Goal: Task Accomplishment & Management: Manage account settings

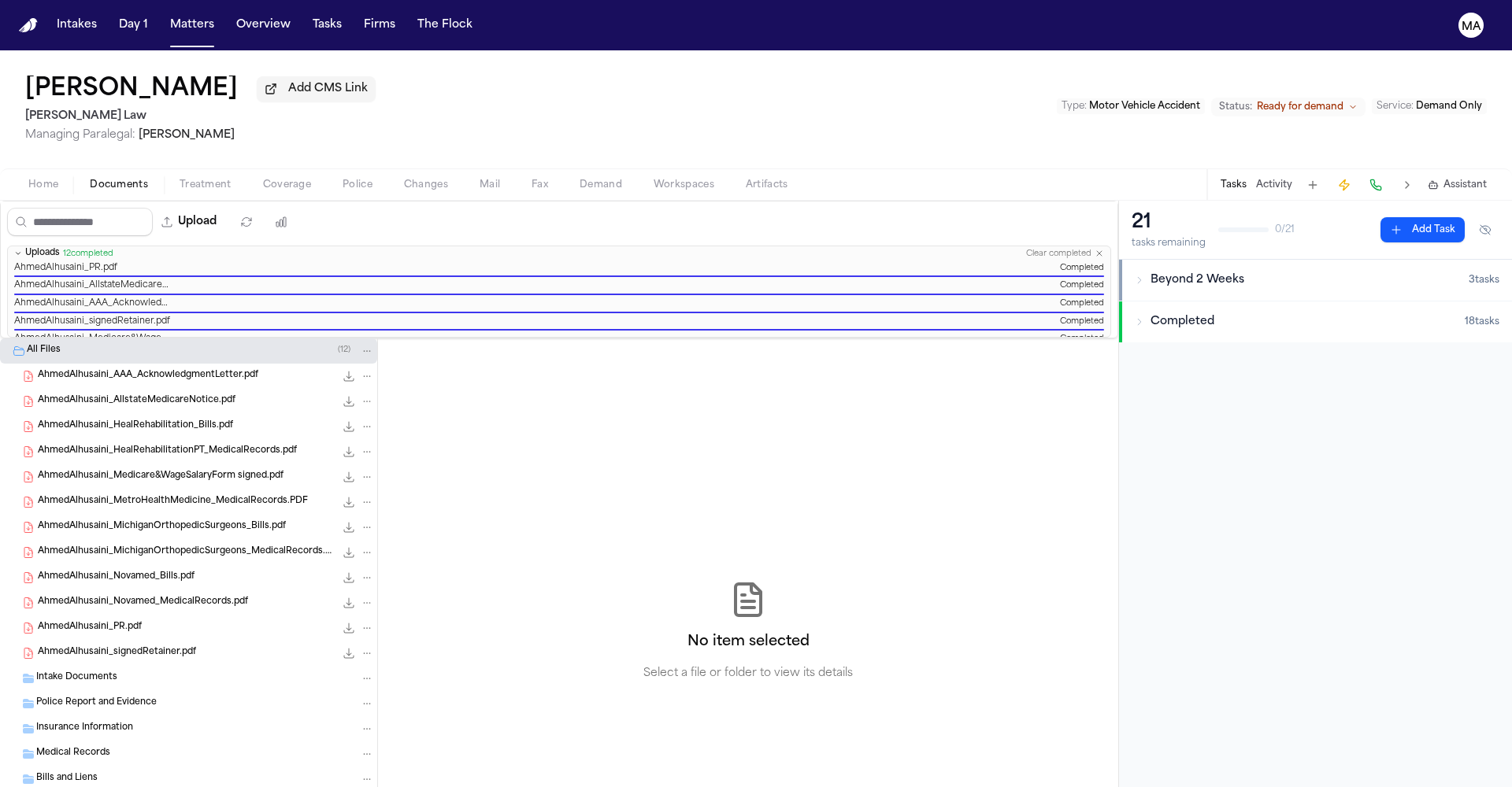
click at [577, 339] on div "No item selected Select a file or folder to view its details" at bounding box center [749, 632] width 740 height 586
click at [295, 65] on div "[PERSON_NAME] Add CMS Link [PERSON_NAME] Law Managing Paralegal: [PERSON_NAME] …" at bounding box center [756, 109] width 1512 height 118
click at [164, 13] on button "Matters" at bounding box center [192, 25] width 57 height 28
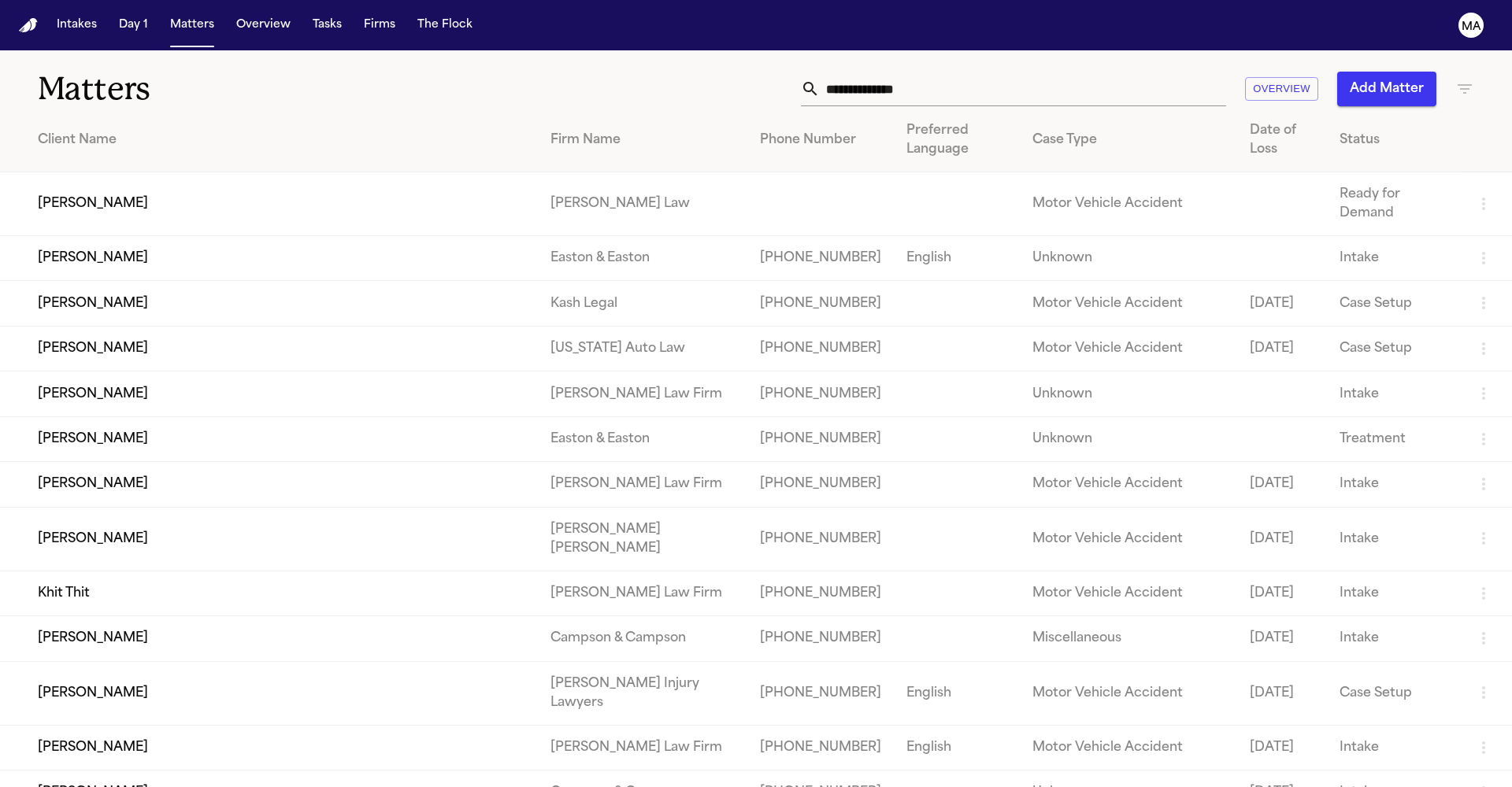
click at [1462, 80] on icon "button" at bounding box center [1464, 89] width 19 height 19
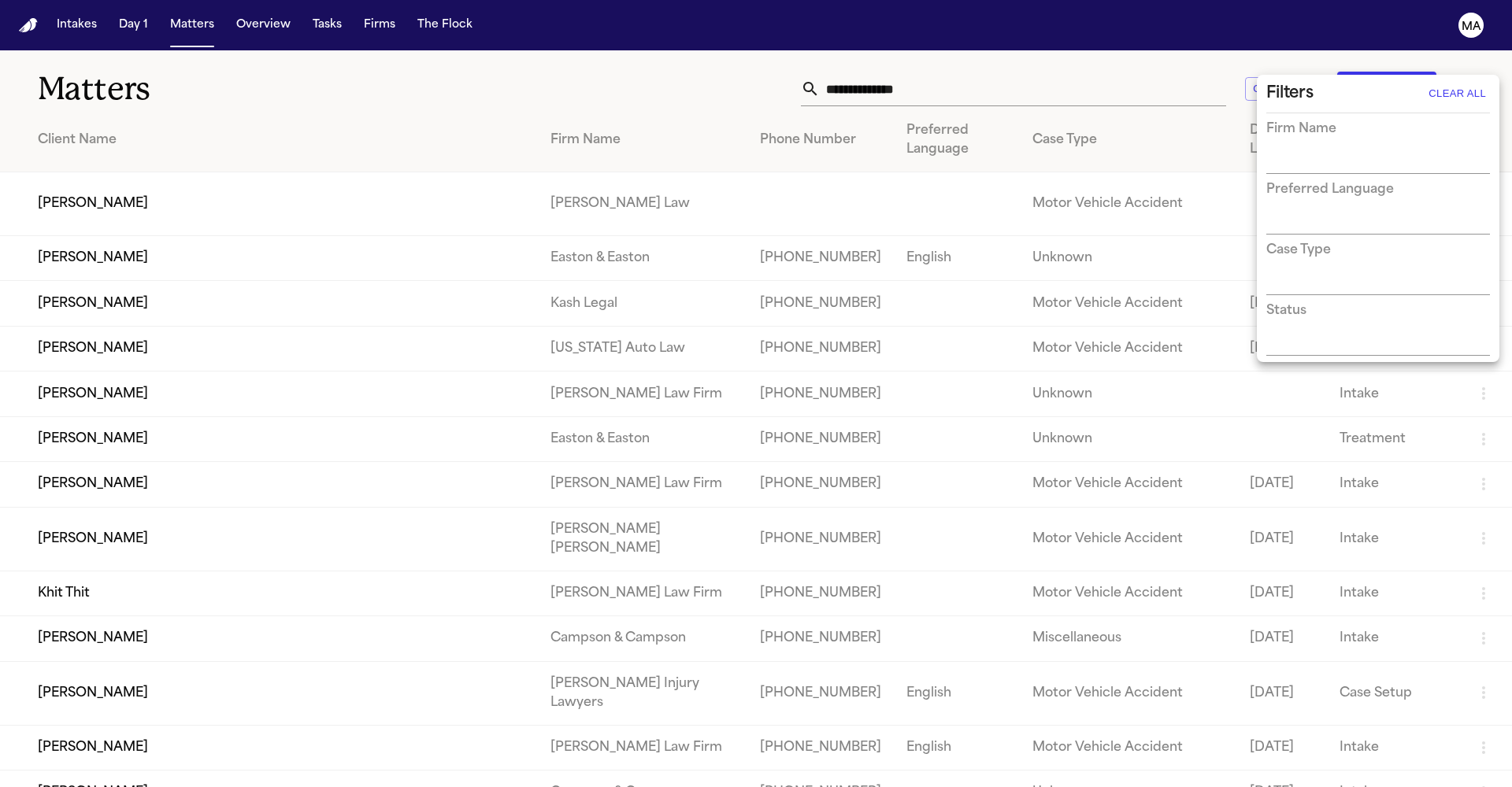
click at [1340, 302] on div "Status" at bounding box center [1378, 329] width 224 height 54
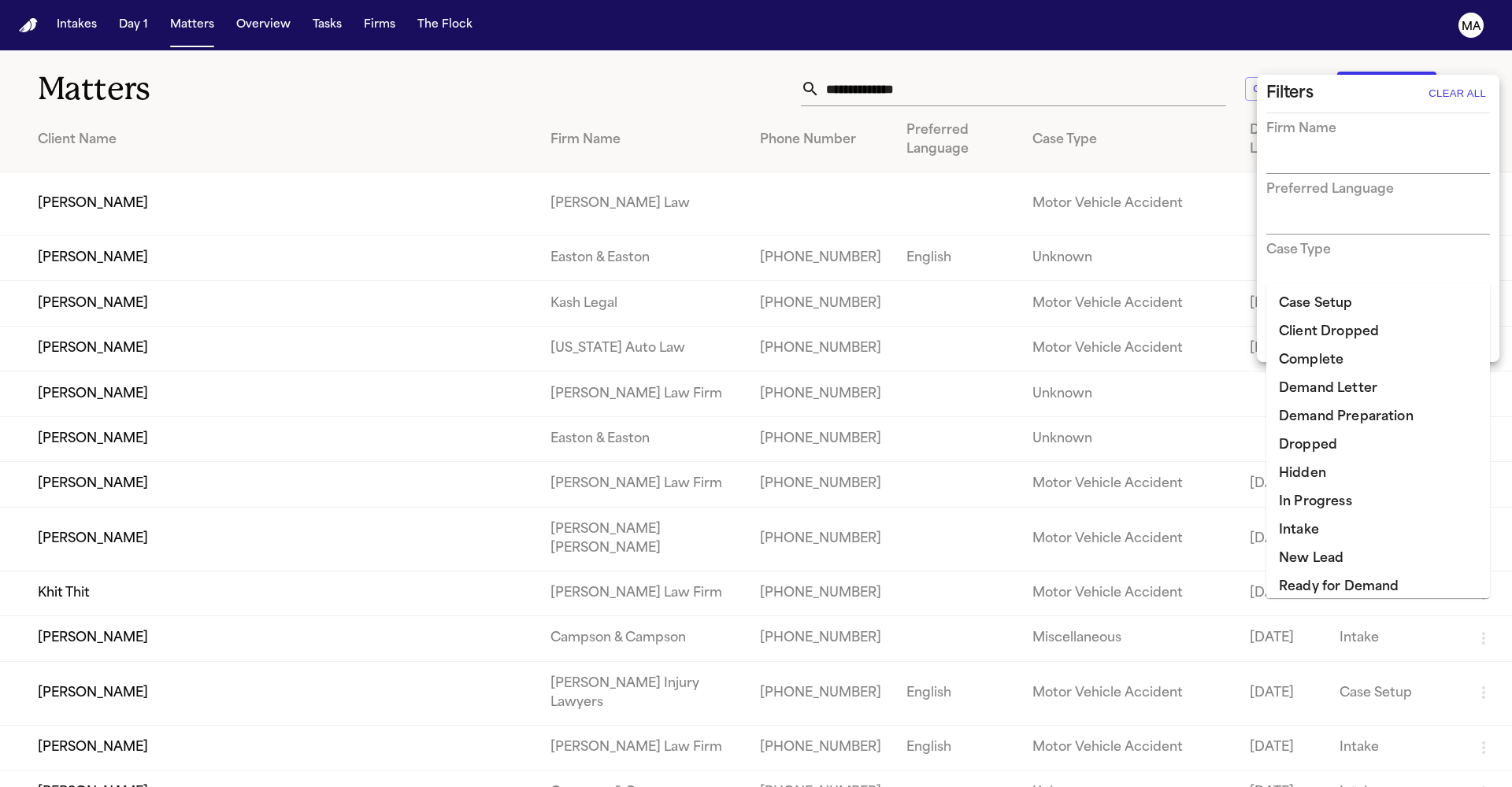
click at [1347, 333] on input "text" at bounding box center [1366, 344] width 200 height 22
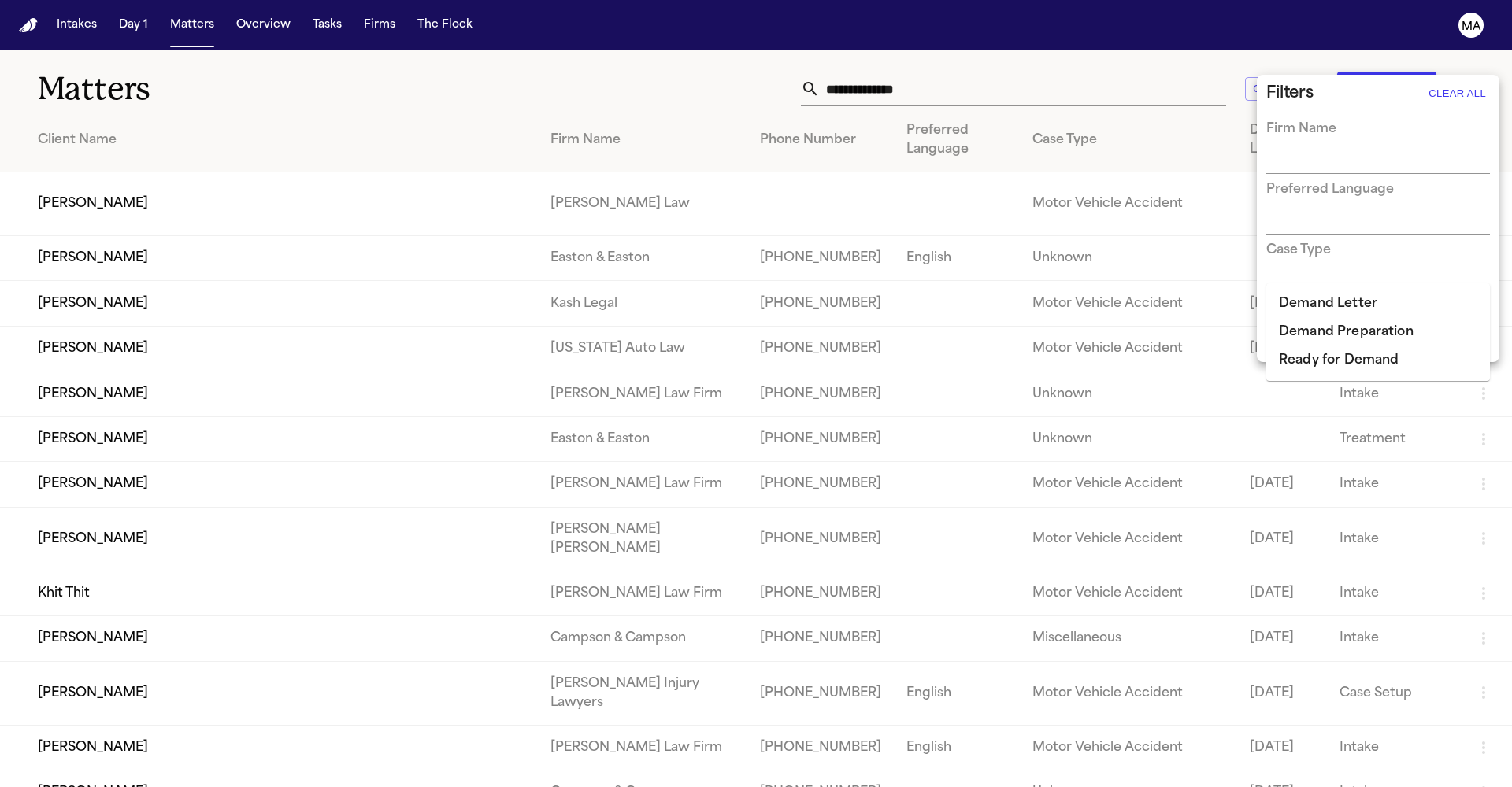
type input "******"
click at [1359, 325] on li "Demand Preparation" at bounding box center [1378, 332] width 224 height 28
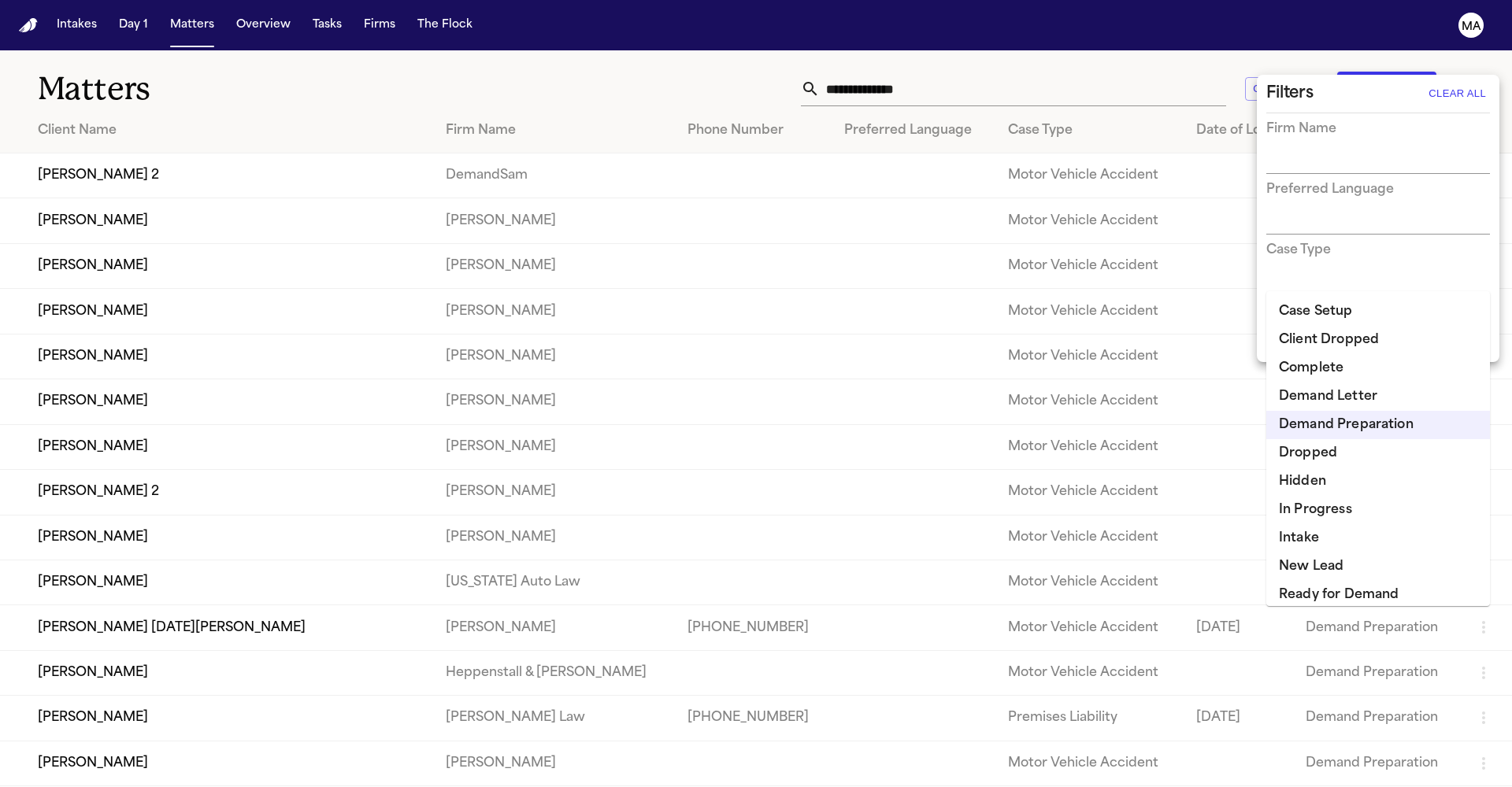
click at [1320, 581] on li "Ready for Demand" at bounding box center [1378, 595] width 224 height 28
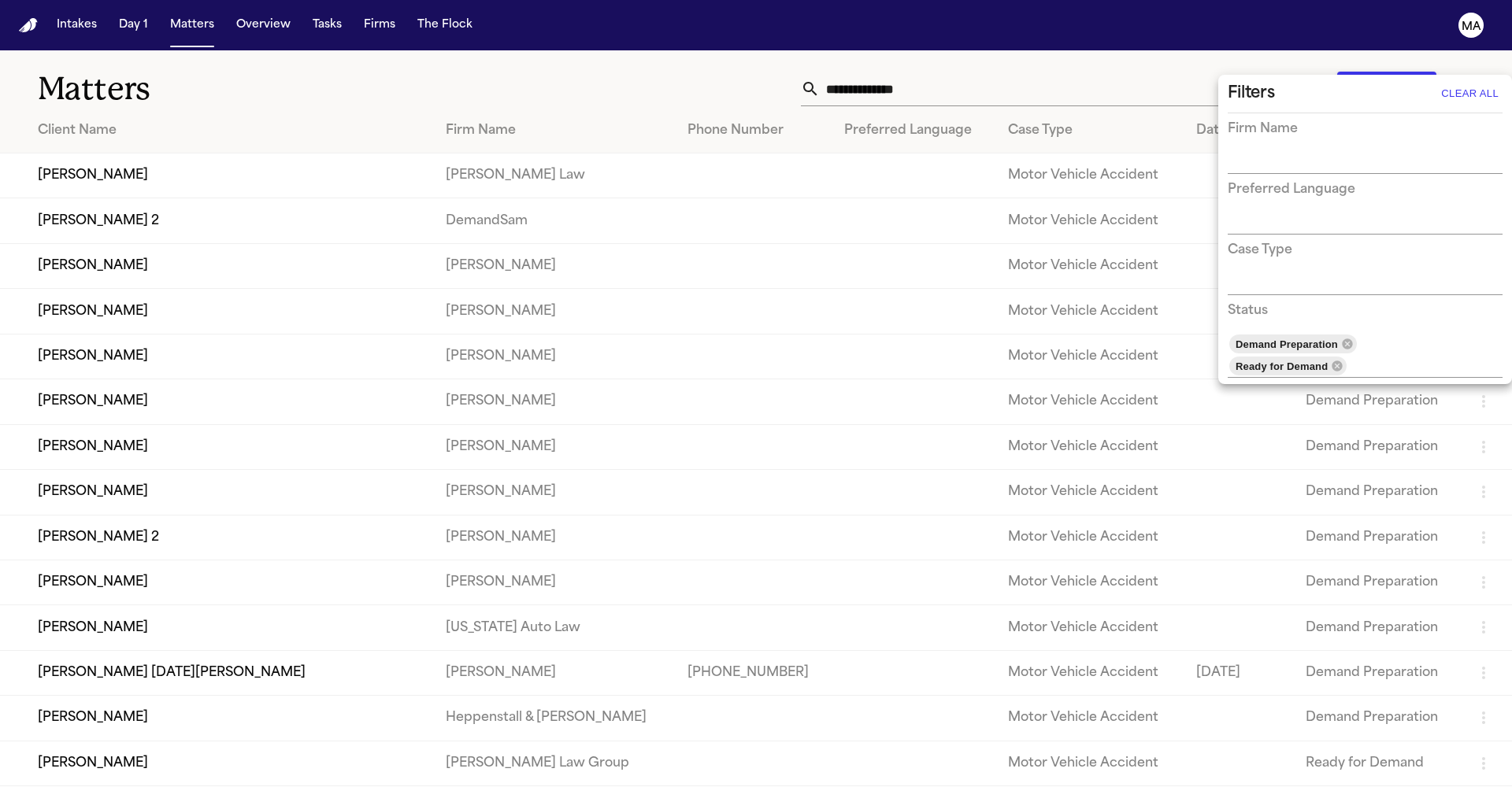
click at [245, 83] on div at bounding box center [756, 393] width 1512 height 787
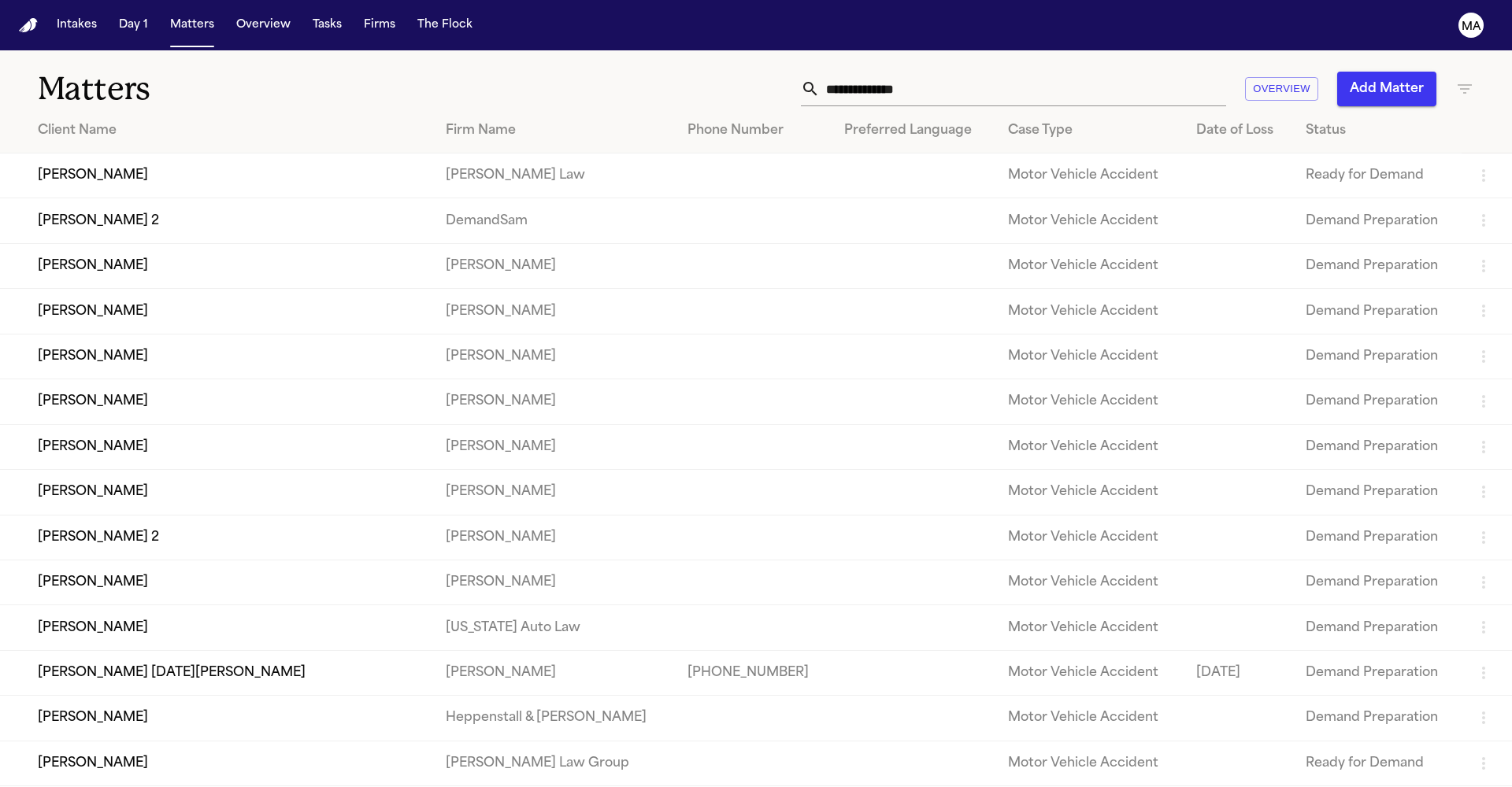
click at [446, 121] on div "Firm Name" at bounding box center [554, 130] width 216 height 19
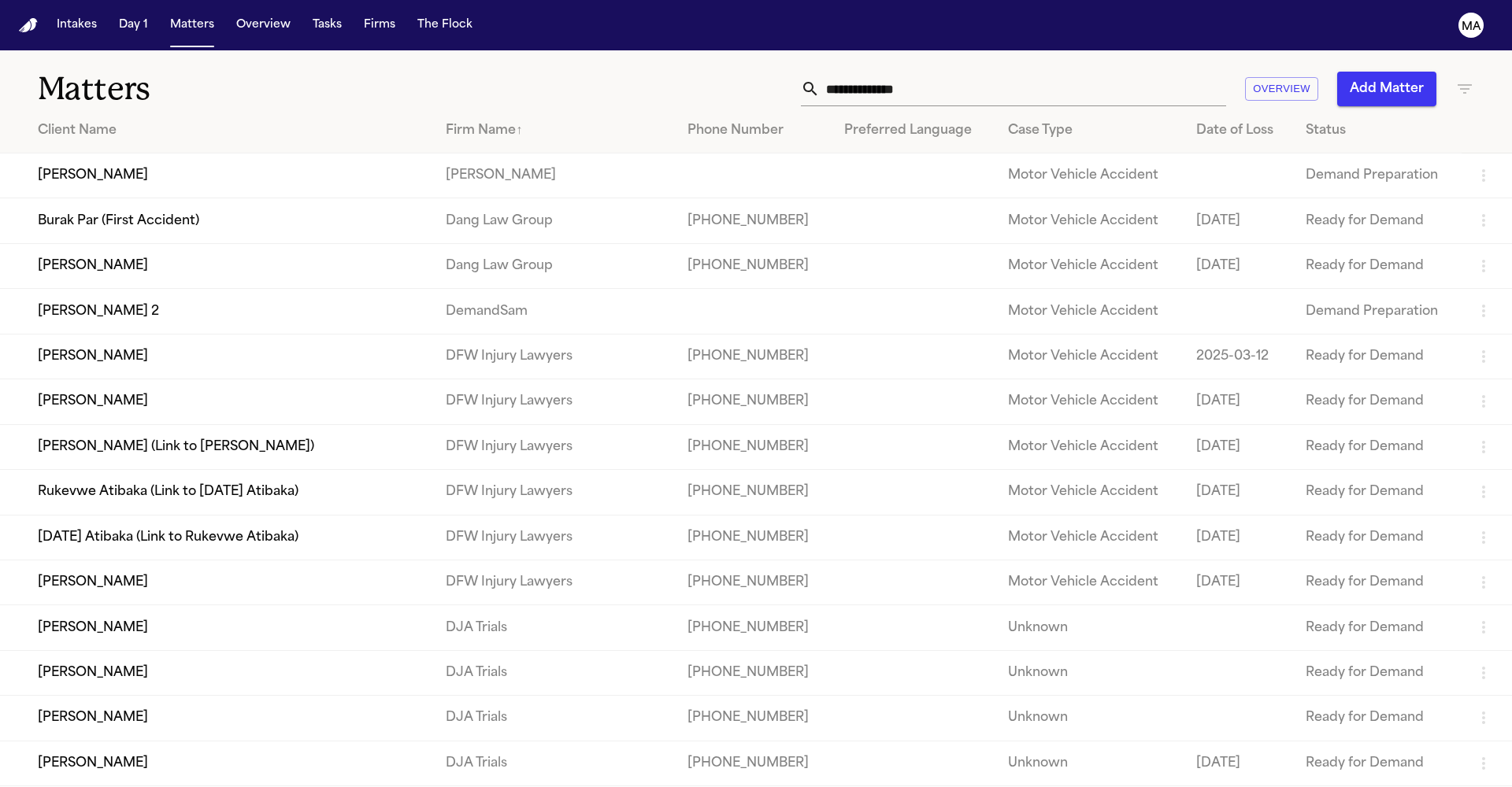
click at [175, 289] on td "[PERSON_NAME] 2" at bounding box center [216, 311] width 434 height 45
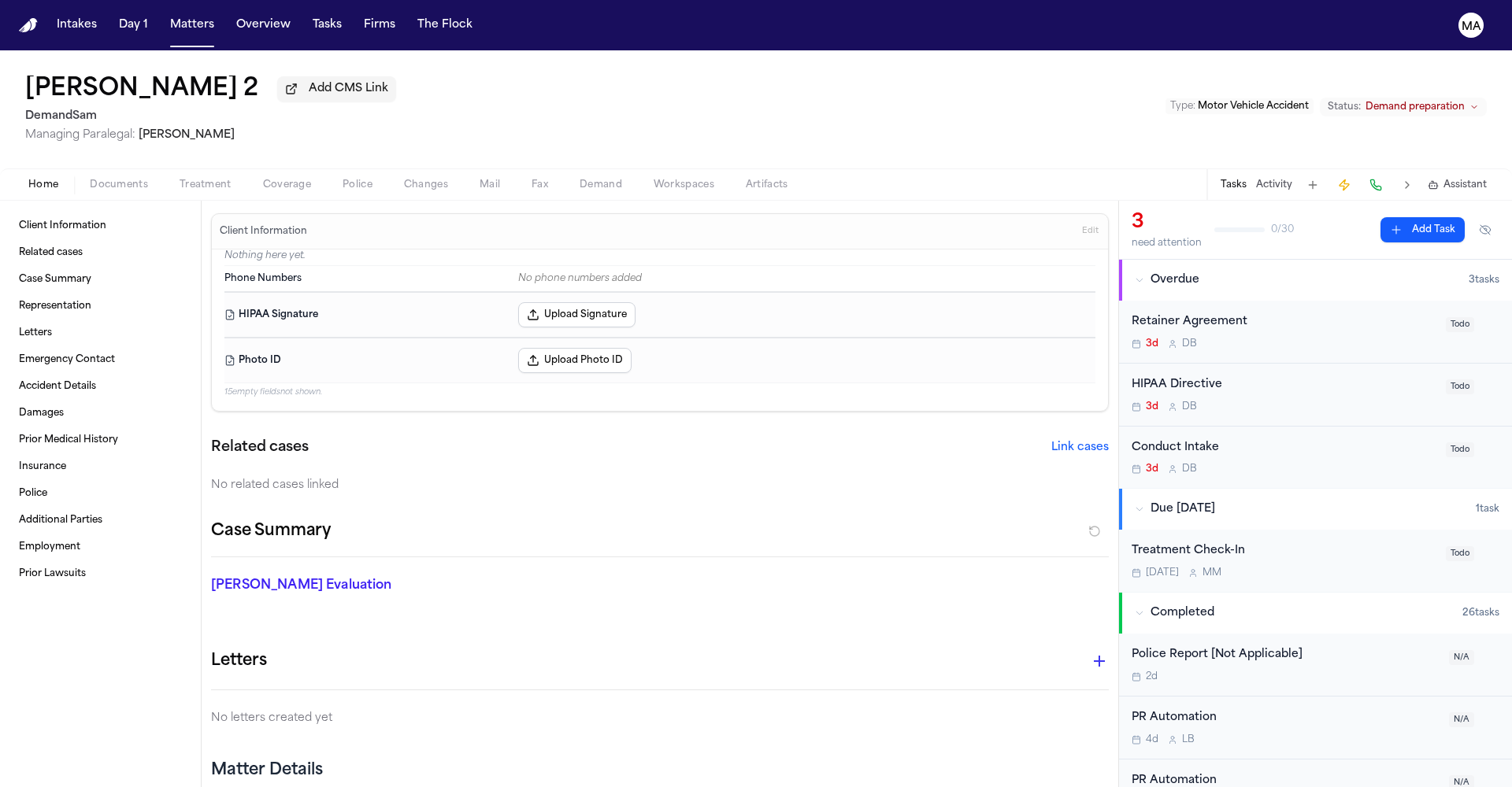
click at [1455, 101] on span "Demand preparation" at bounding box center [1415, 107] width 100 height 12
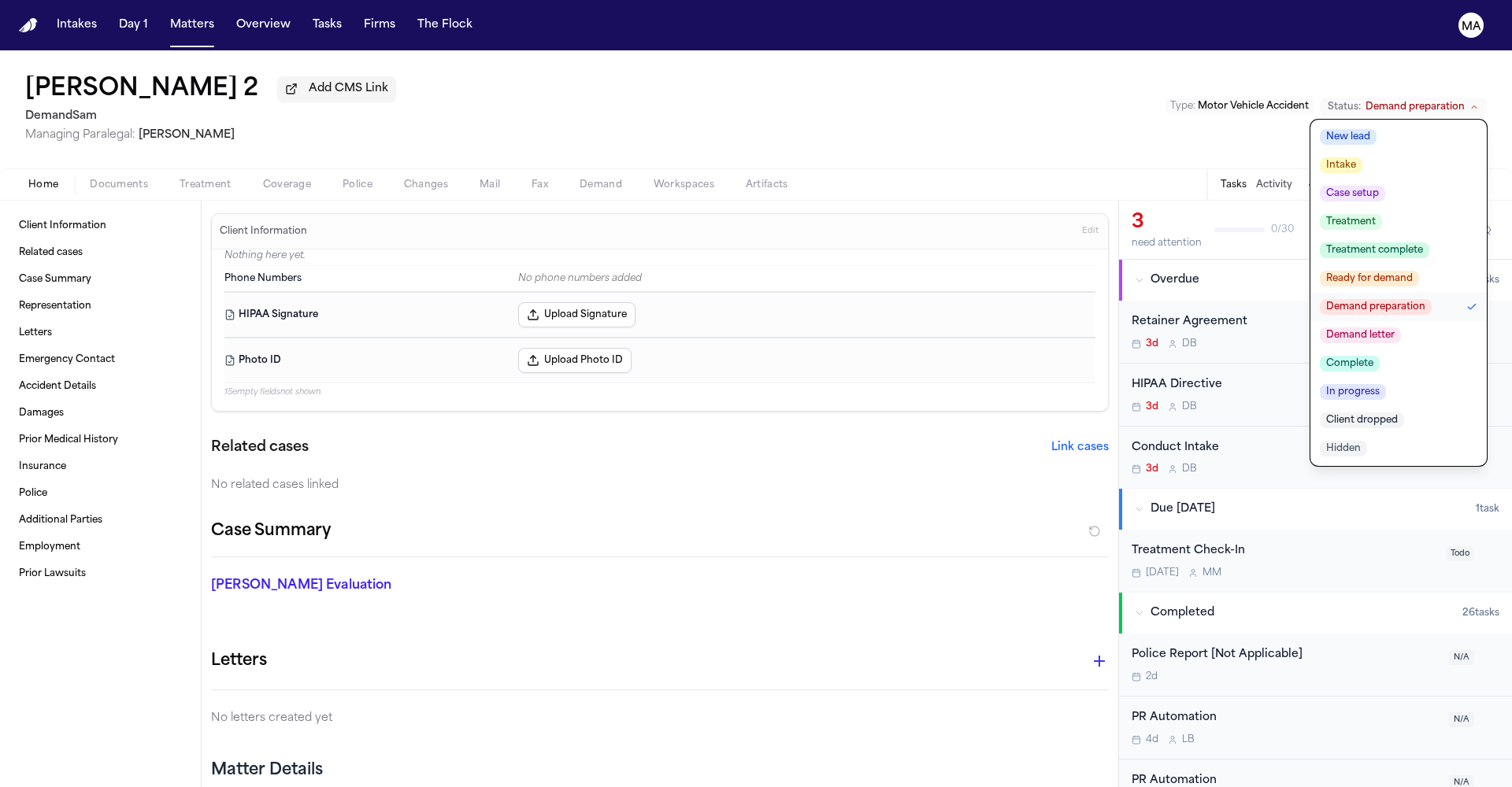
click at [1380, 356] on span "Complete" at bounding box center [1349, 363] width 60 height 16
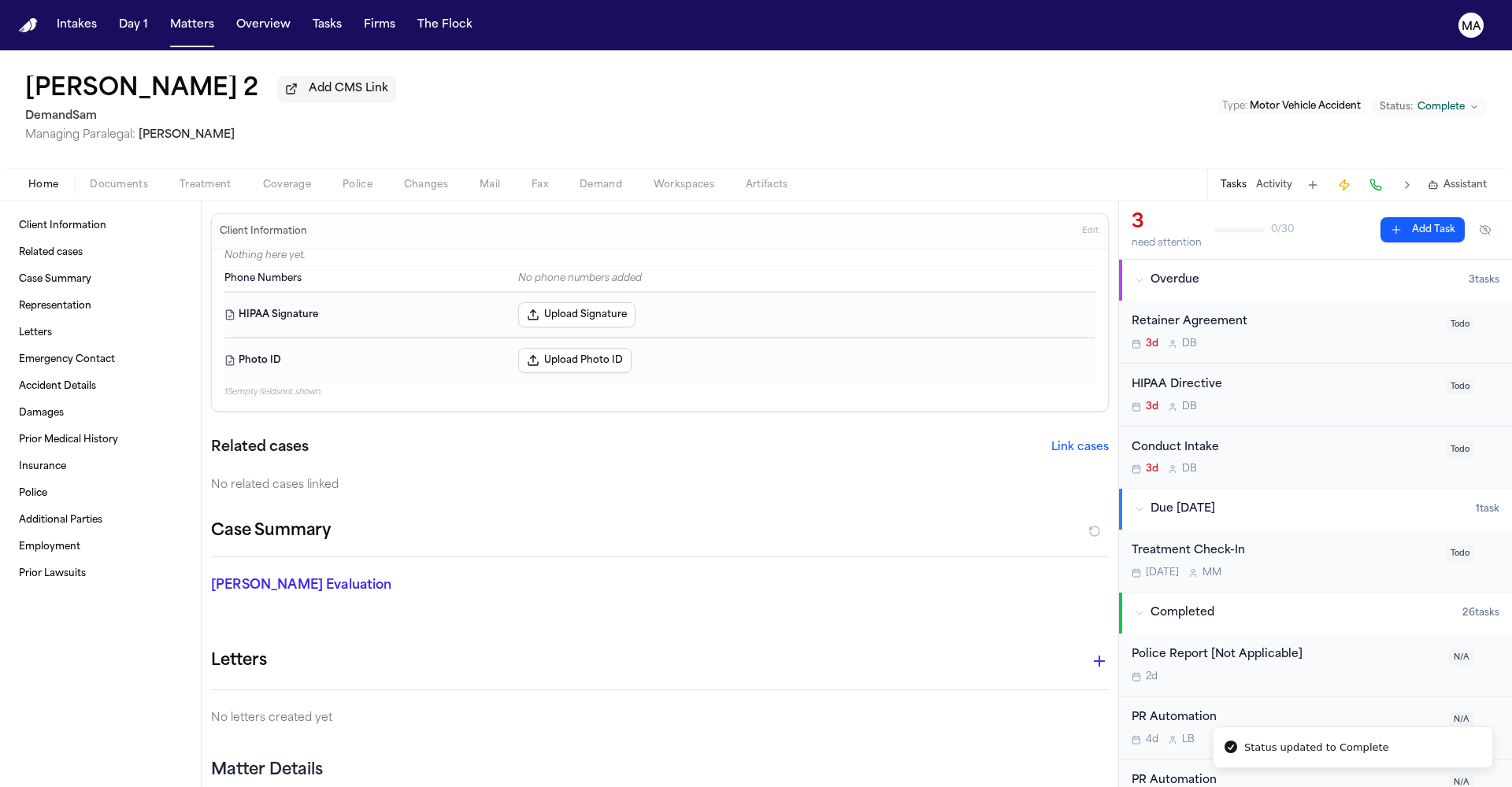
click at [746, 65] on div "[PERSON_NAME] 2 Add CMS Link DemandSam Managing Paralegal: [PERSON_NAME] Type :…" at bounding box center [756, 109] width 1512 height 118
click at [164, 17] on button "Matters" at bounding box center [192, 25] width 57 height 28
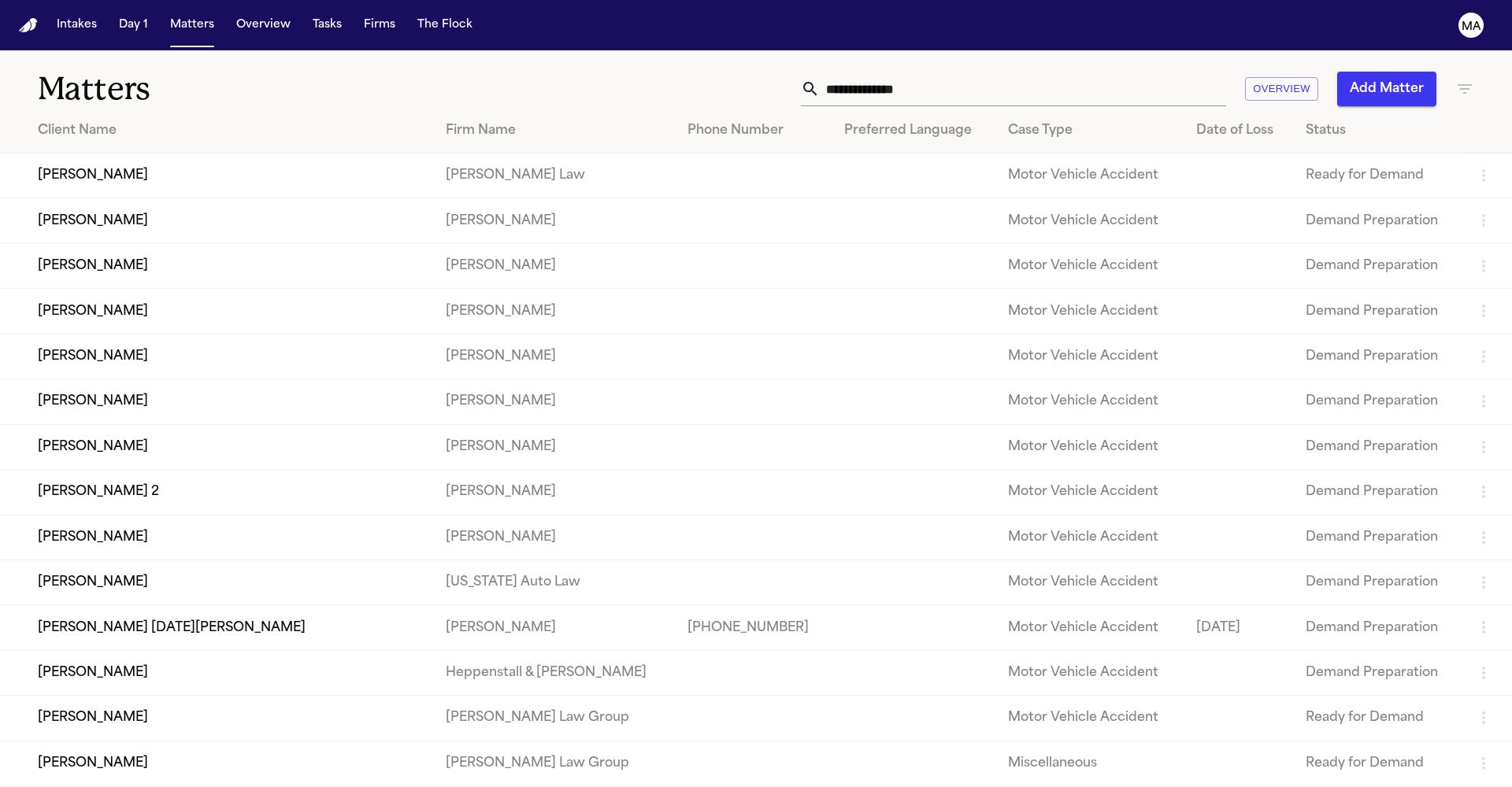
click at [446, 121] on div "Firm Name" at bounding box center [554, 130] width 216 height 19
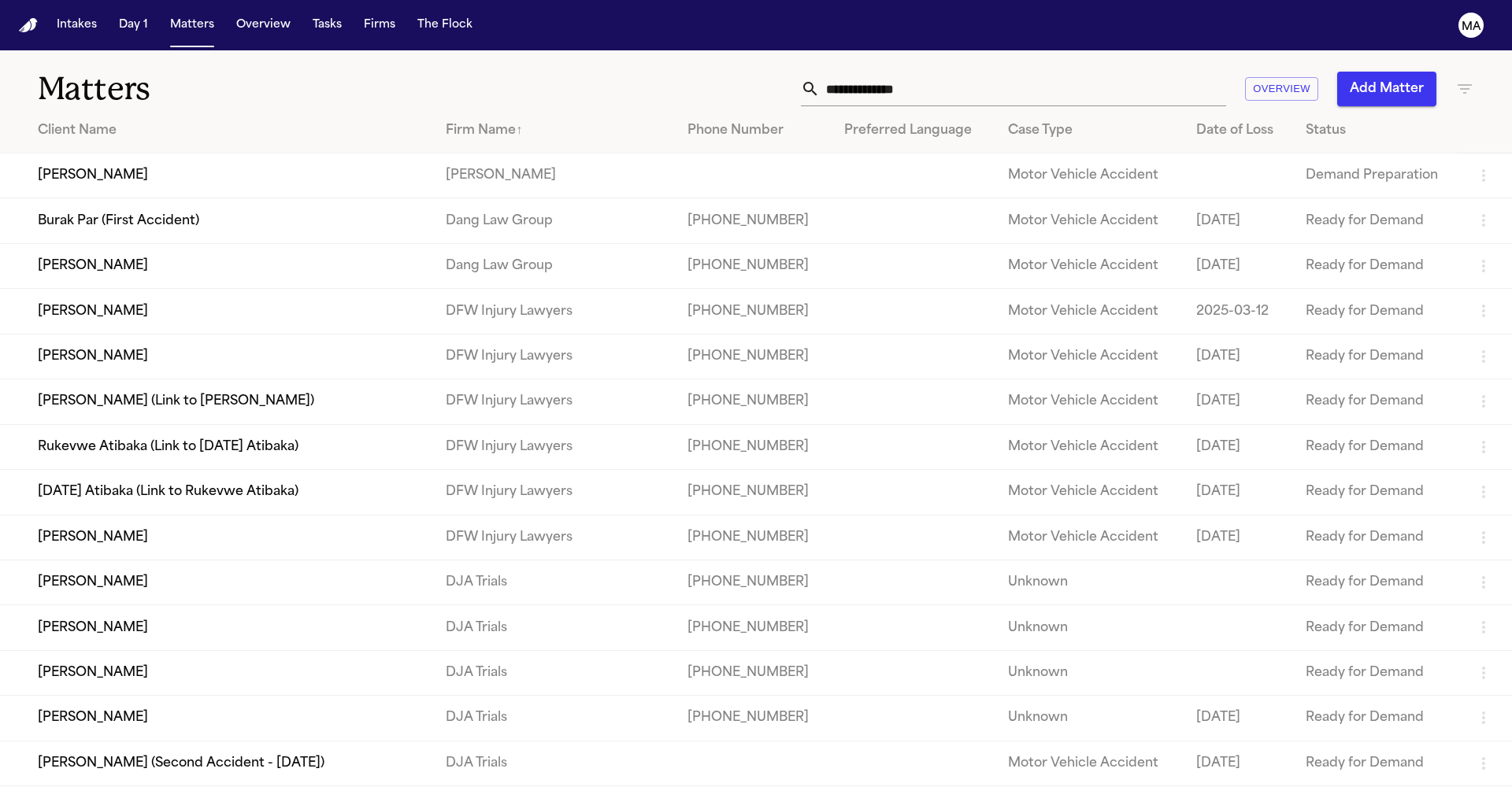
click at [153, 154] on td "[PERSON_NAME]" at bounding box center [216, 176] width 434 height 45
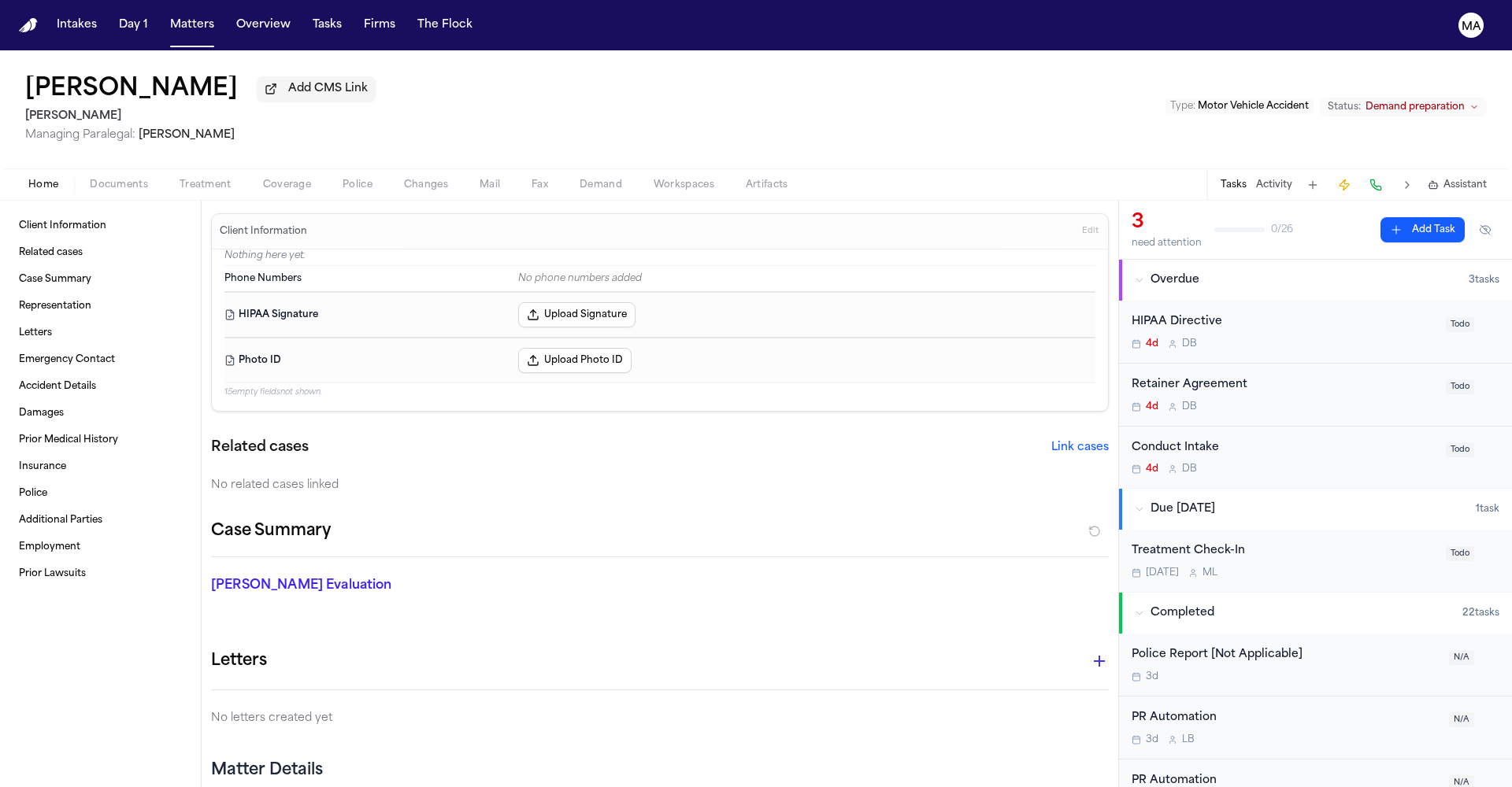
click at [1467, 97] on div "Type : Motor Vehicle Accident Status: Demand preparation" at bounding box center [1326, 110] width 322 height 26
click at [1465, 101] on span "Demand preparation" at bounding box center [1415, 107] width 100 height 12
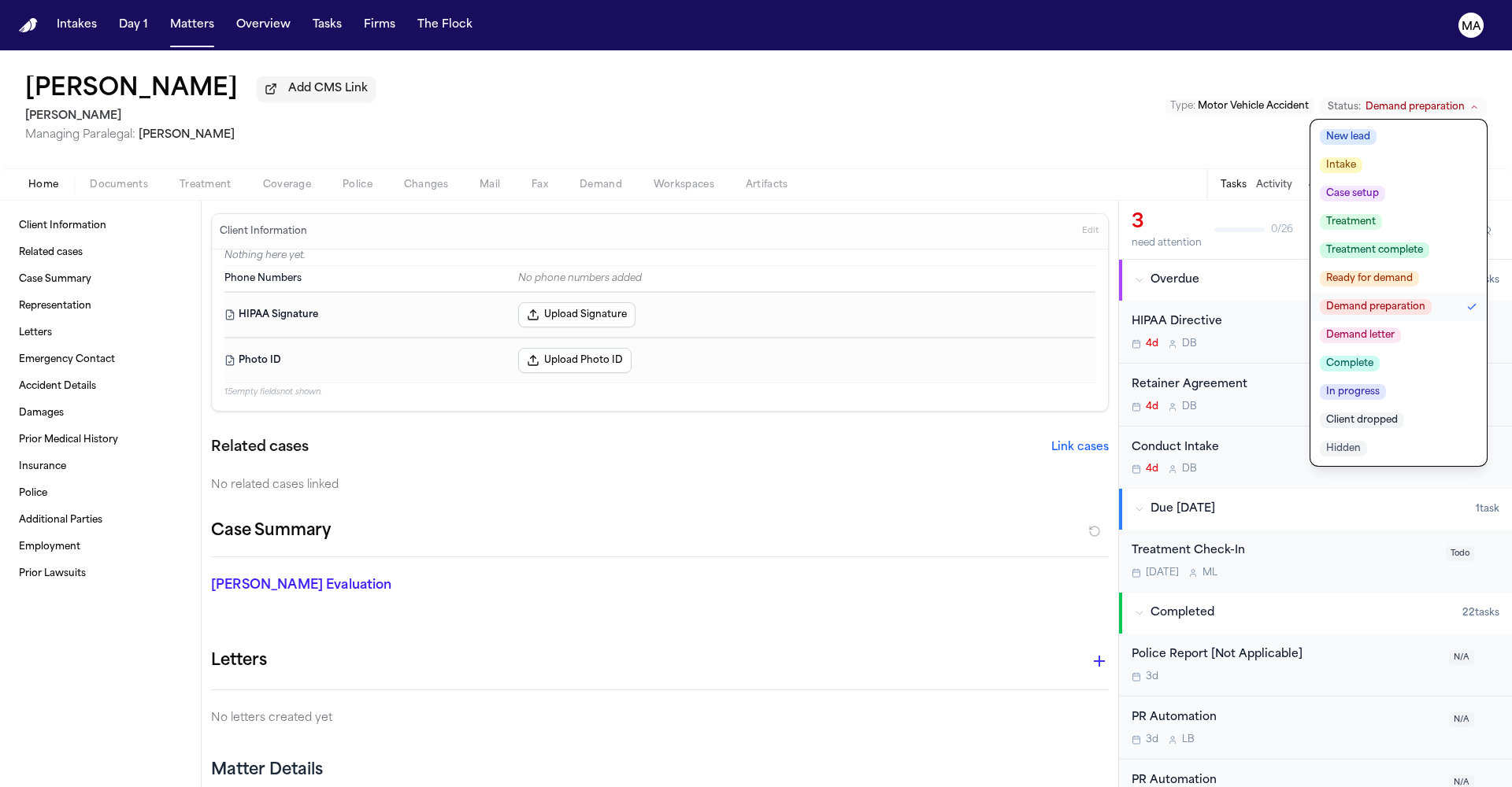
click at [1380, 356] on span "Complete" at bounding box center [1349, 363] width 60 height 16
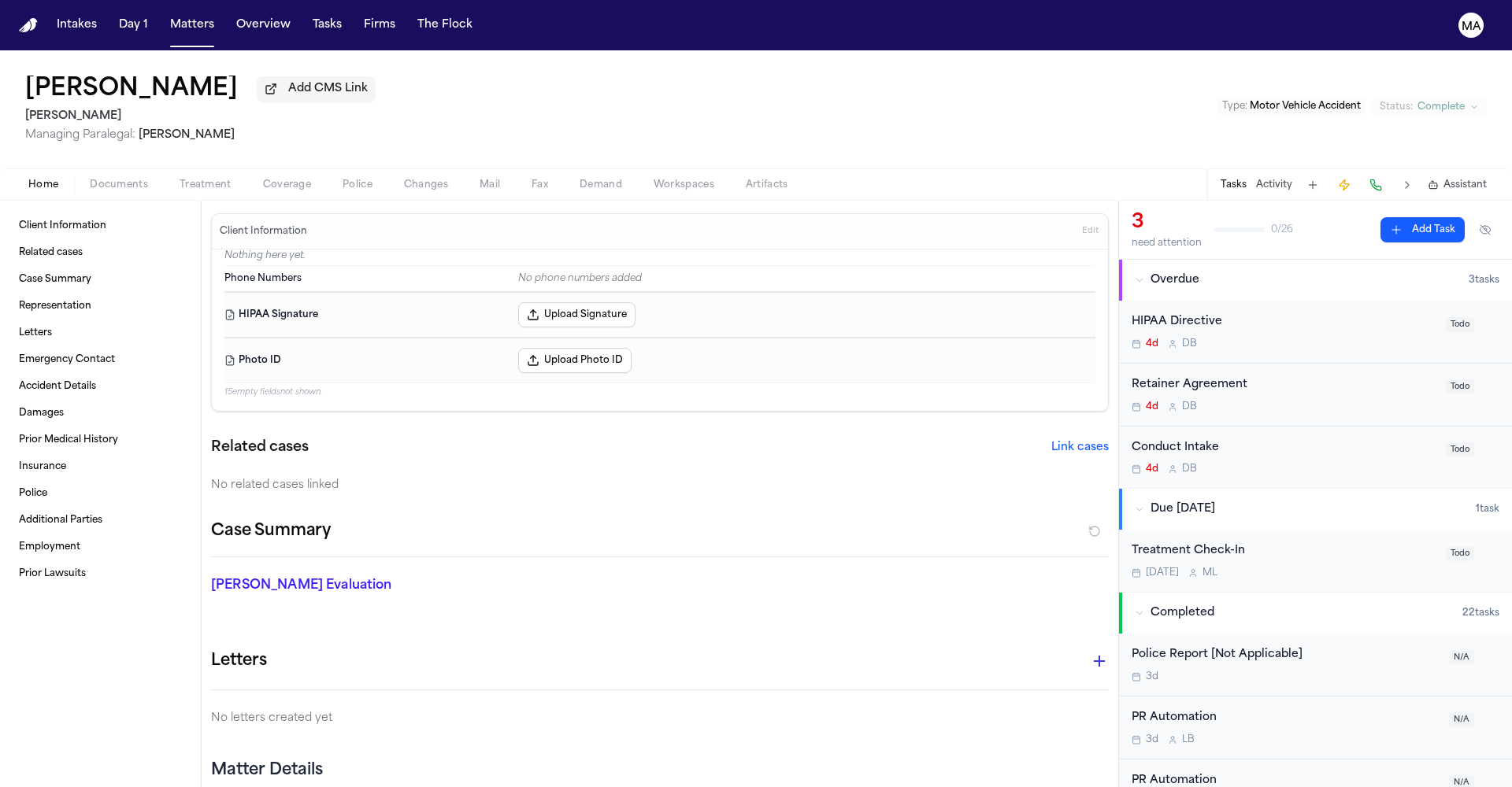
click at [872, 71] on div "[PERSON_NAME] Add CMS Link [PERSON_NAME] Managing Paralegal: [PERSON_NAME] Type…" at bounding box center [756, 109] width 1512 height 118
click at [164, 13] on button "Matters" at bounding box center [192, 25] width 57 height 28
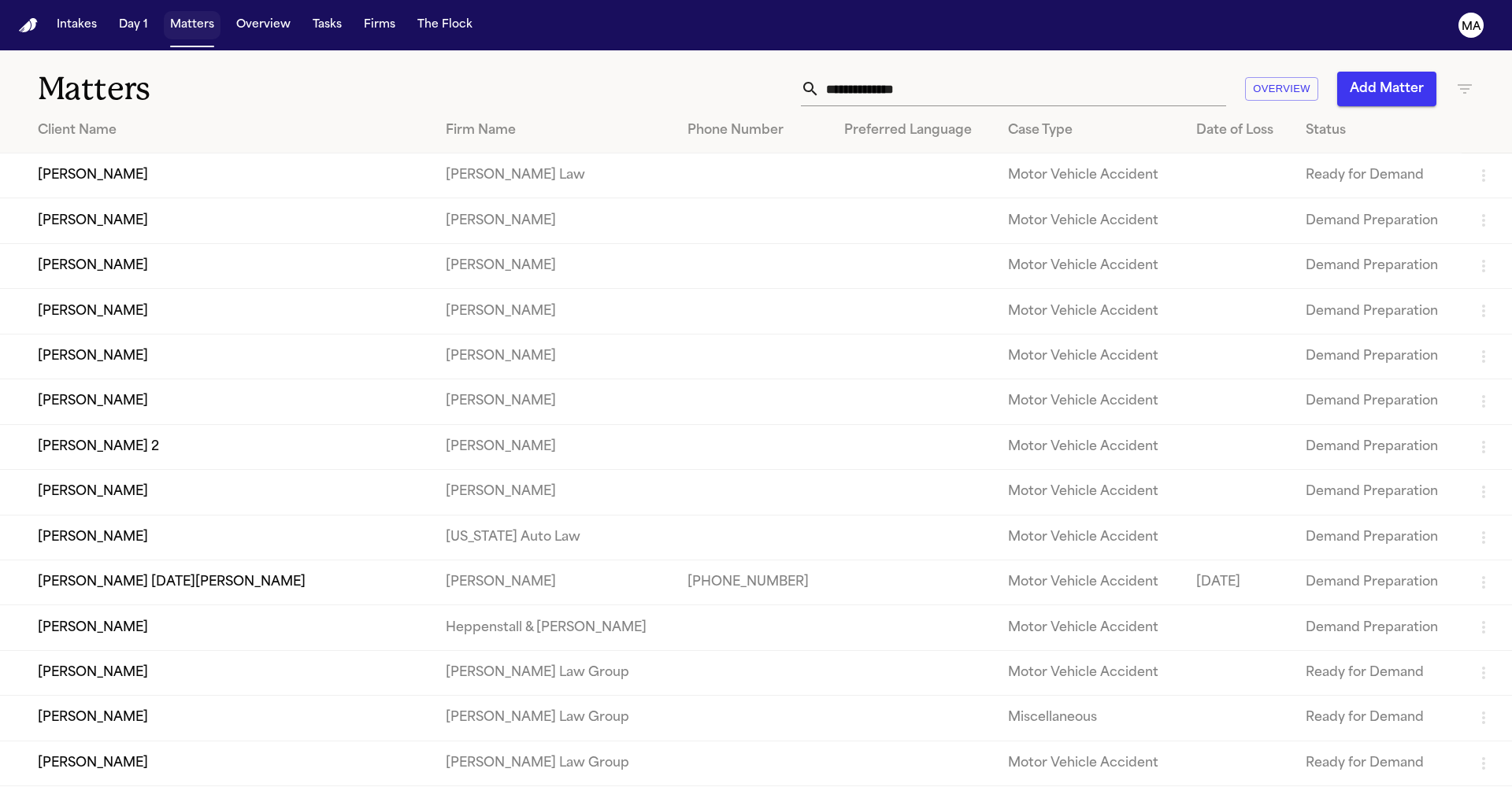
click at [164, 16] on button "Matters" at bounding box center [192, 25] width 57 height 28
click at [306, 14] on button "Tasks" at bounding box center [327, 25] width 42 height 28
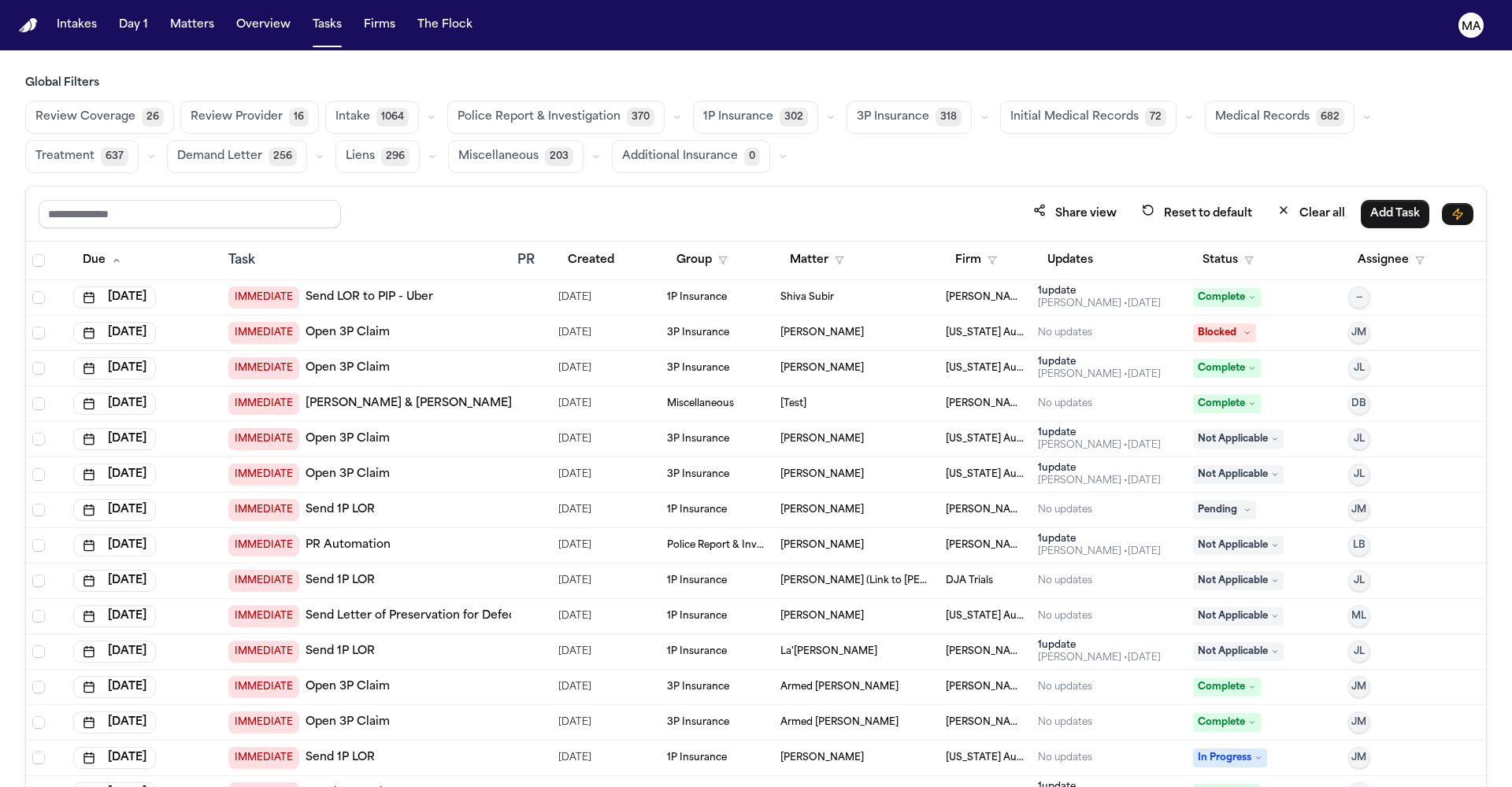
click at [1215, 109] on span "Medical Records" at bounding box center [1262, 117] width 95 height 16
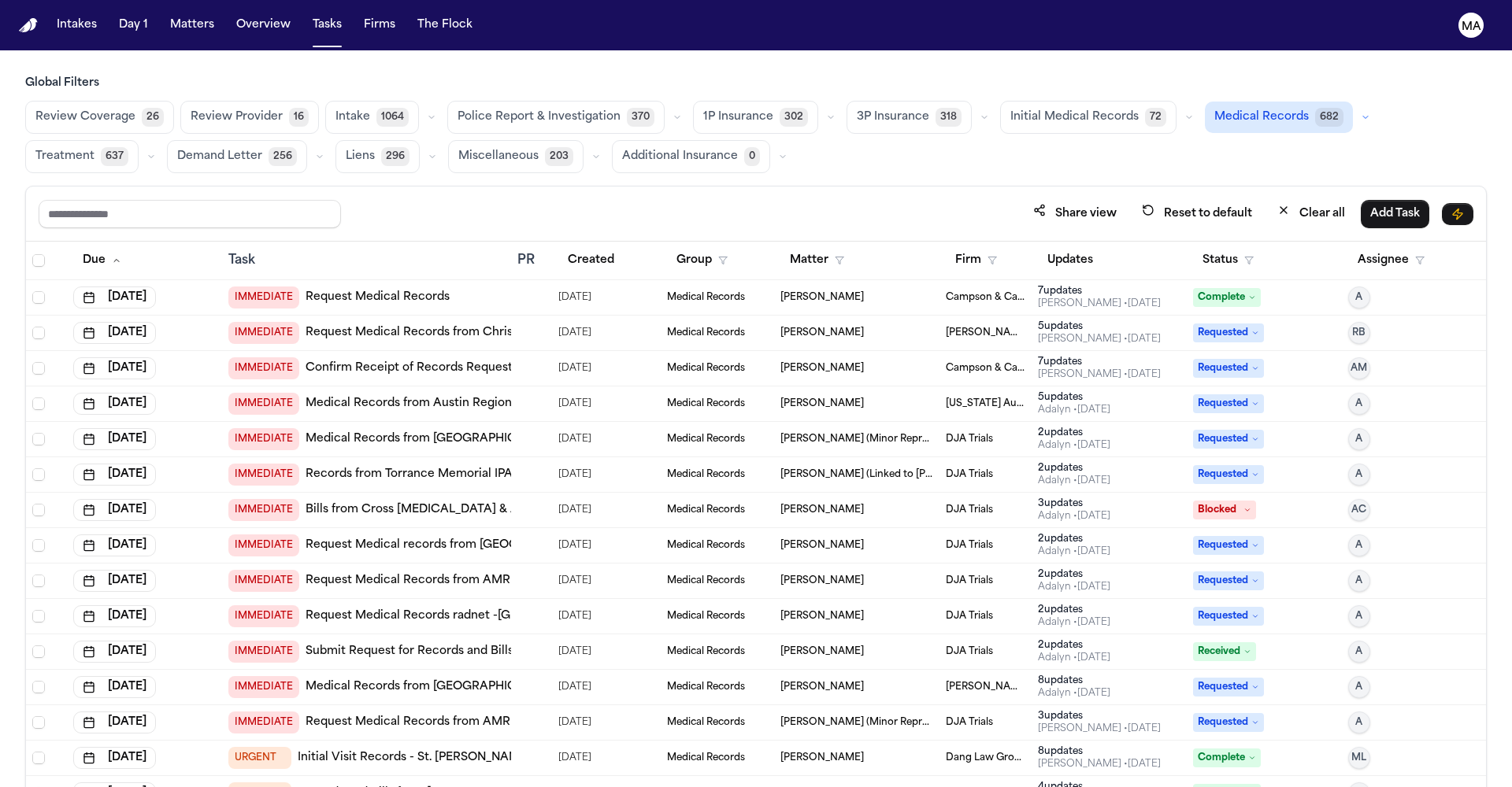
click at [1213, 247] on button "Status" at bounding box center [1227, 261] width 70 height 28
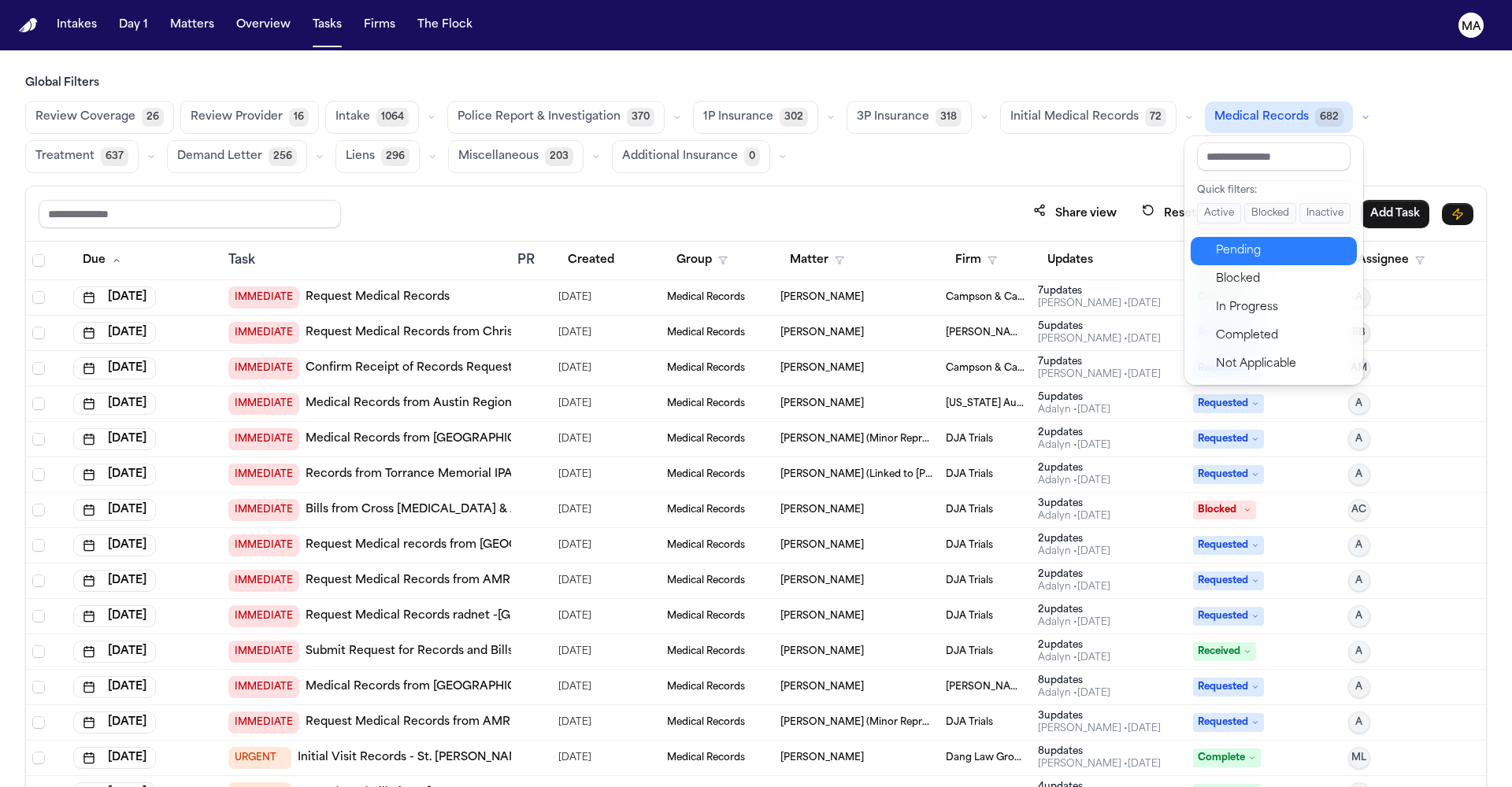
click at [1221, 242] on div "Pending" at bounding box center [1282, 251] width 132 height 19
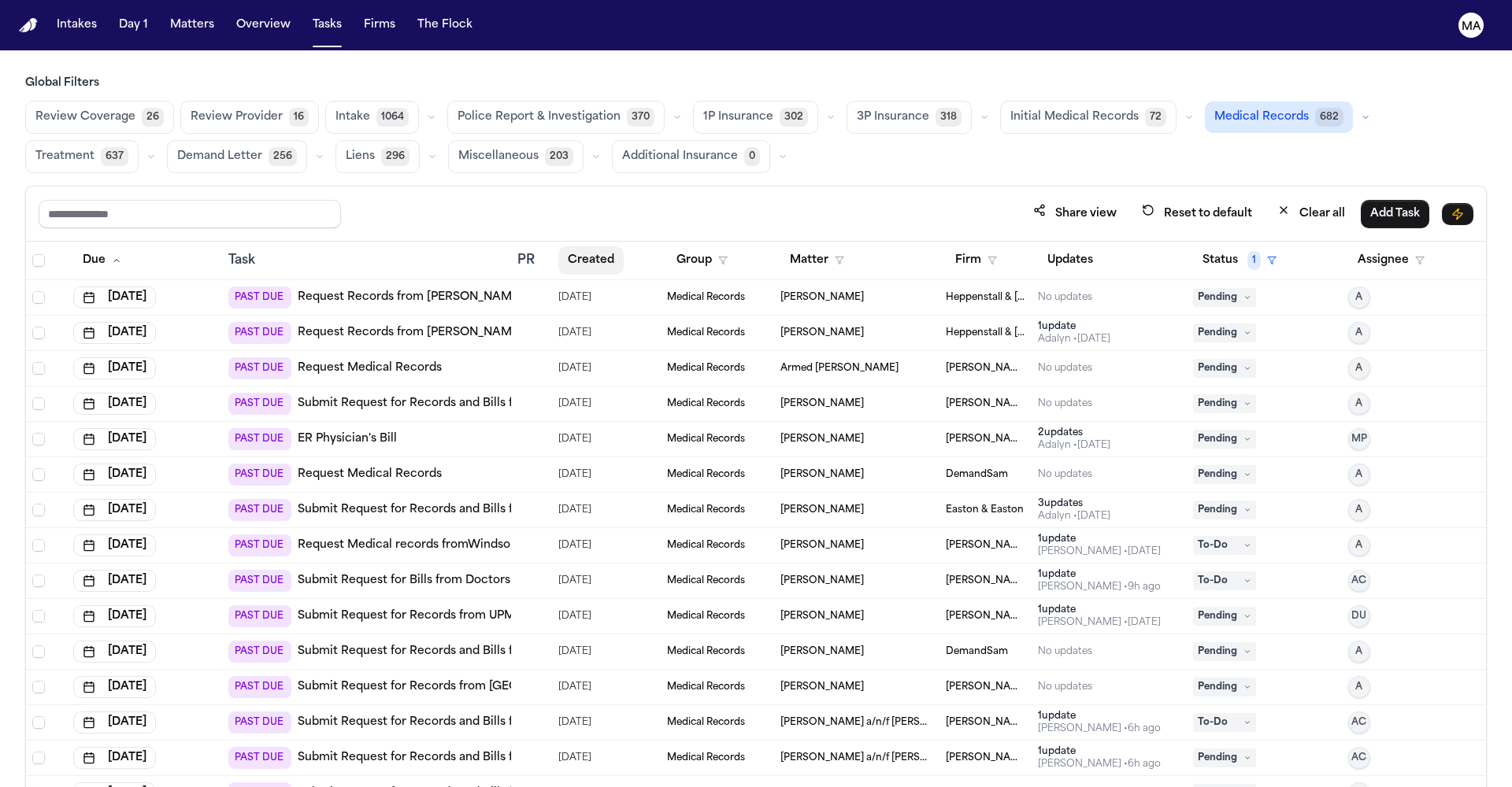
click at [563, 247] on button "Created" at bounding box center [591, 261] width 65 height 28
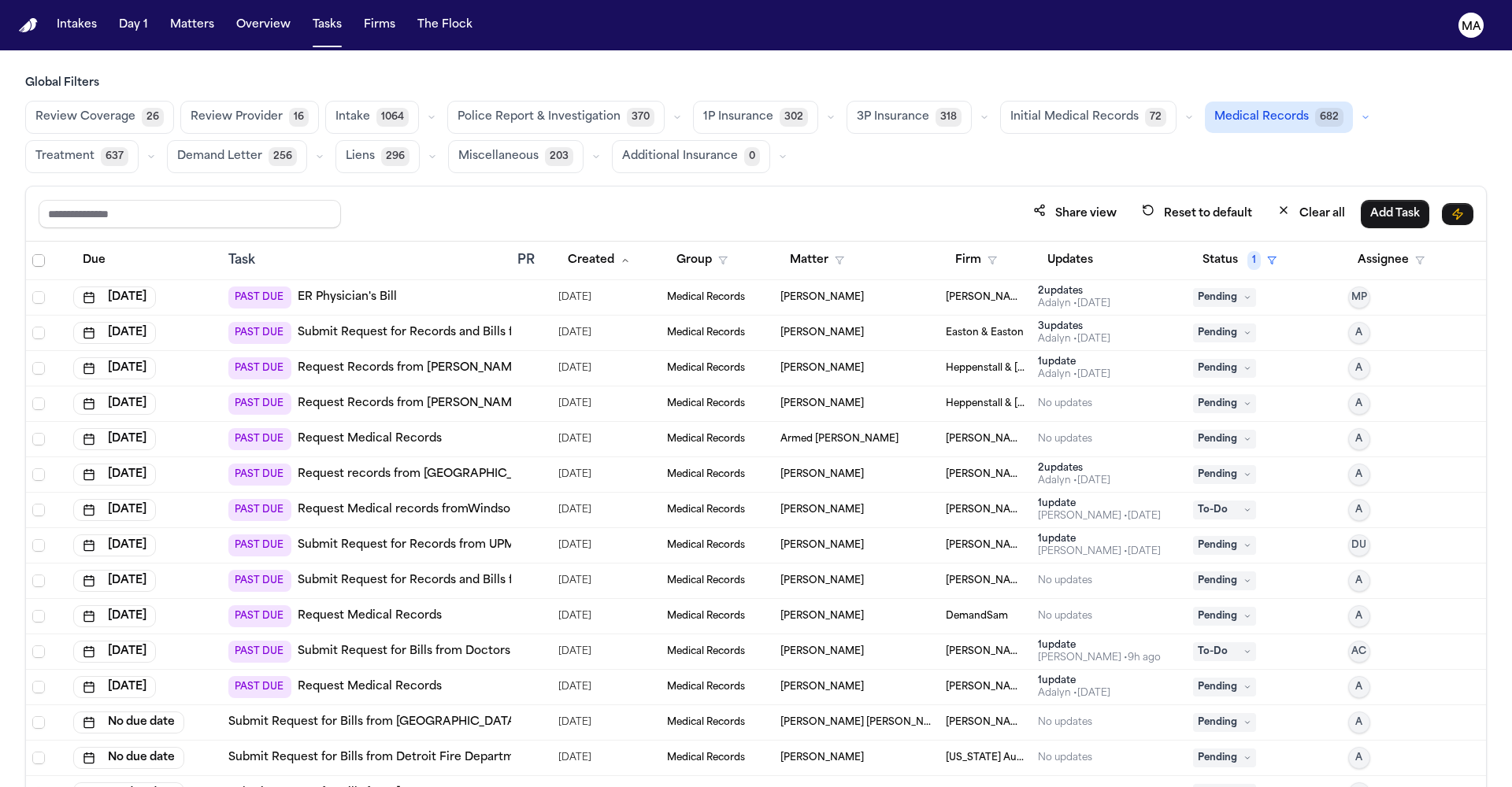
click at [32, 254] on span "Select all" at bounding box center [38, 260] width 12 height 12
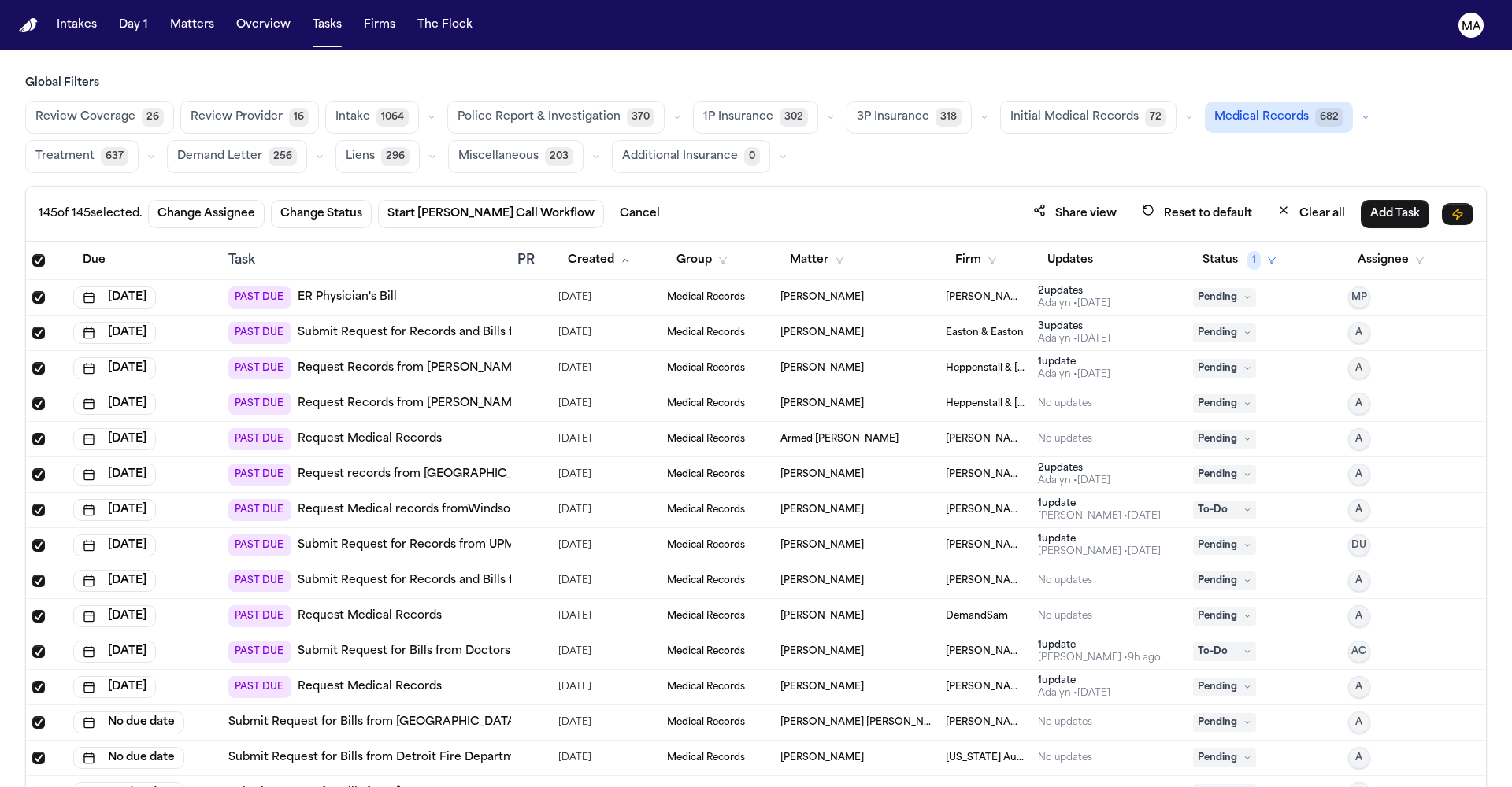
click at [32, 254] on span "Select all" at bounding box center [38, 260] width 12 height 12
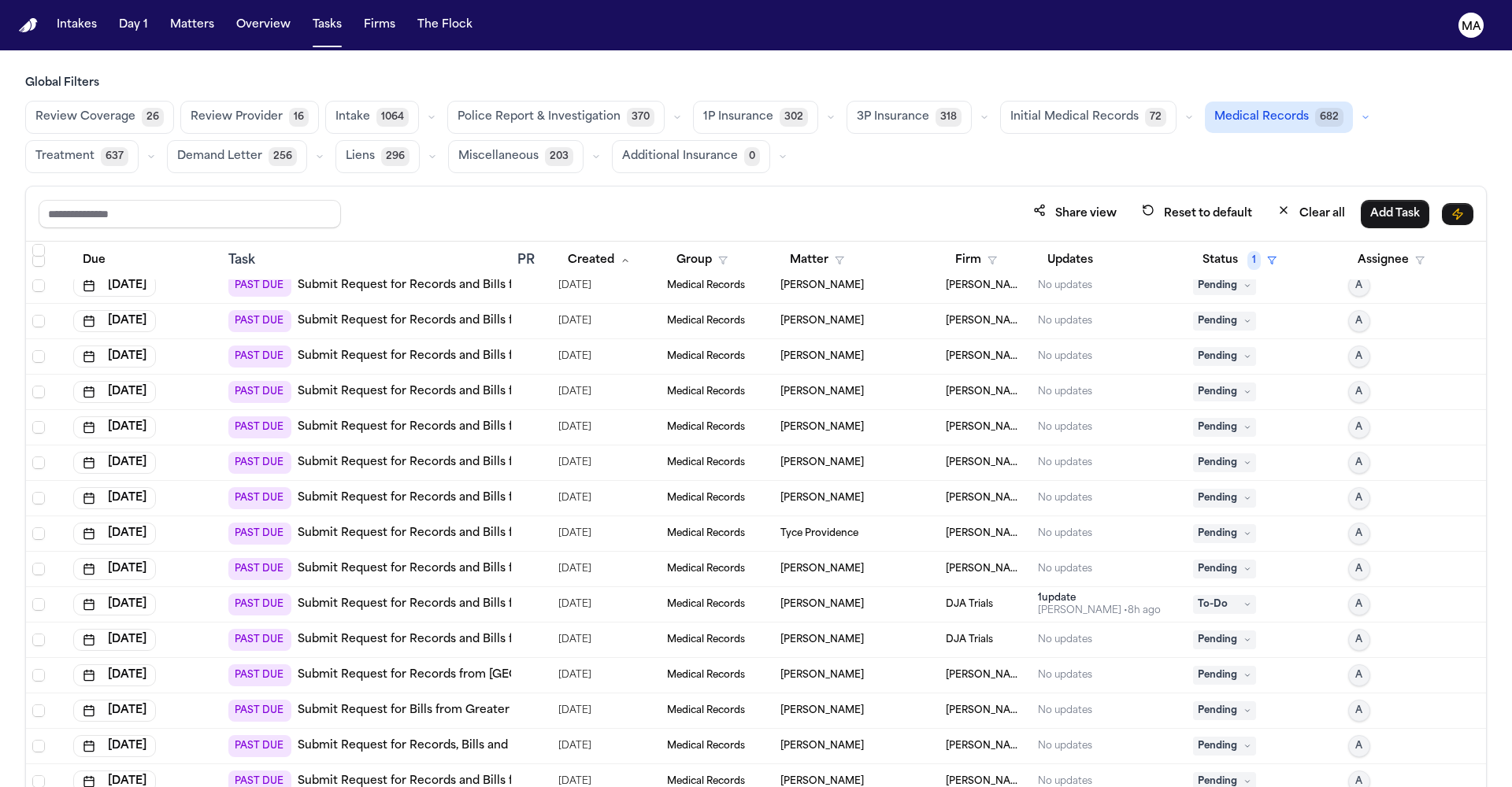
scroll to position [3055, 0]
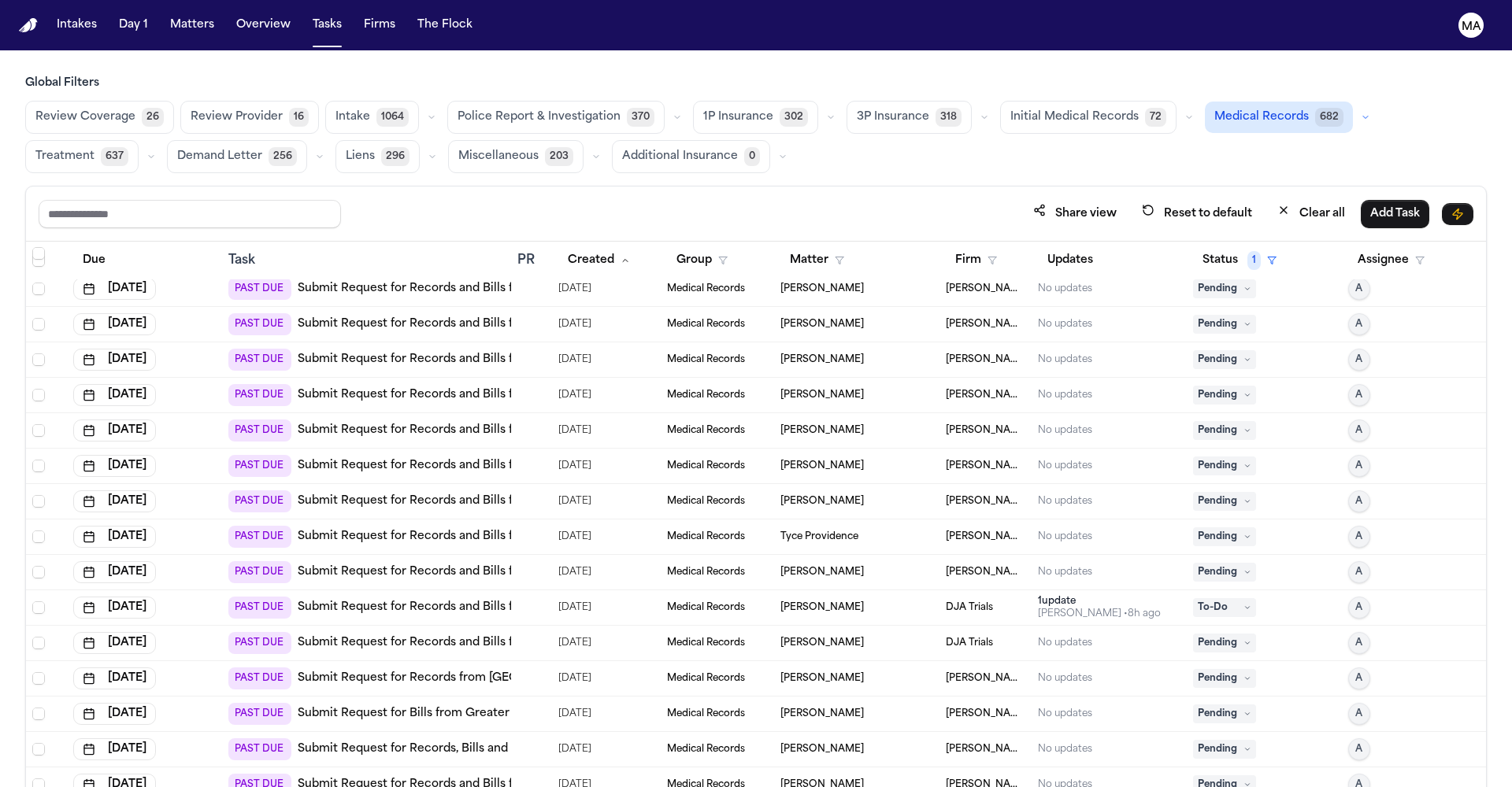
click at [414, 564] on link "Submit Request for Records and Bills from [PERSON_NAME][GEOGRAPHIC_DATA]" at bounding box center [528, 572] width 461 height 16
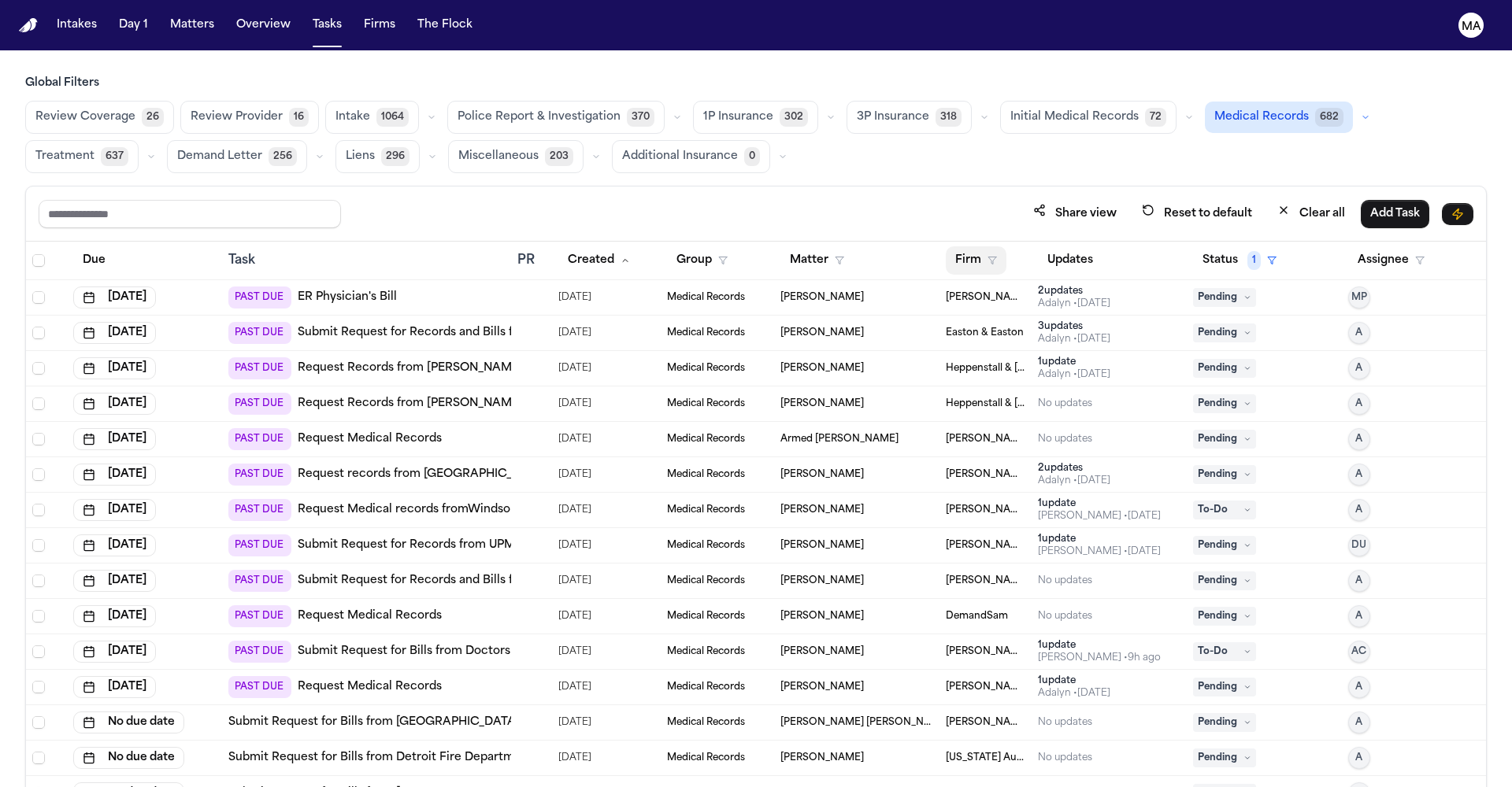
click at [946, 247] on button "Firm" at bounding box center [976, 261] width 61 height 28
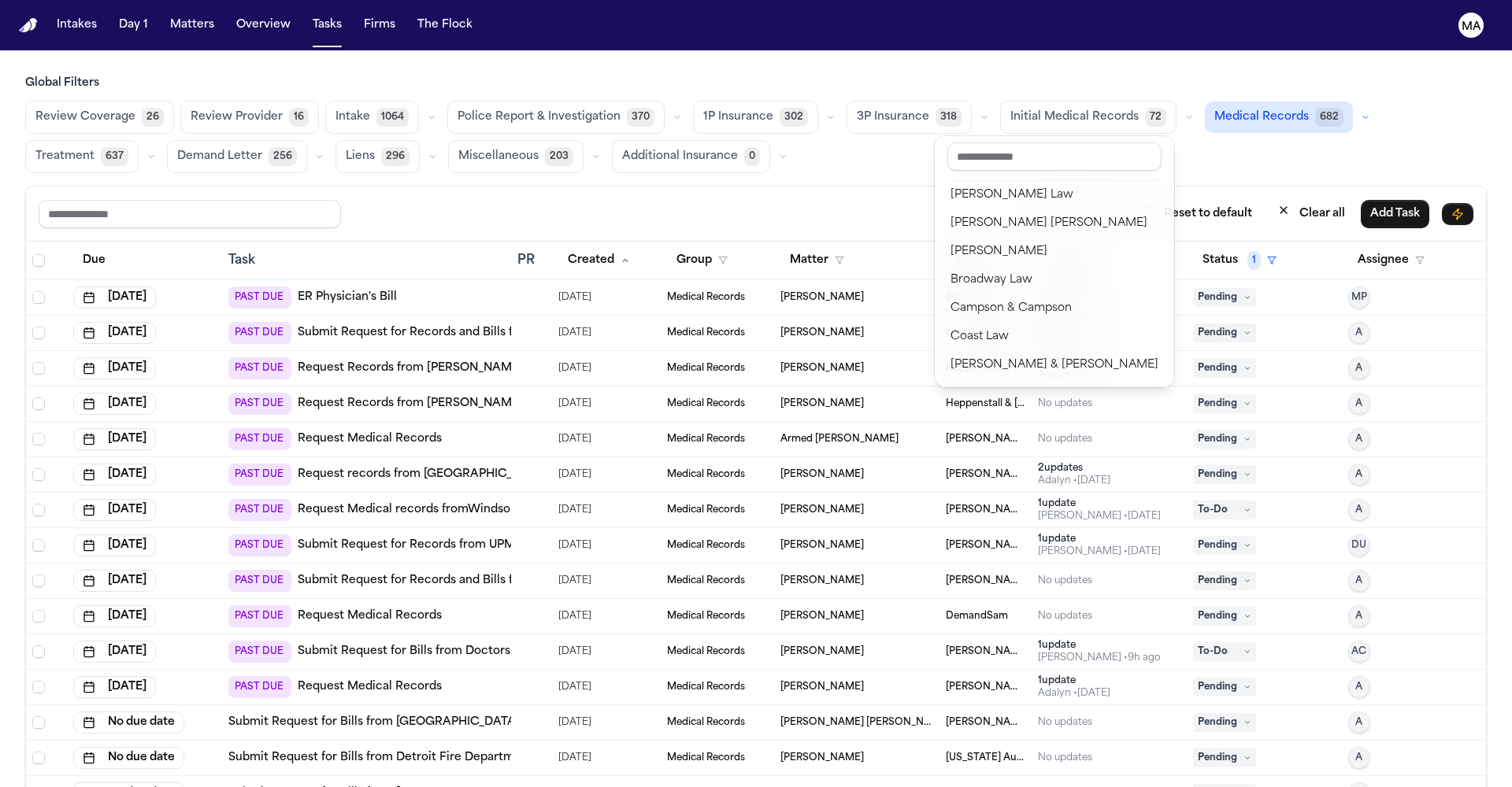
scroll to position [118, 0]
click at [1012, 638] on div "Easton & Easton" at bounding box center [1054, 647] width 208 height 19
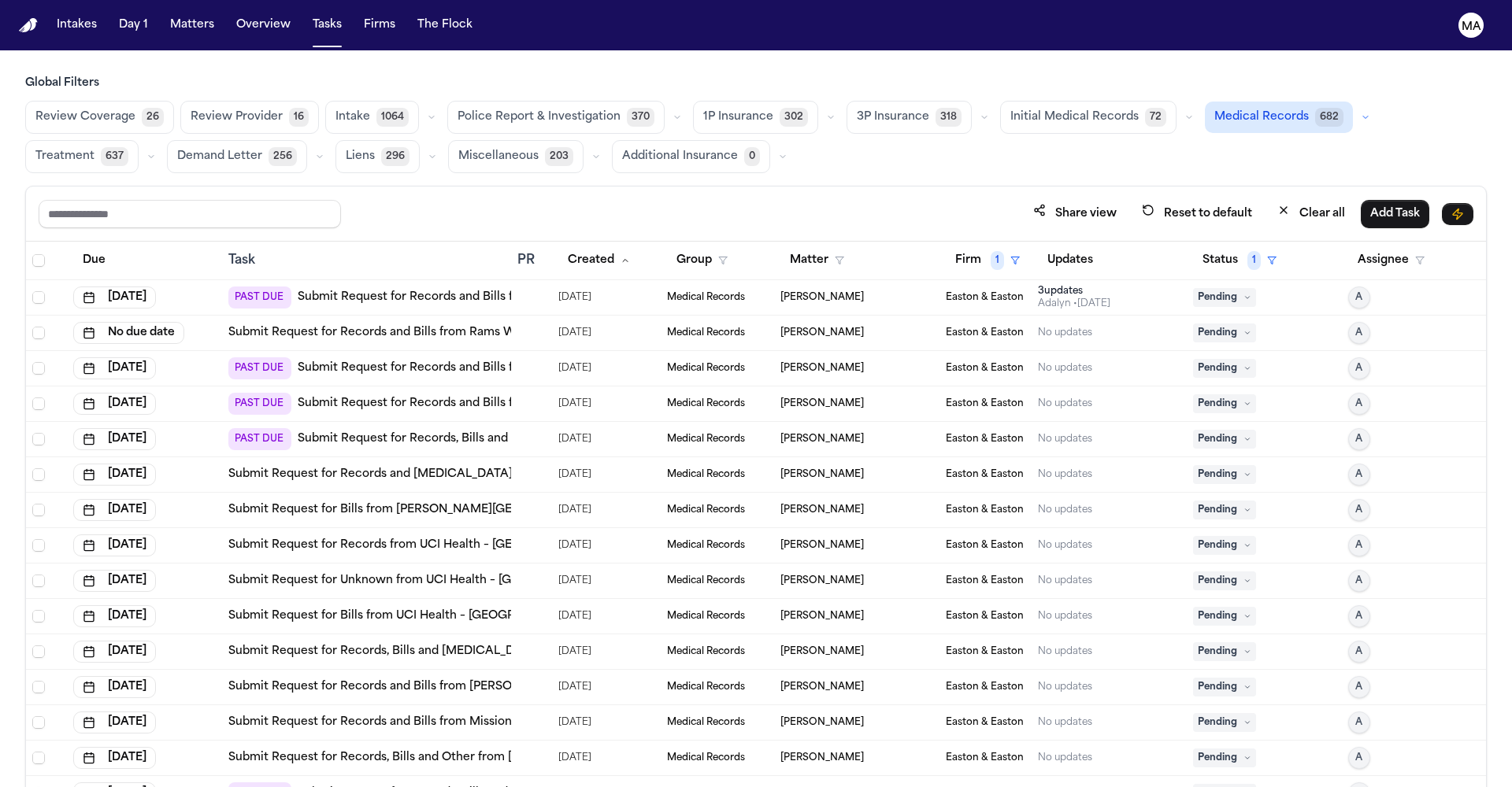
click at [198, 280] on td "[DATE]" at bounding box center [144, 298] width 155 height 35
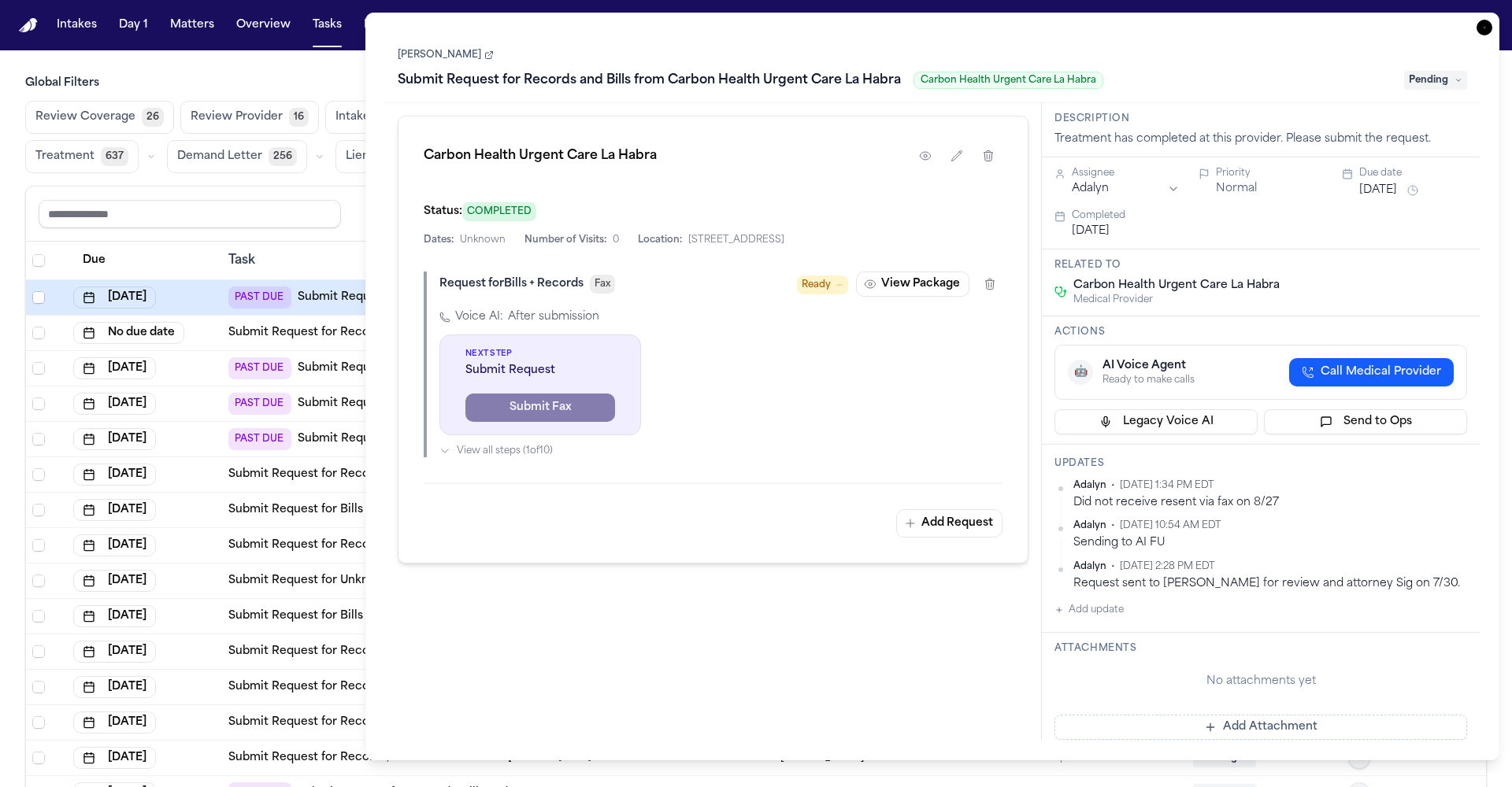
click at [411, 49] on link "[PERSON_NAME]" at bounding box center [445, 54] width 96 height 12
click at [300, 199] on div "Share view Reset to default Clear all Add Task" at bounding box center [756, 213] width 1435 height 29
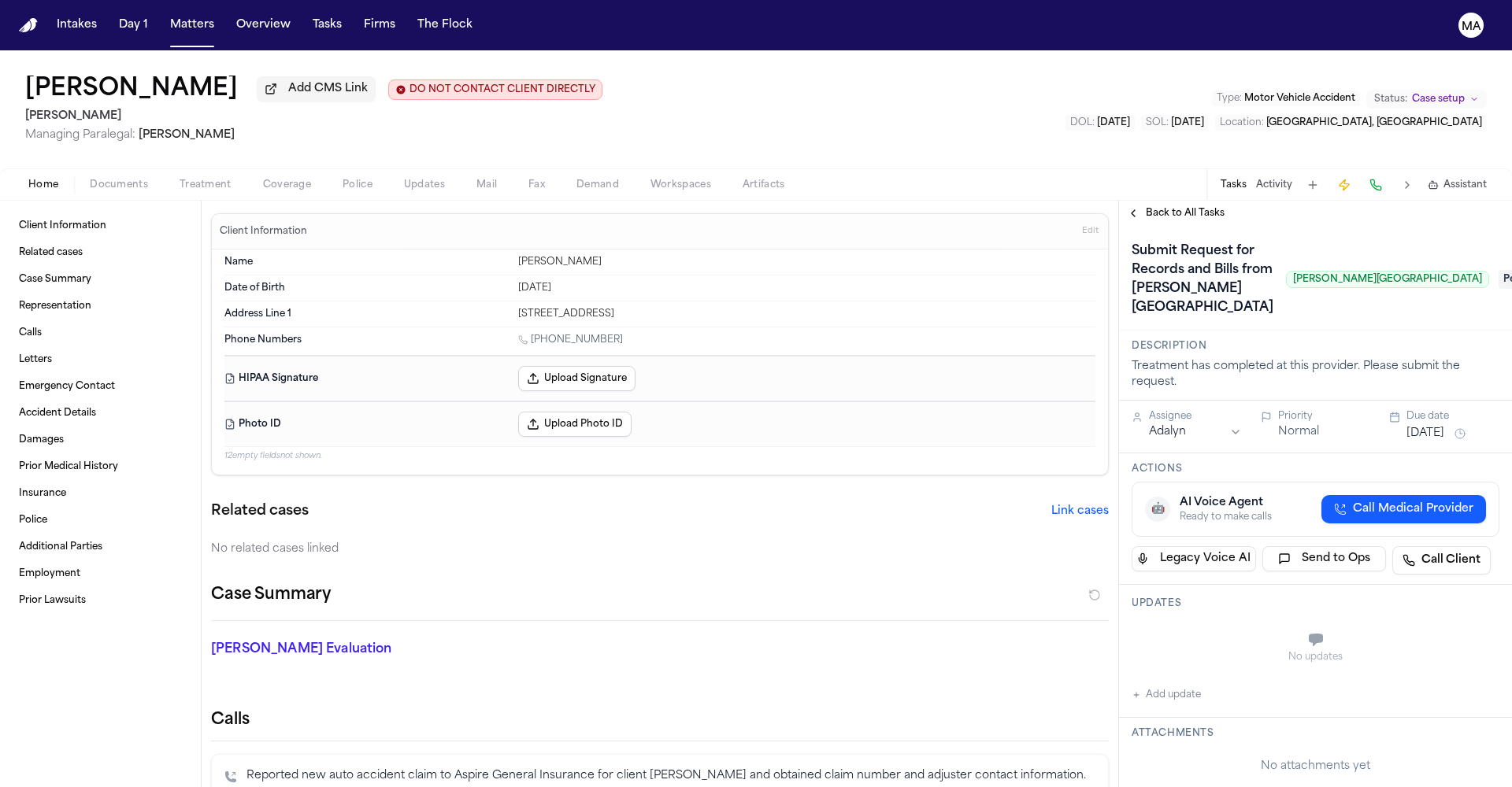
click at [179, 178] on span "Treatment" at bounding box center [205, 184] width 52 height 12
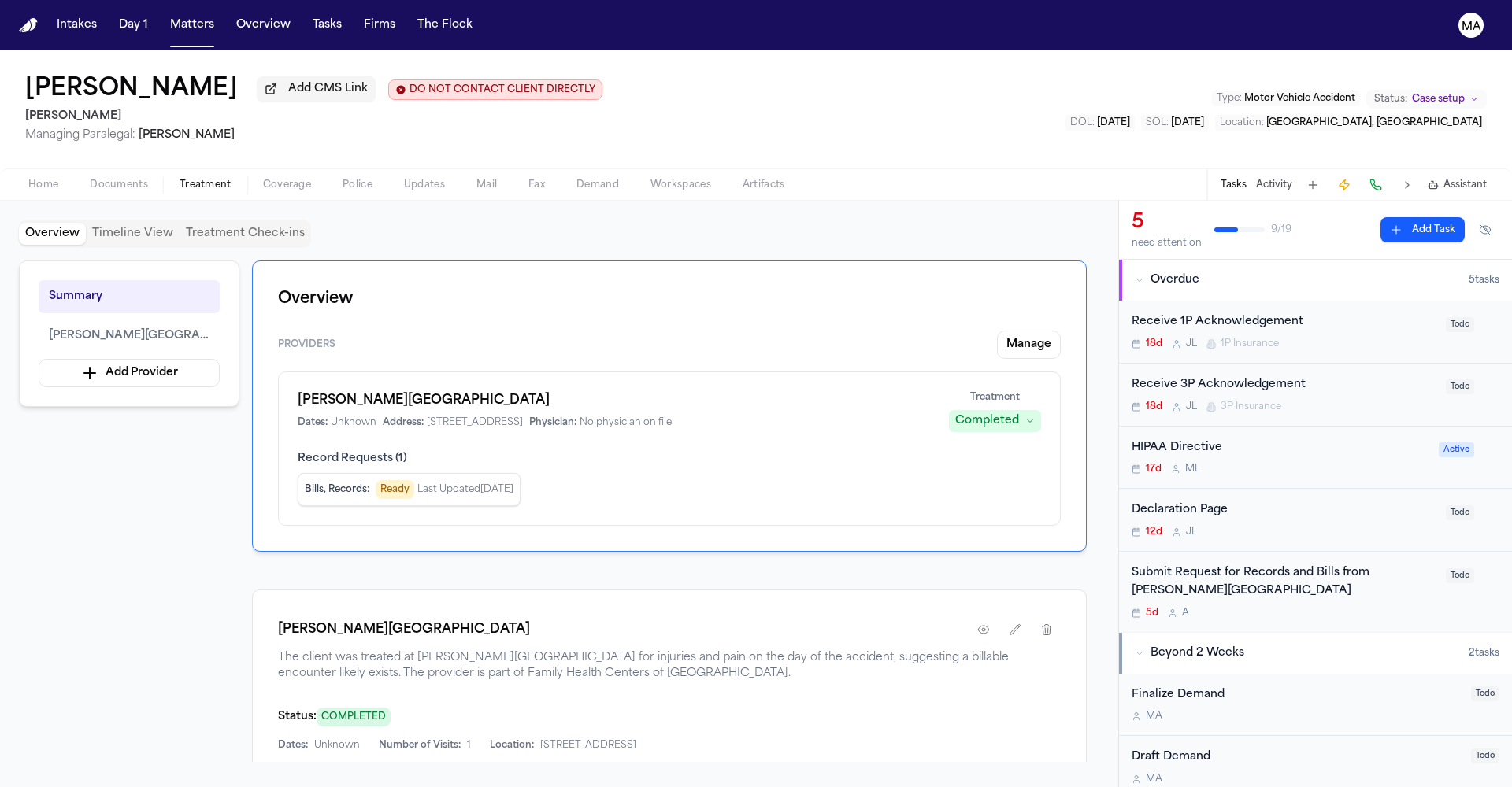
click at [1037, 777] on div "Request for Bills + Records Fax Ready View Package" at bounding box center [677, 789] width 767 height 25
click at [1027, 777] on button "View Package" at bounding box center [971, 789] width 114 height 25
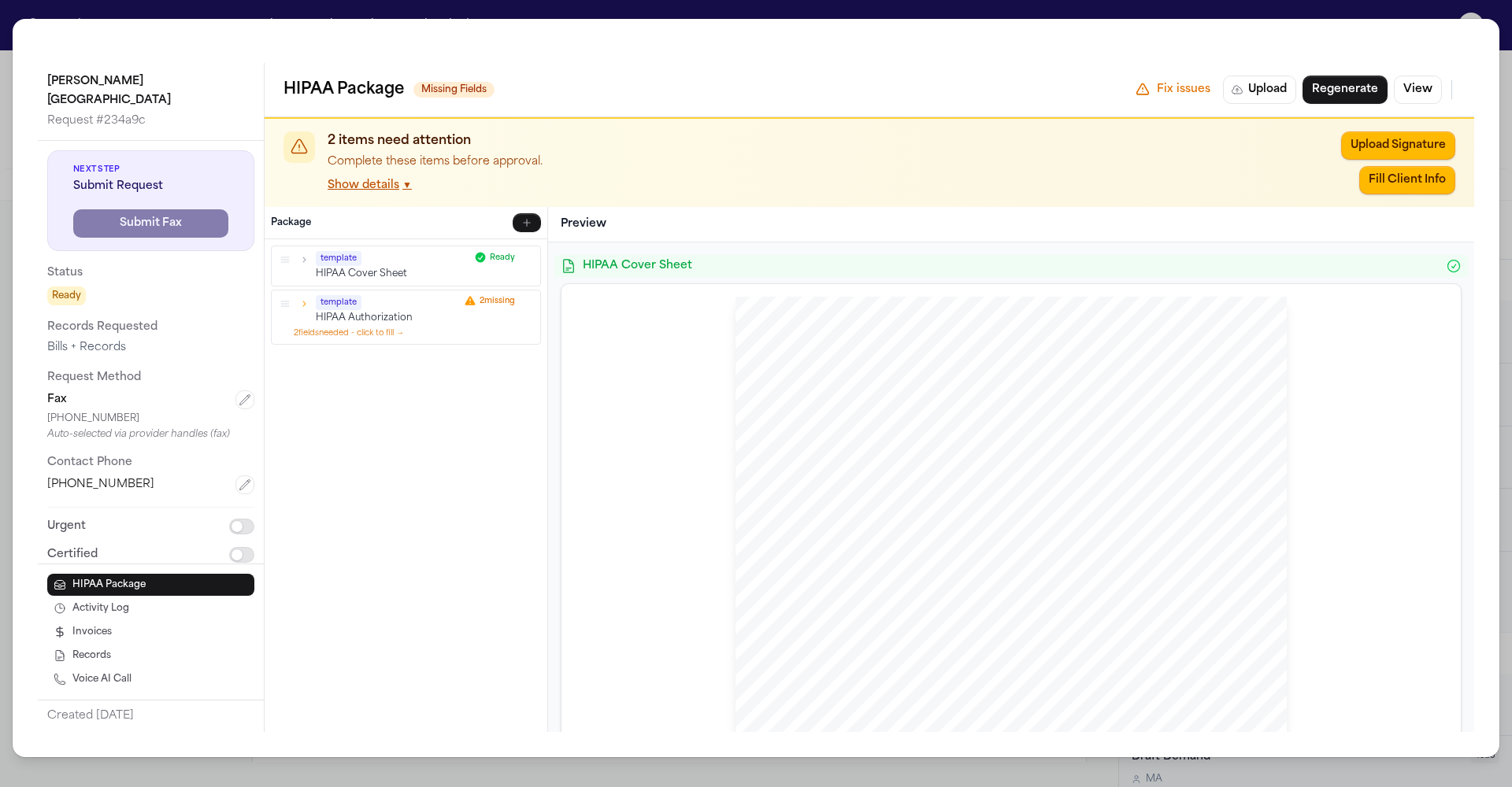
click at [316, 294] on div "template" at bounding box center [387, 302] width 143 height 15
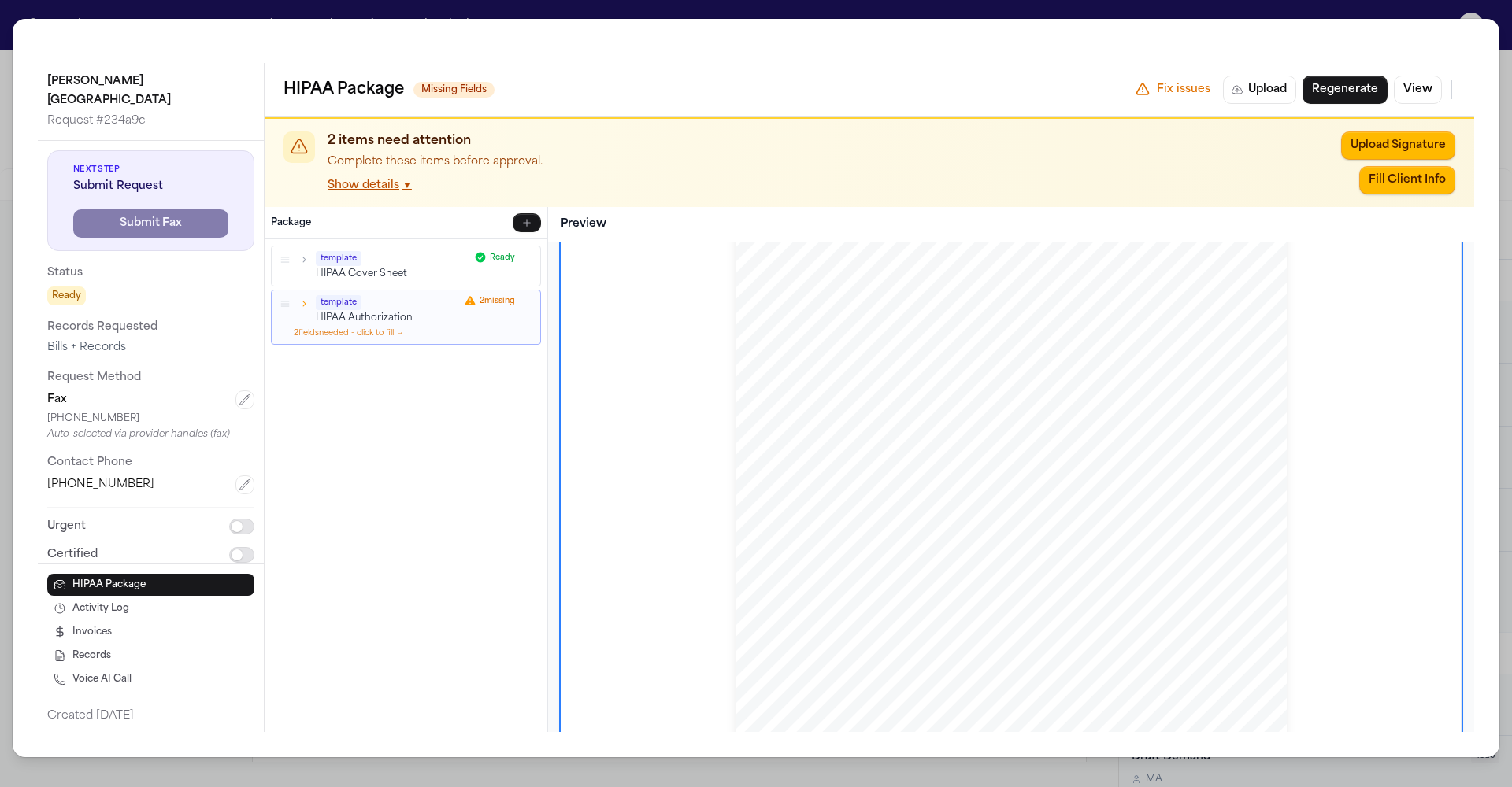
scroll to position [967, 0]
click at [341, 18] on div "Logan Heights Family Health Center Request # 234a9c Next Step Submit Request Su…" at bounding box center [756, 393] width 1512 height 787
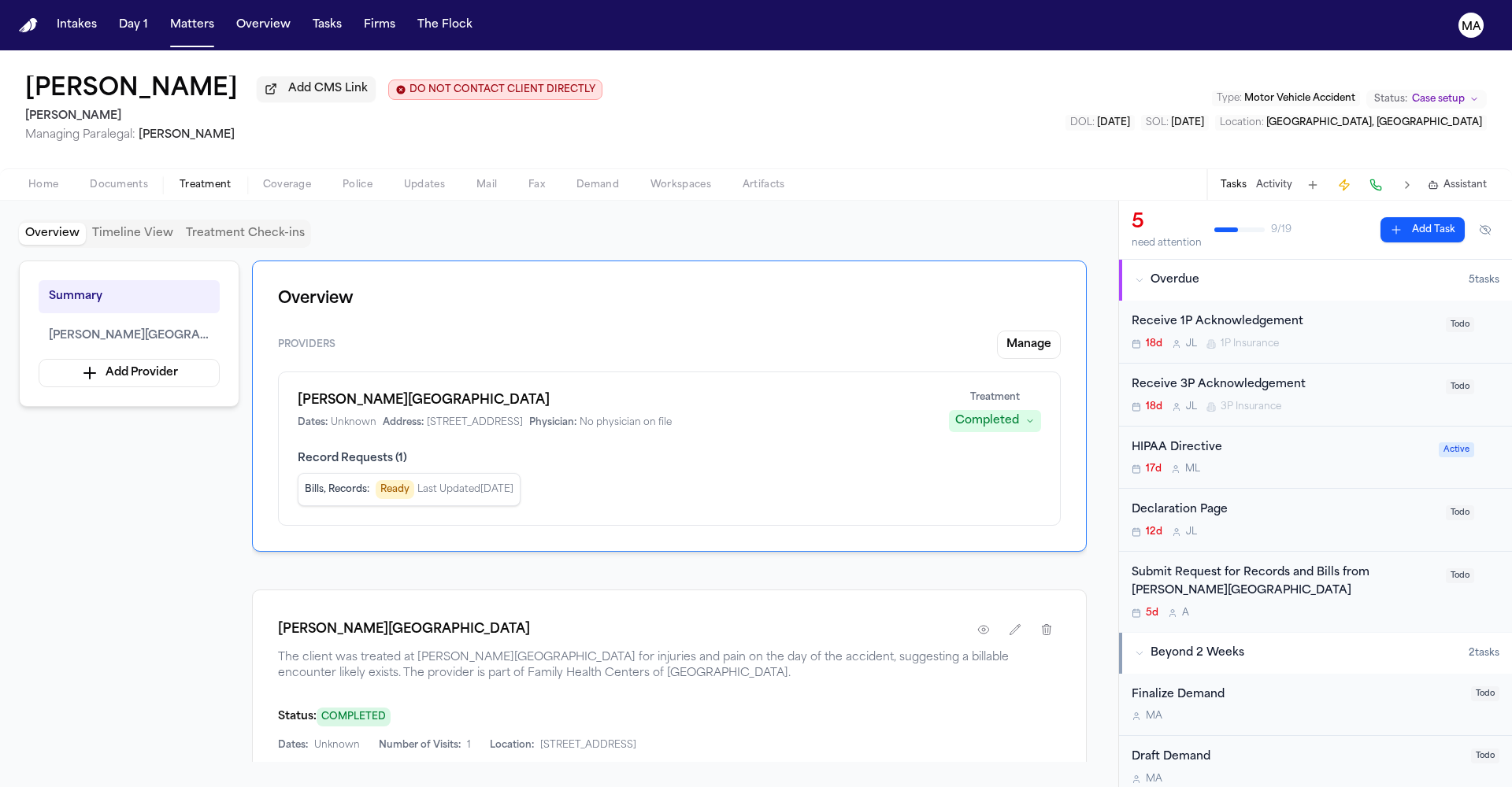
click at [90, 178] on span "Documents" at bounding box center [118, 184] width 58 height 12
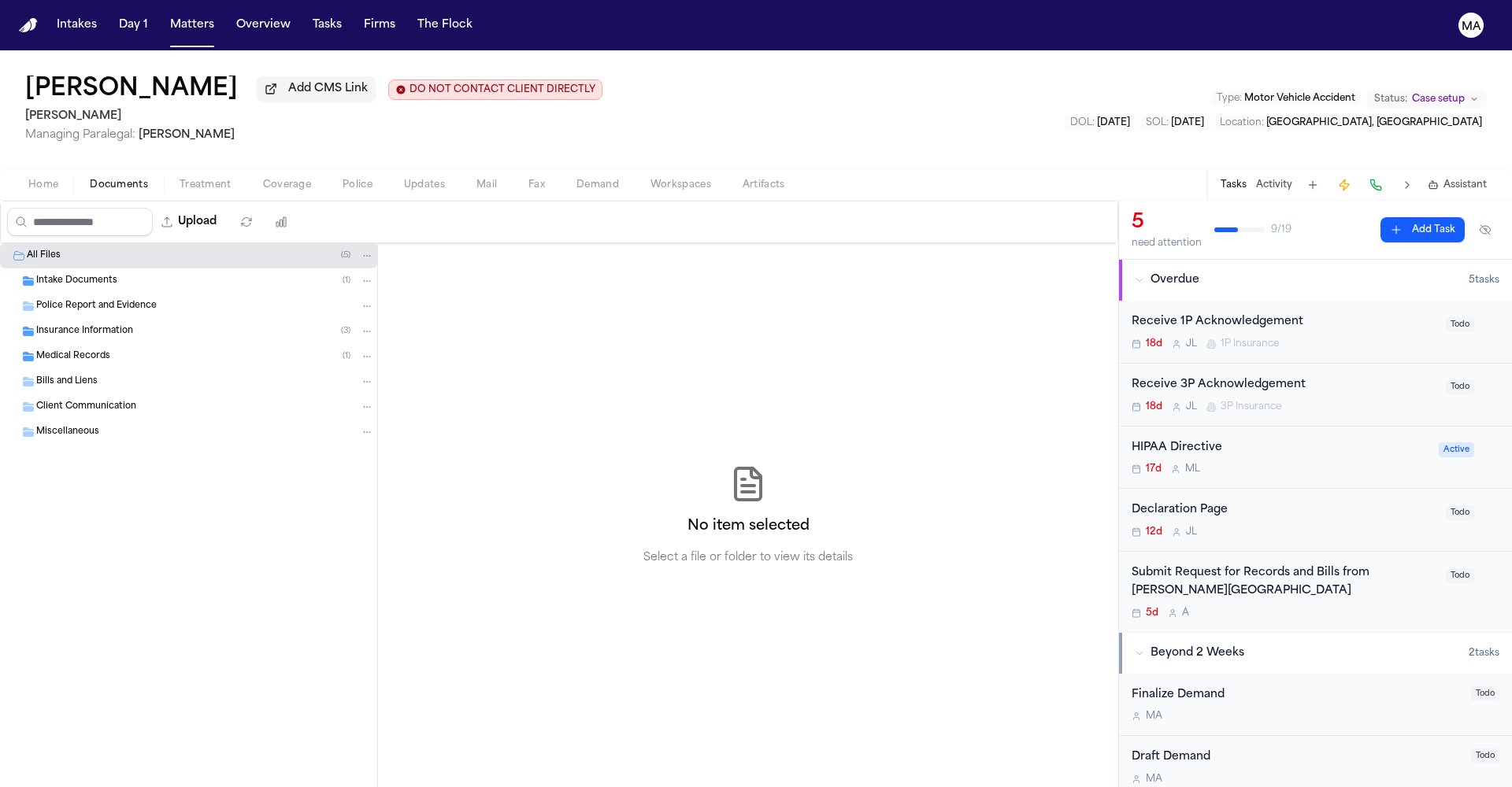
click at [98, 274] on div "Intake Documents ( 1 )" at bounding box center [205, 280] width 338 height 14
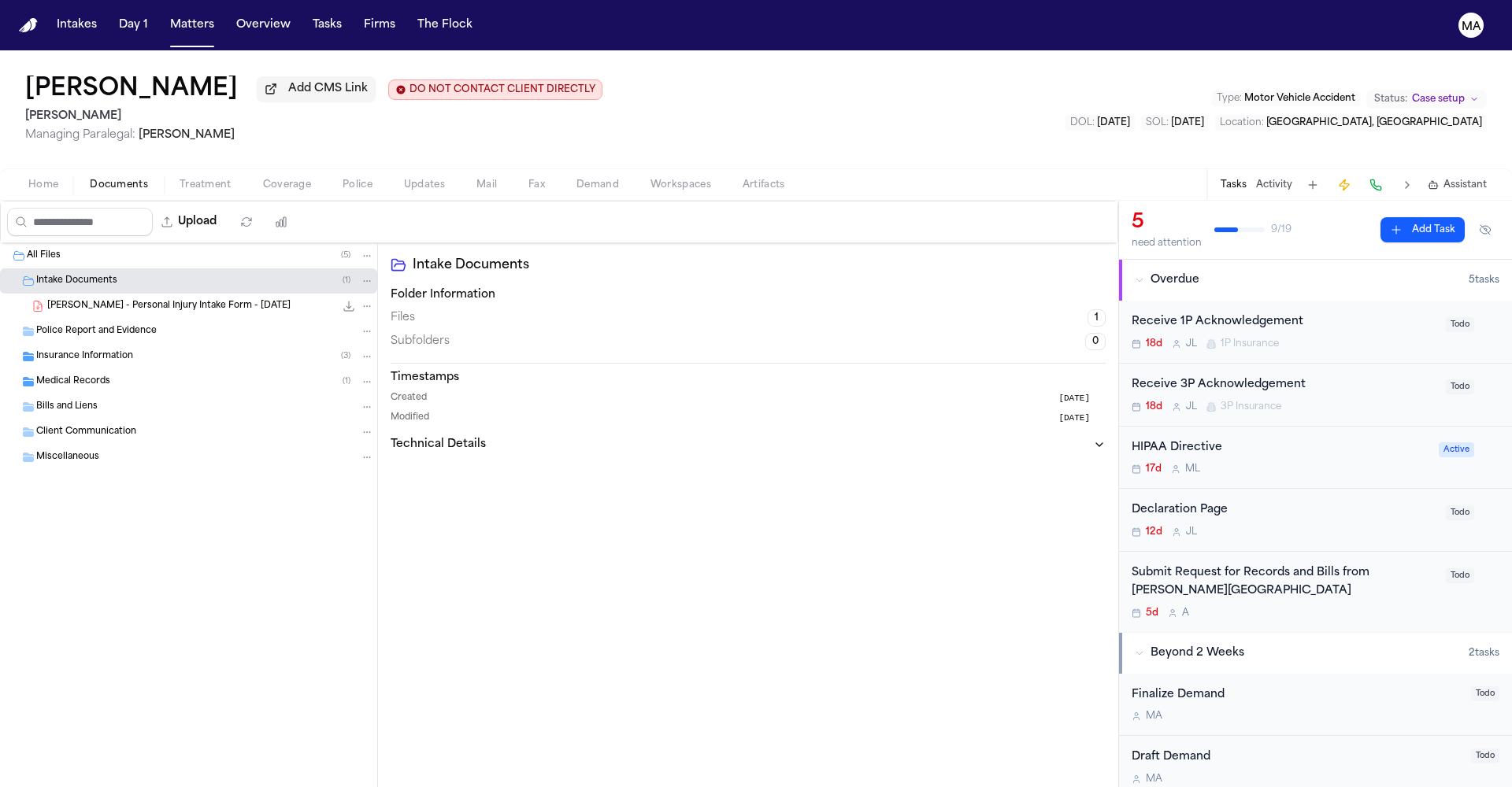
click at [98, 274] on div "Intake Documents ( 1 )" at bounding box center [205, 280] width 338 height 14
click at [81, 275] on span "Intake Documents" at bounding box center [77, 281] width 81 height 13
click at [107, 294] on div "C. Matthis - Personal Injury Intake Form - 9.16.25 30.1 KB • PDF" at bounding box center [188, 306] width 378 height 25
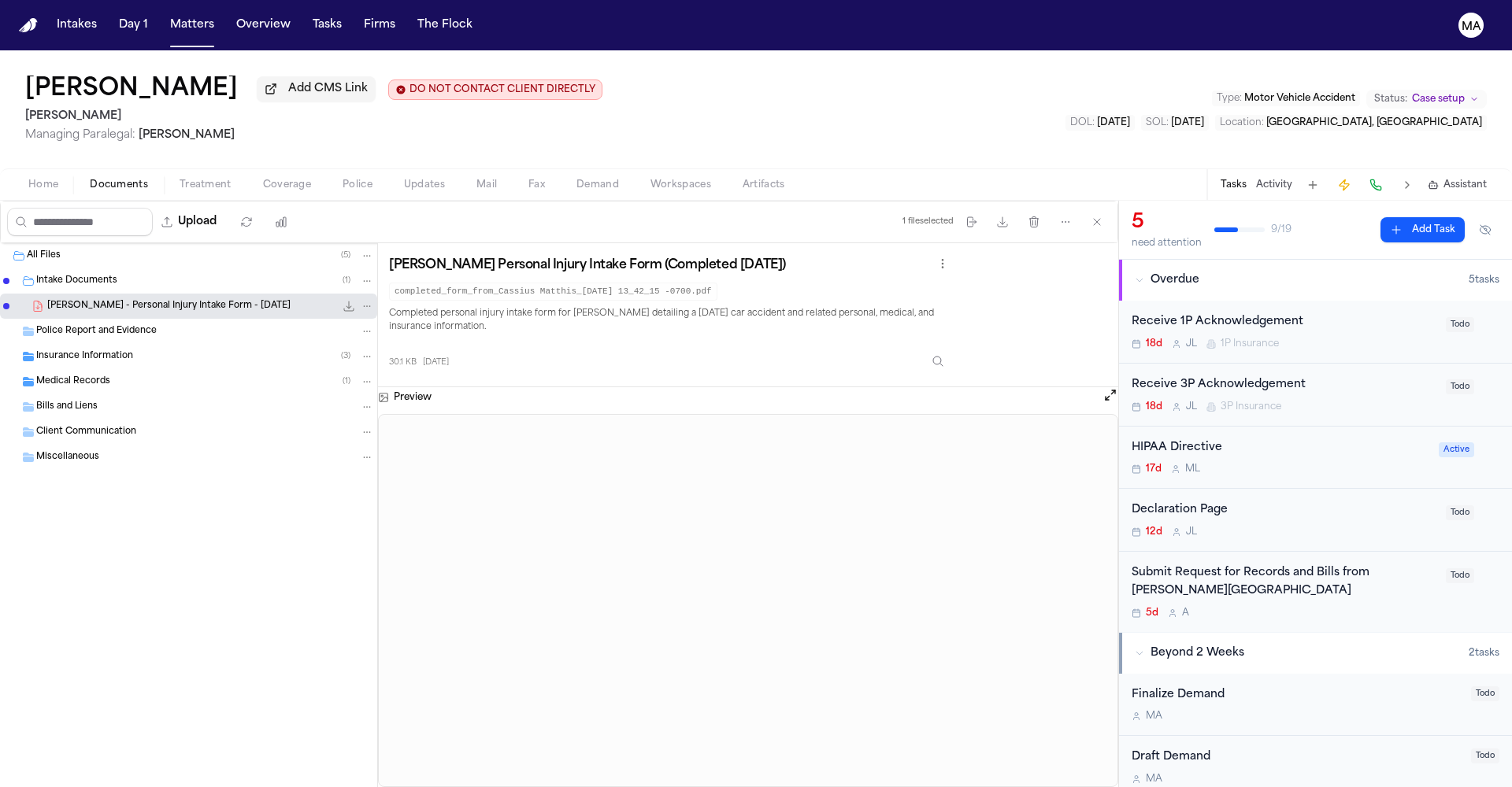
click at [114, 375] on div "Medical Records ( 1 )" at bounding box center [205, 382] width 338 height 14
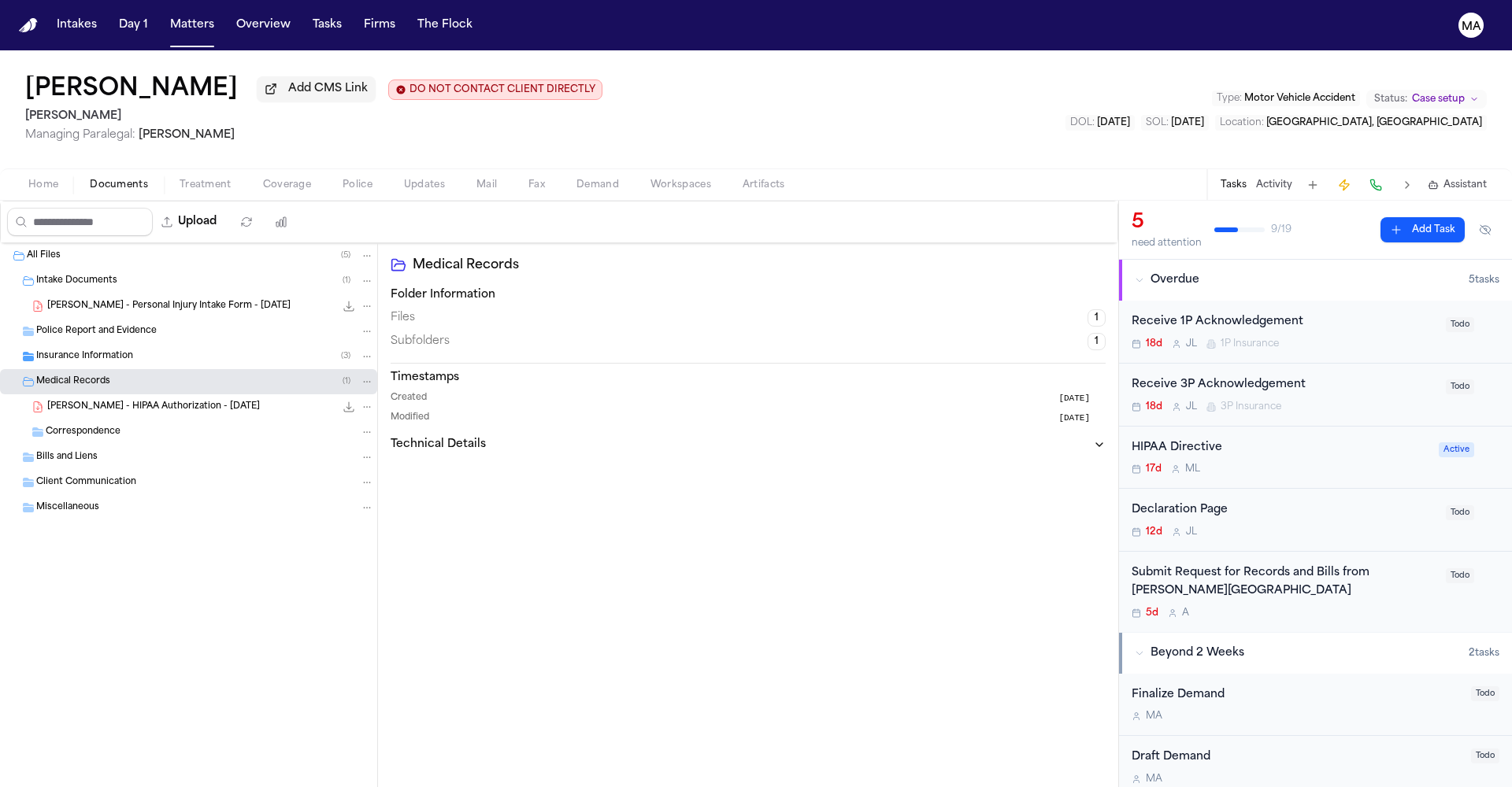
click at [115, 400] on span "C. Matthis - HIPAA Authorization - 9.30.25" at bounding box center [153, 407] width 212 height 13
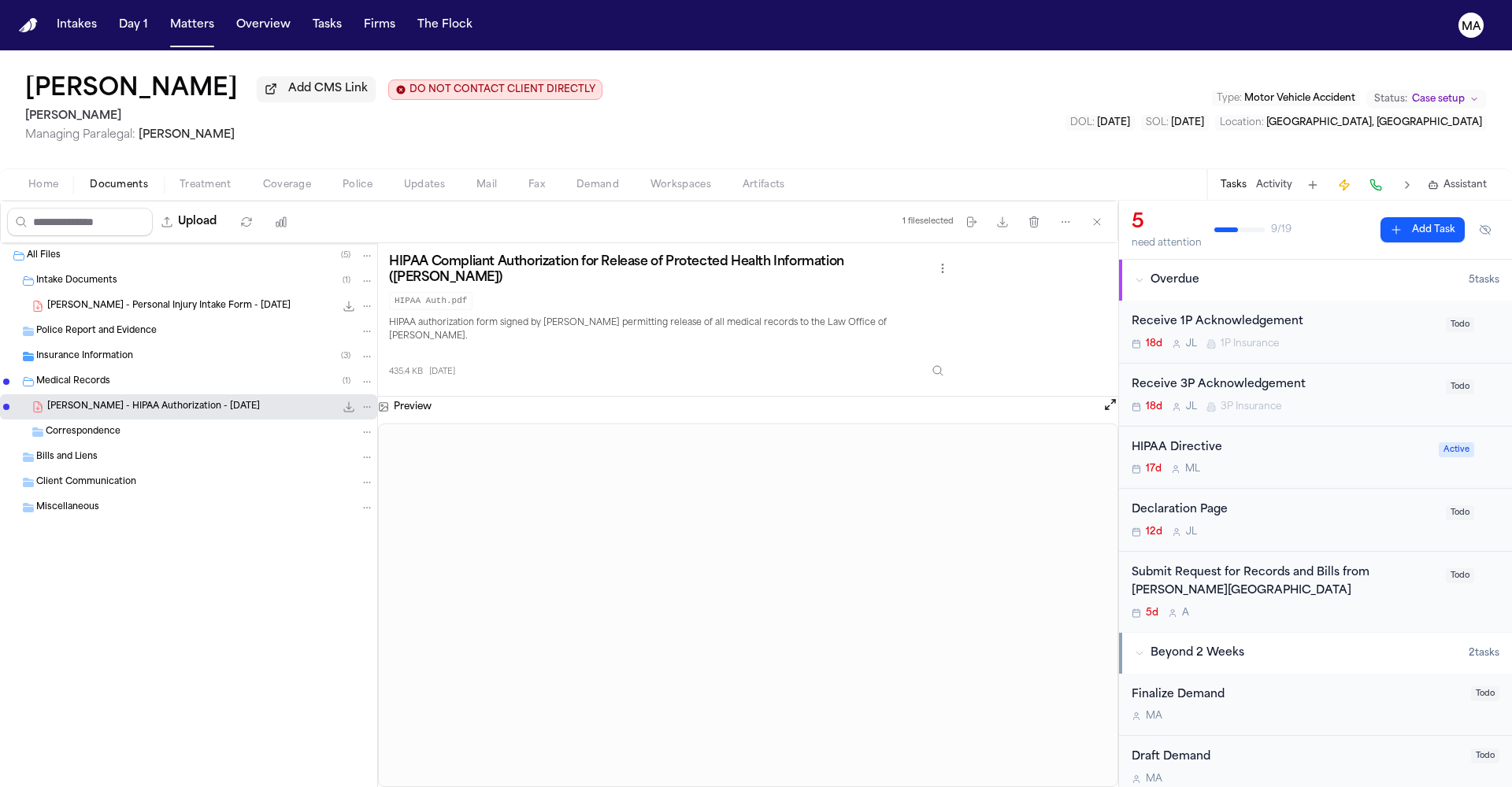
click at [28, 178] on span "Home" at bounding box center [43, 184] width 30 height 12
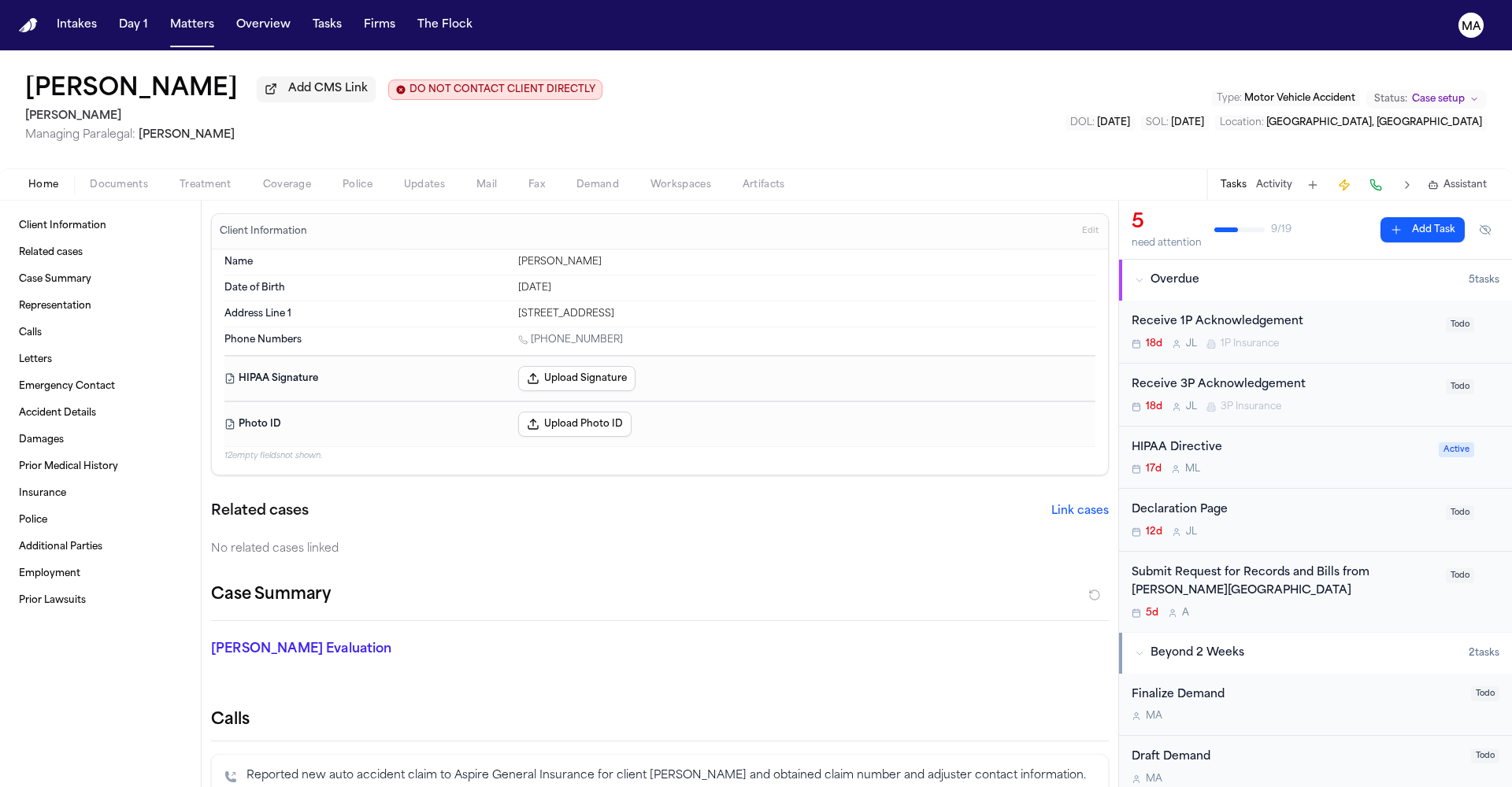
click at [518, 366] on button "Upload Signature" at bounding box center [577, 378] width 118 height 25
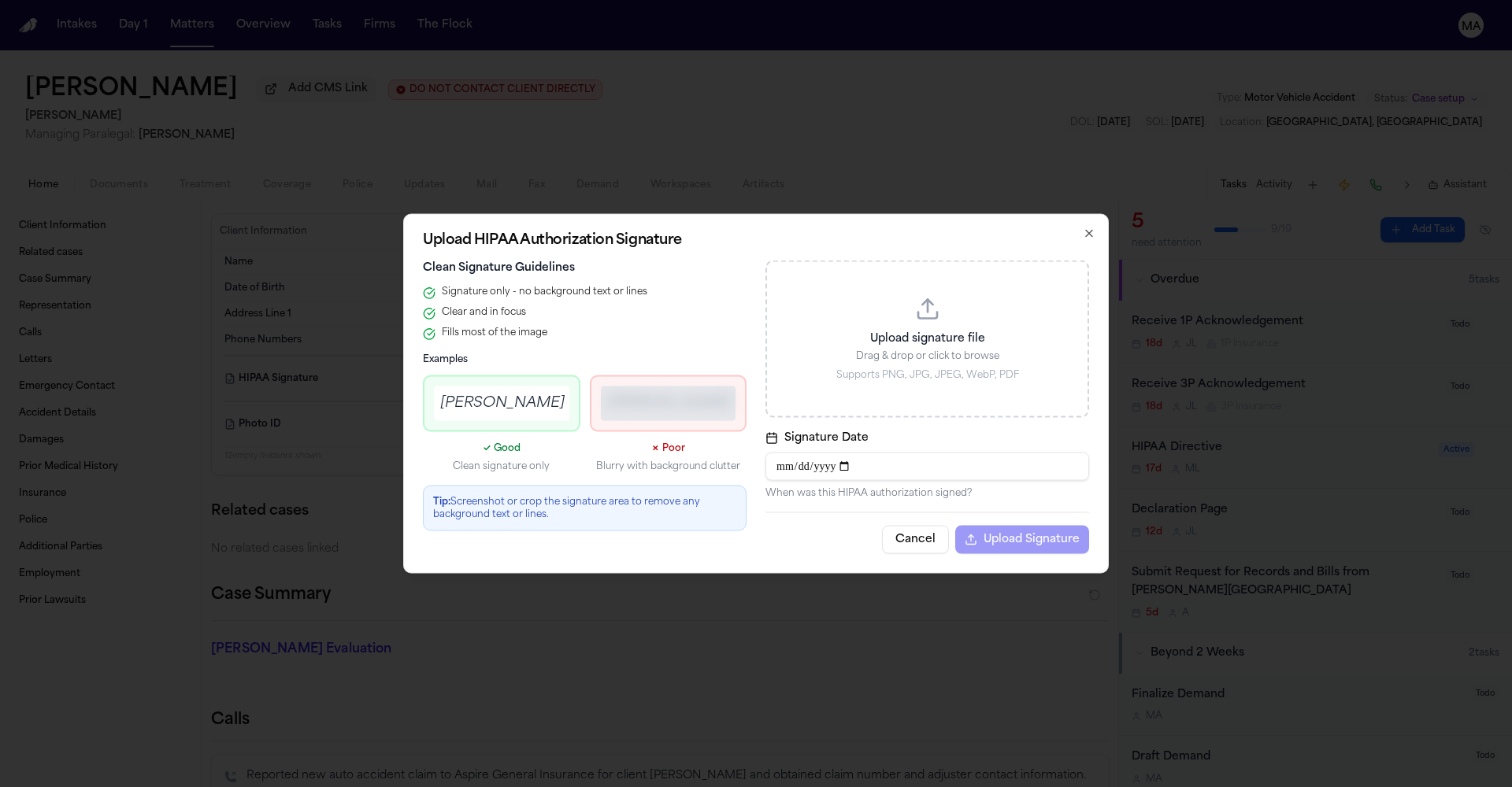
click at [893, 347] on p "Upload signature file" at bounding box center [927, 339] width 283 height 16
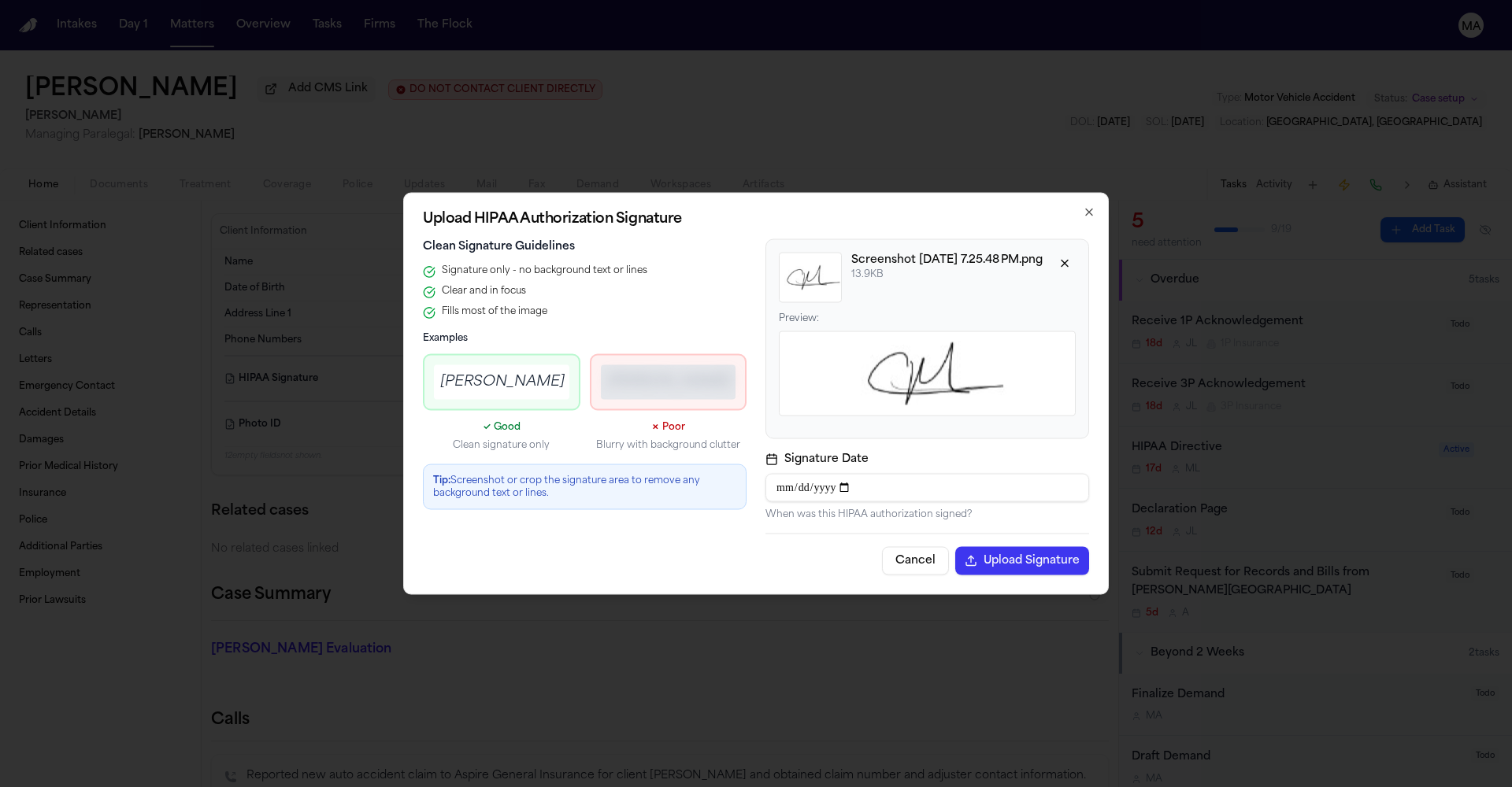
click at [955, 547] on button "Upload Signature" at bounding box center [1022, 561] width 134 height 28
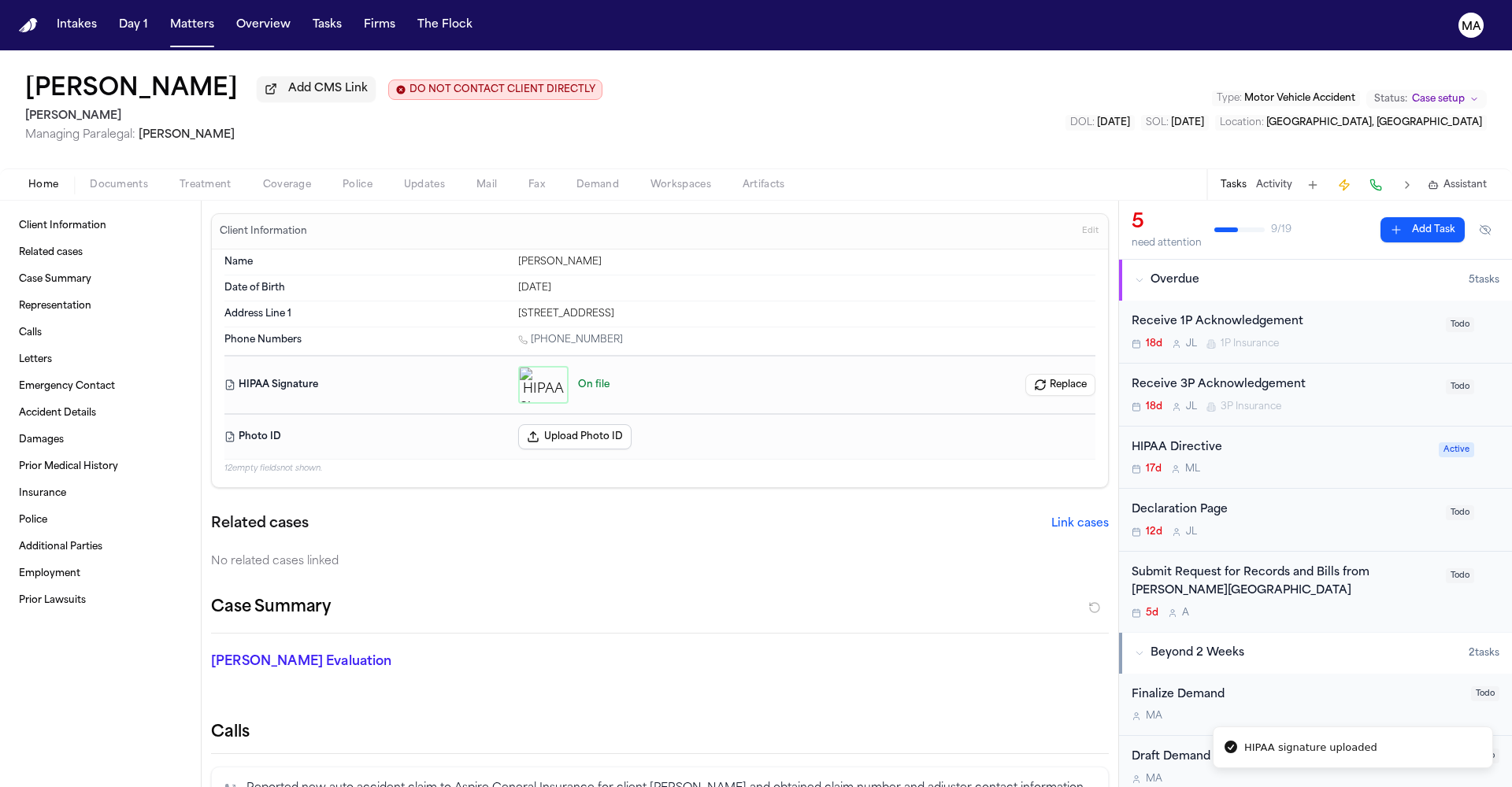
click at [350, 595] on div "Case Summary" at bounding box center [660, 614] width 897 height 39
click at [179, 178] on span "Treatment" at bounding box center [205, 184] width 52 height 12
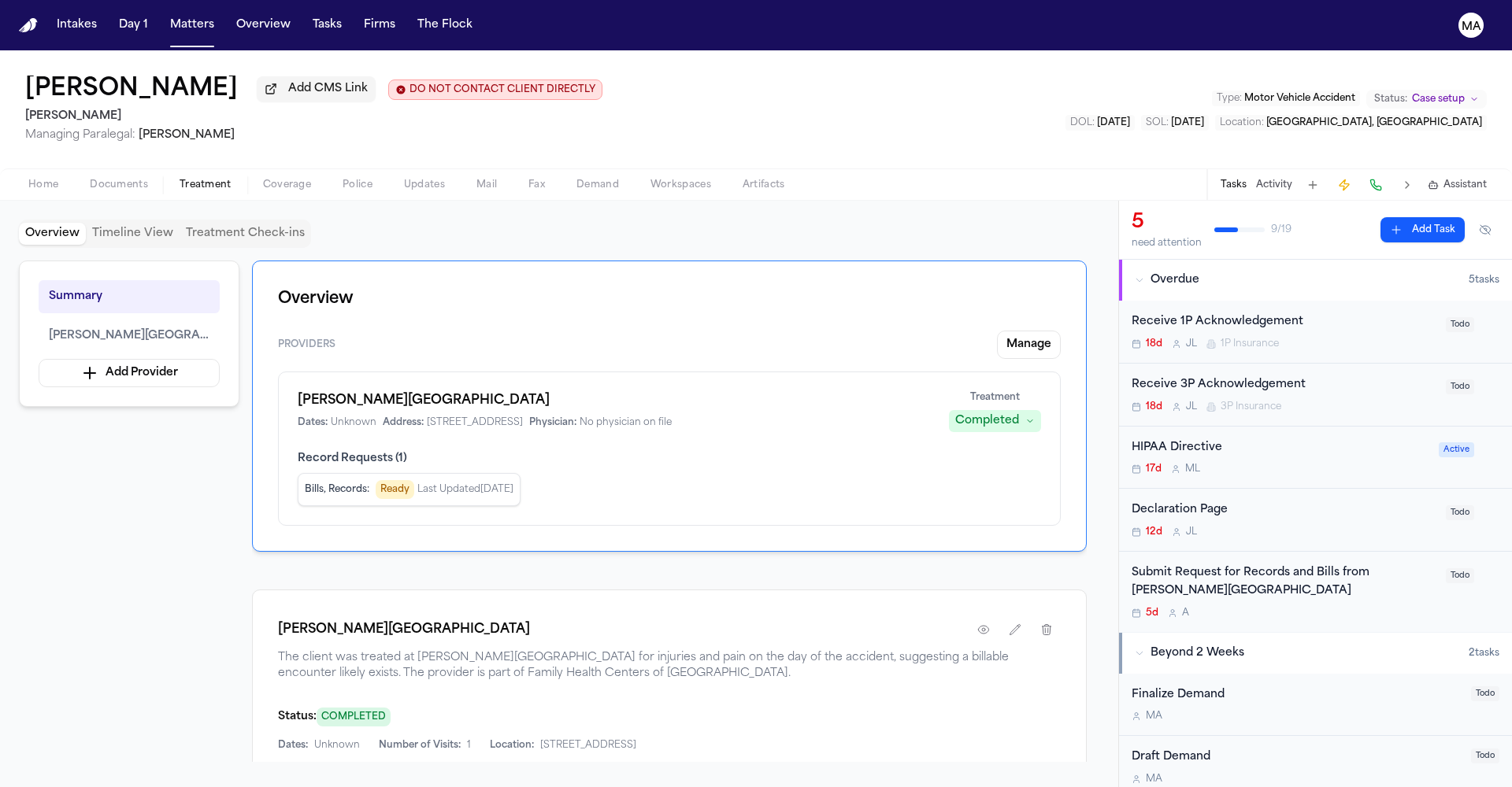
click at [1025, 777] on button "Fix Missing Info" at bounding box center [968, 789] width 120 height 25
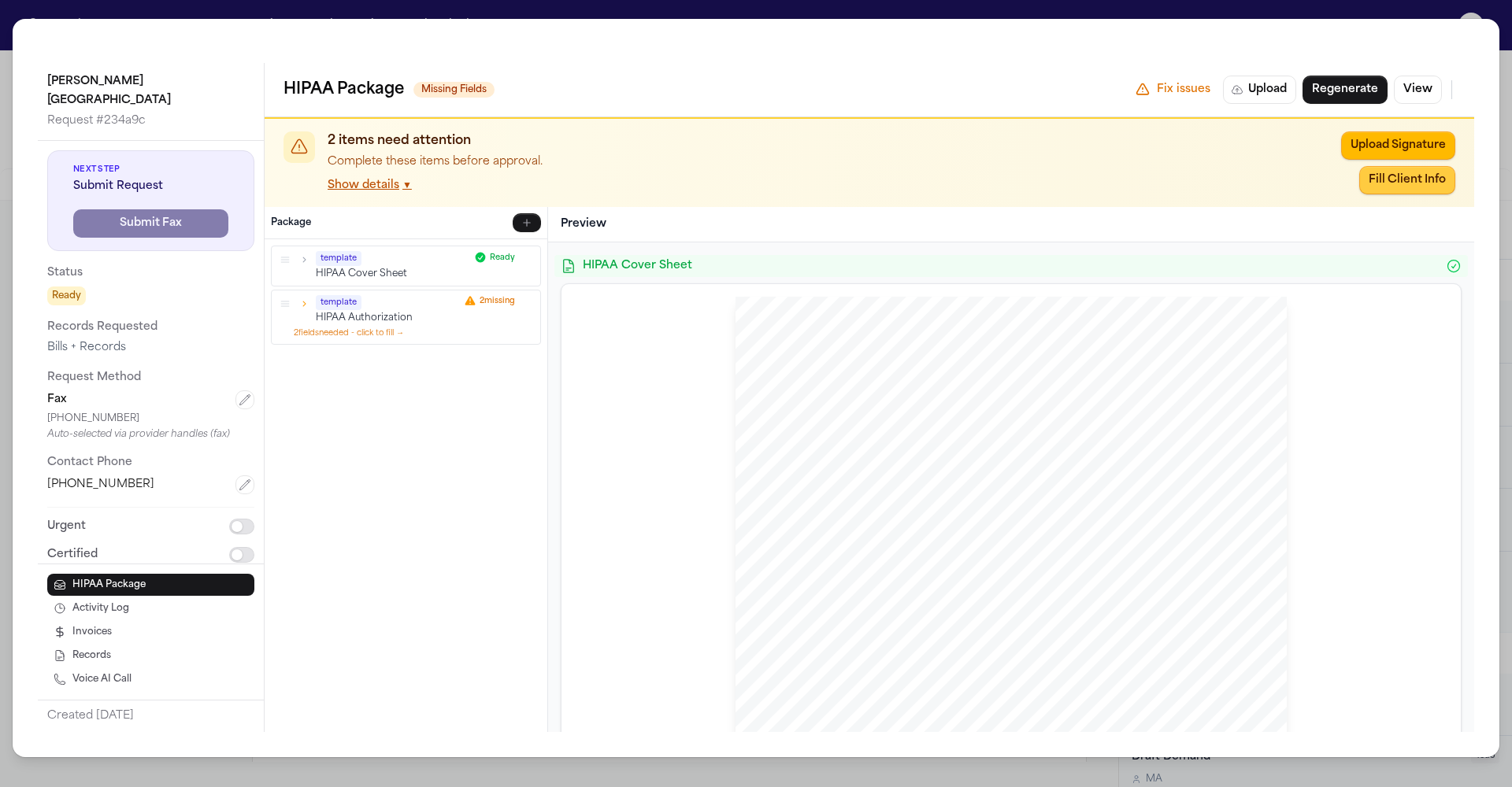
click at [1455, 166] on button "Fill Client Info" at bounding box center [1407, 180] width 96 height 28
type input "**********"
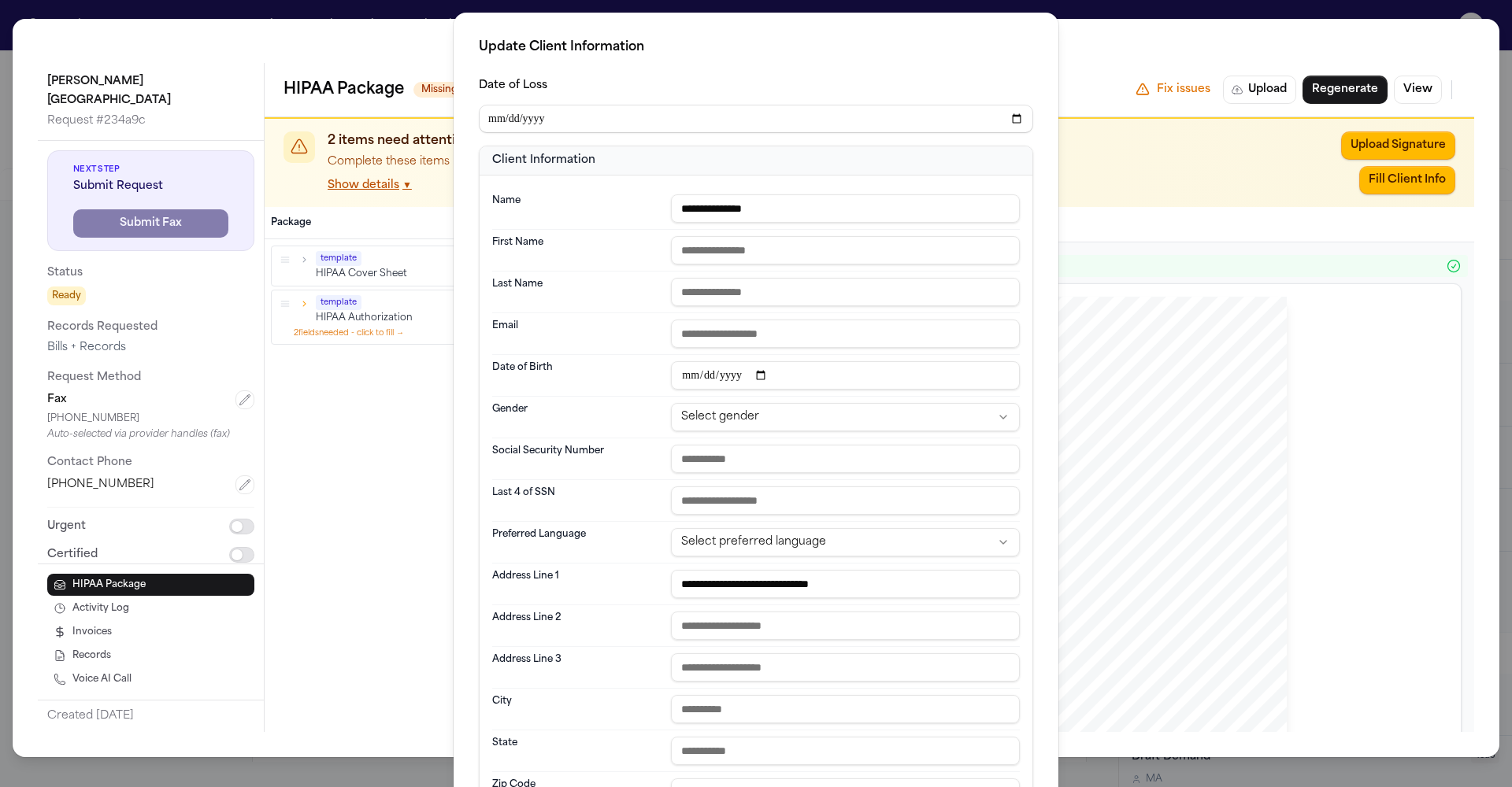
click at [987, 141] on div "**********" at bounding box center [756, 525] width 1512 height 1051
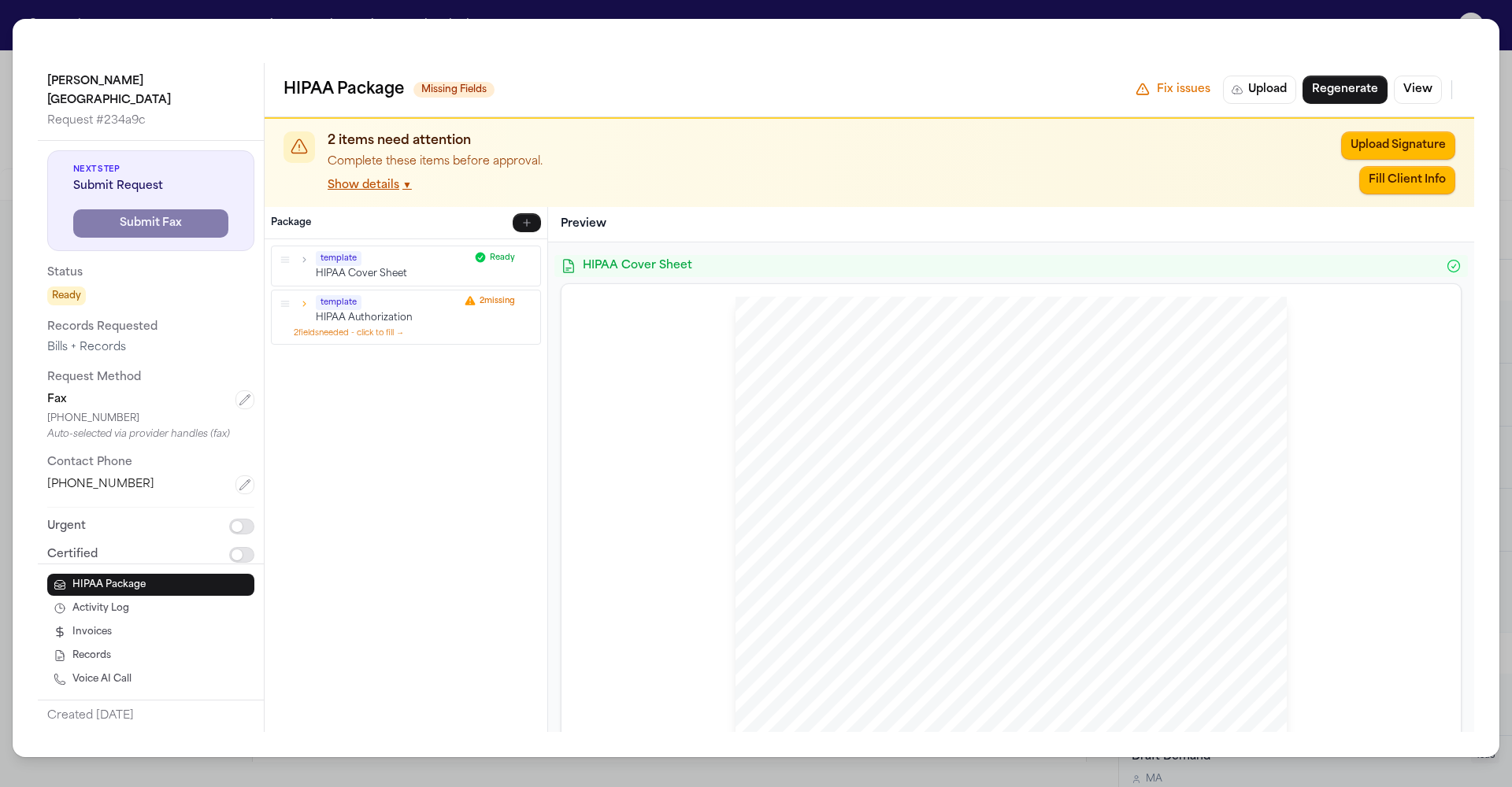
click at [1129, 13] on div "Logan Heights Family Health Center Request # 234a9c Next Step Submit Request Su…" at bounding box center [756, 393] width 1512 height 787
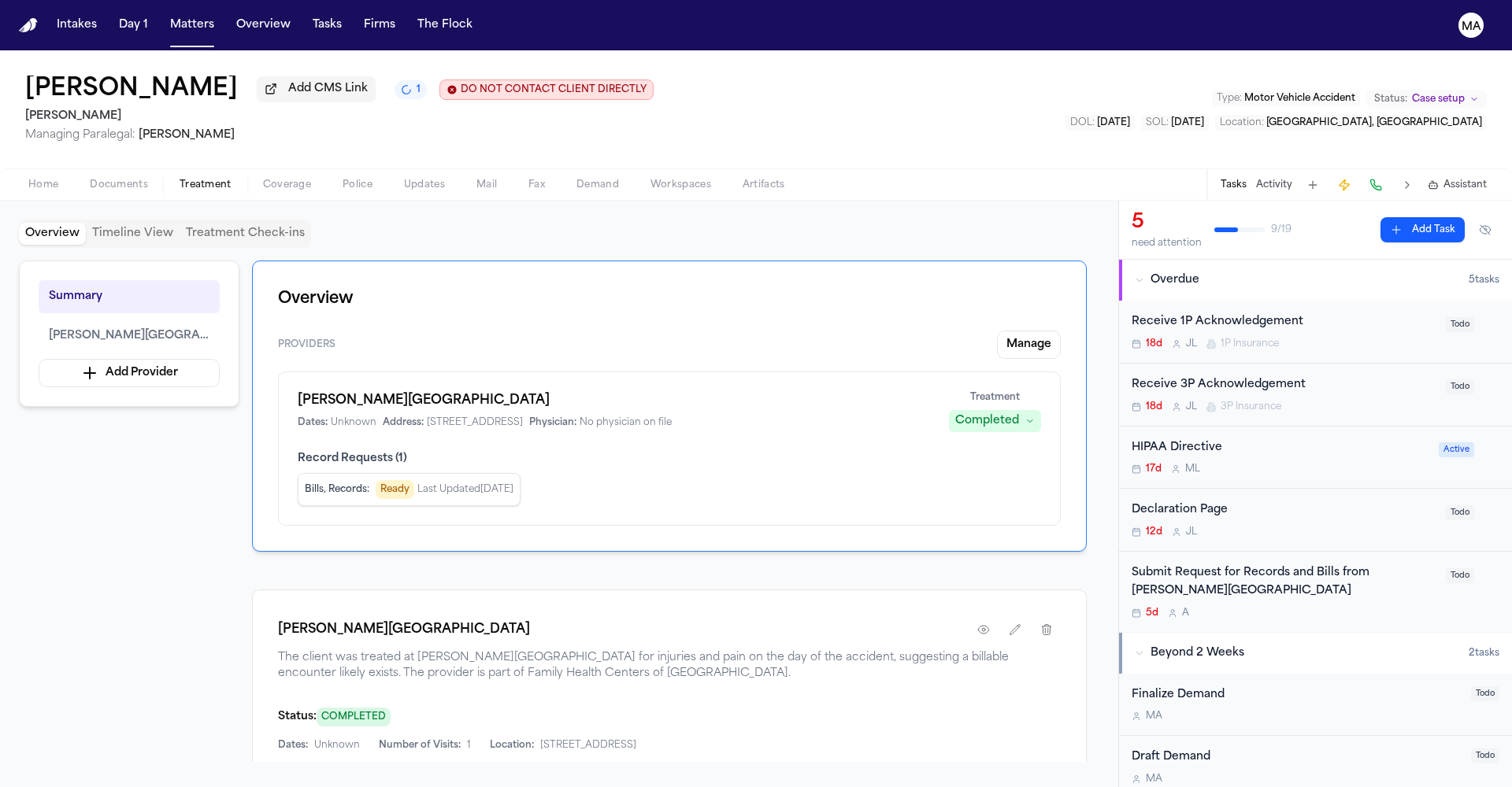
click at [90, 178] on span "Documents" at bounding box center [118, 184] width 58 height 12
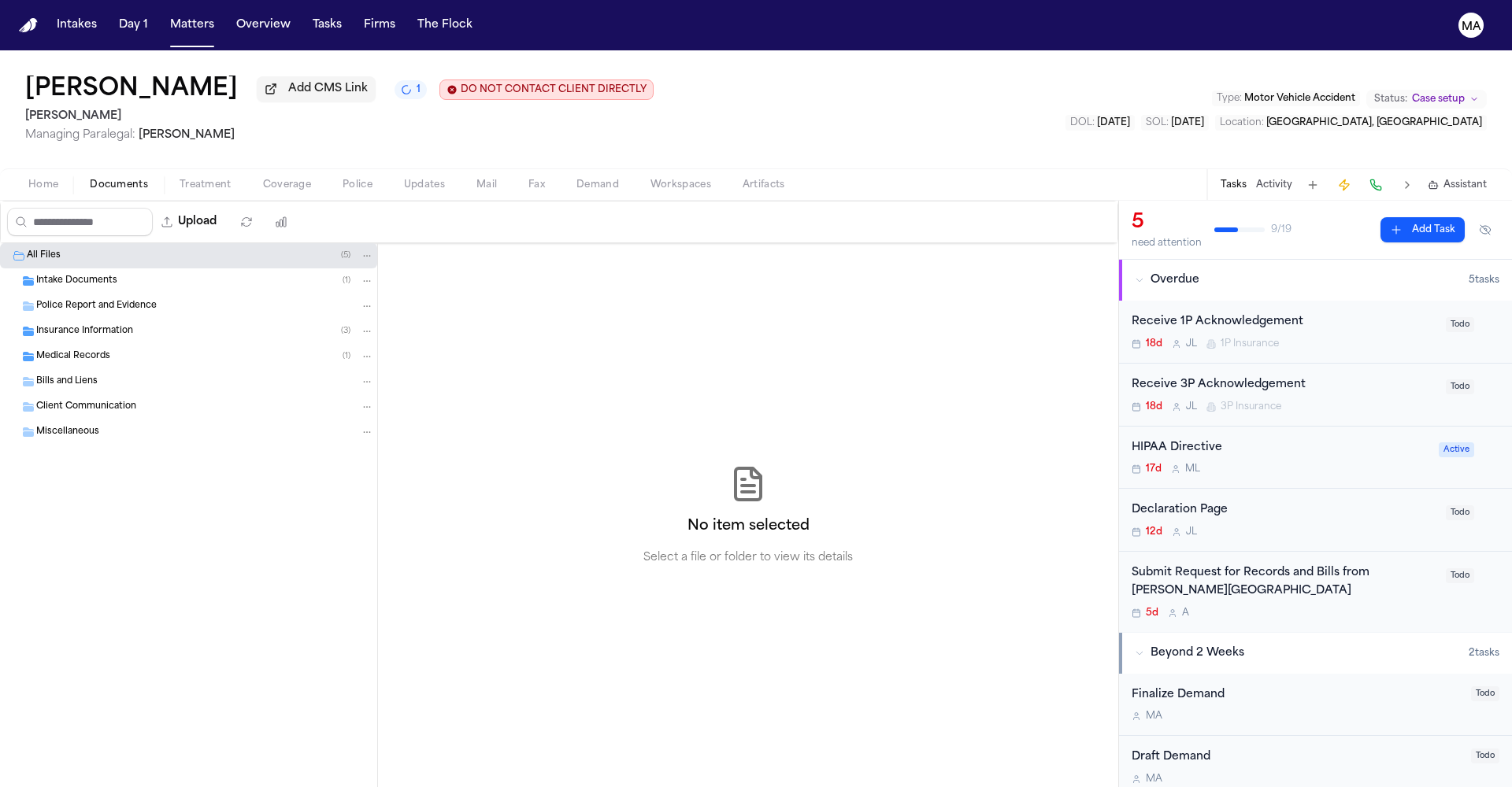
click at [106, 344] on div "Medical Records ( 1 )" at bounding box center [188, 356] width 378 height 25
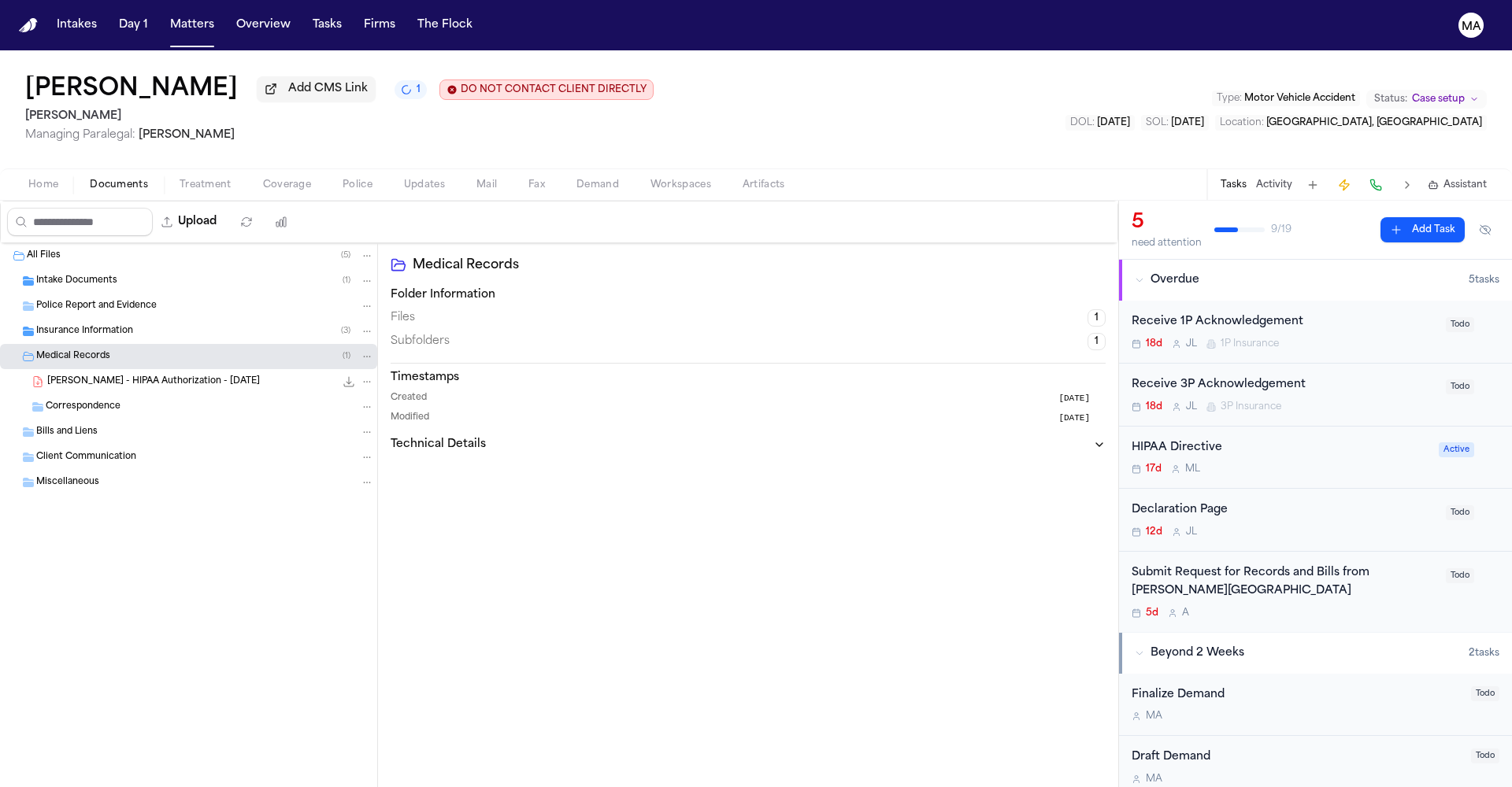
click at [108, 369] on div "C. Matthis - HIPAA Authorization - 9.30.25 435.4 KB • PDF" at bounding box center [188, 382] width 378 height 25
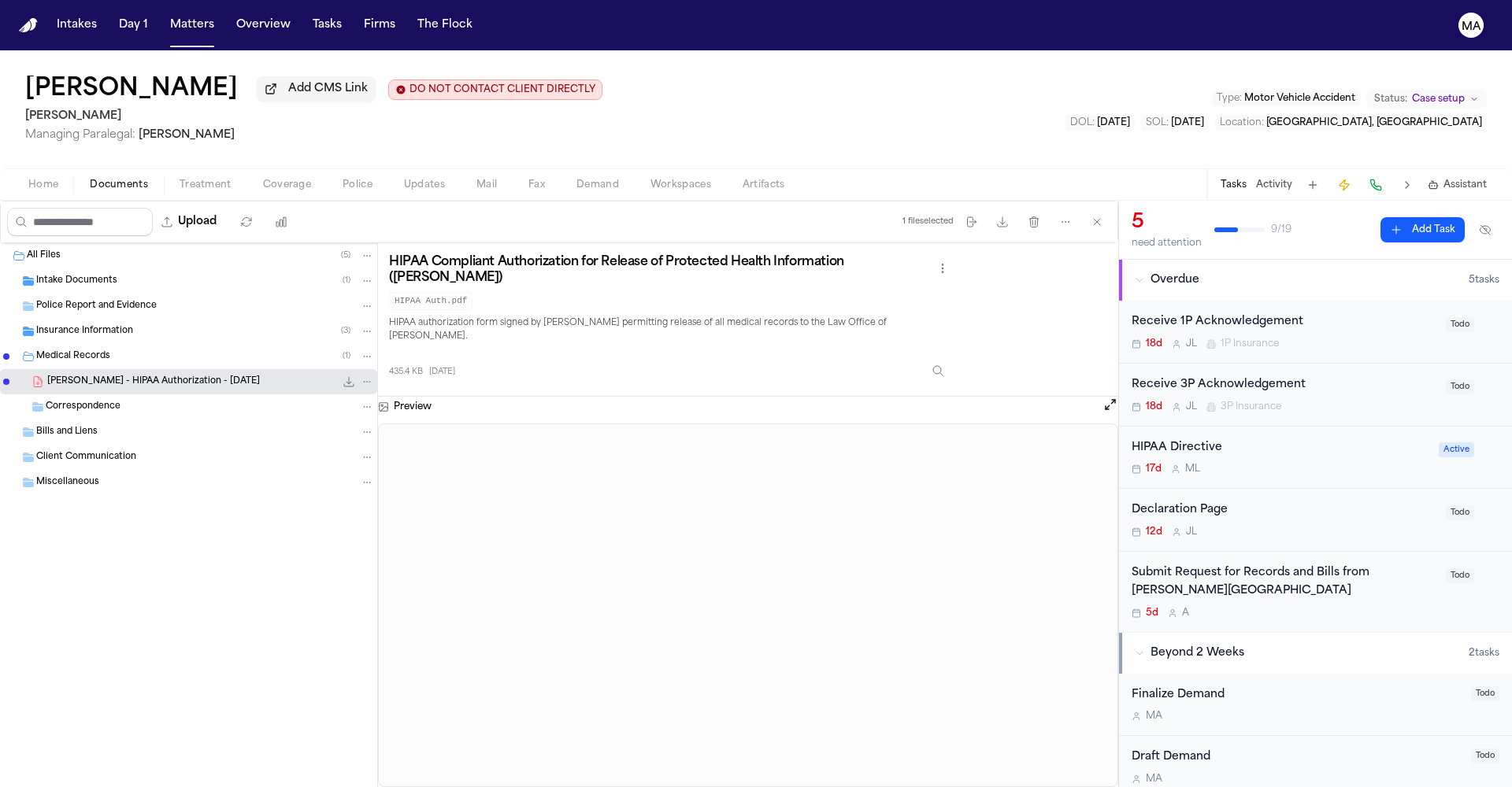
click at [694, 169] on div "Home Documents Treatment Coverage Police Updates Mail Fax Demand Workspaces Art…" at bounding box center [756, 184] width 1512 height 31
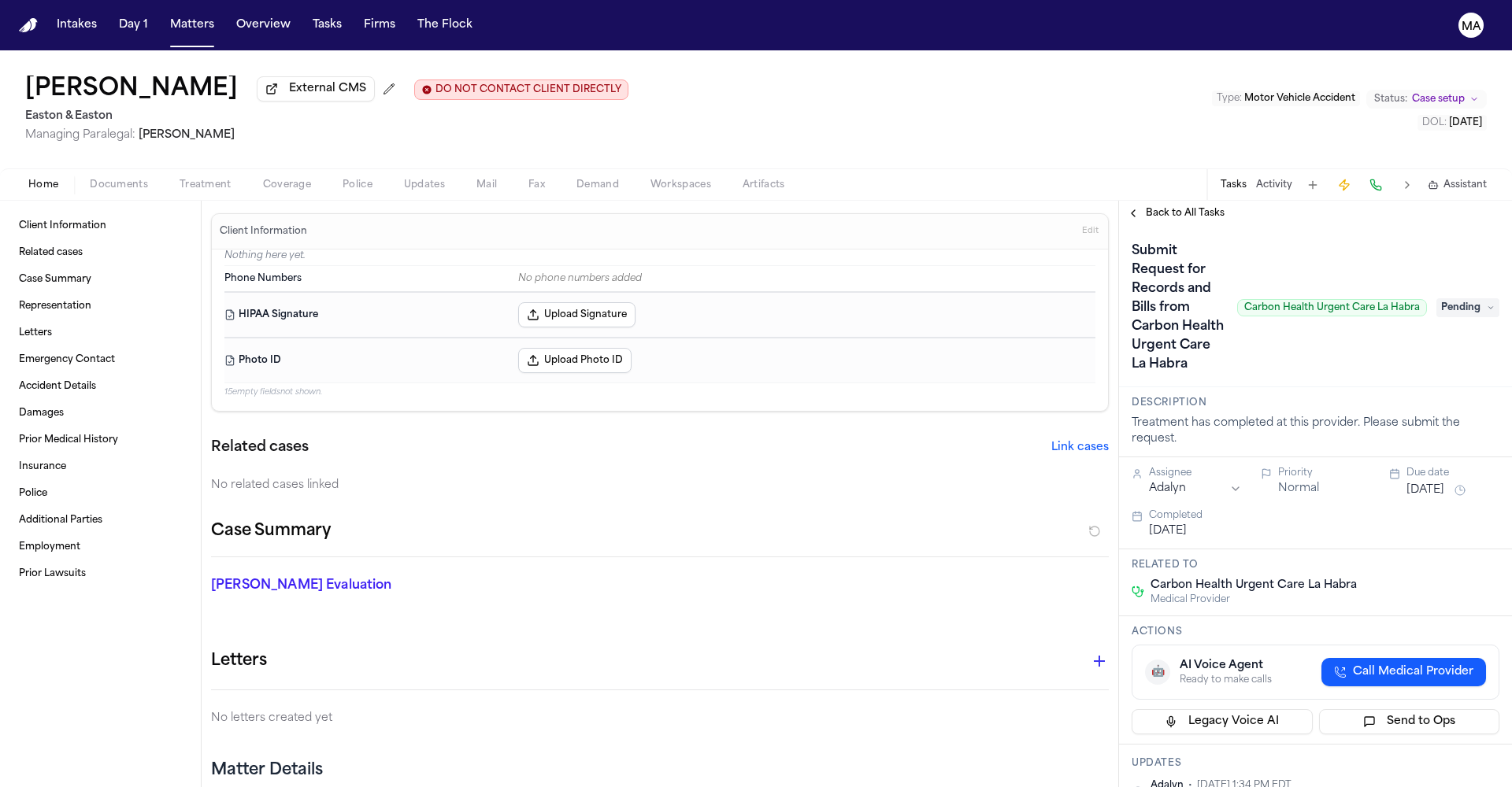
click at [81, 193] on span "button" at bounding box center [119, 194] width 77 height 2
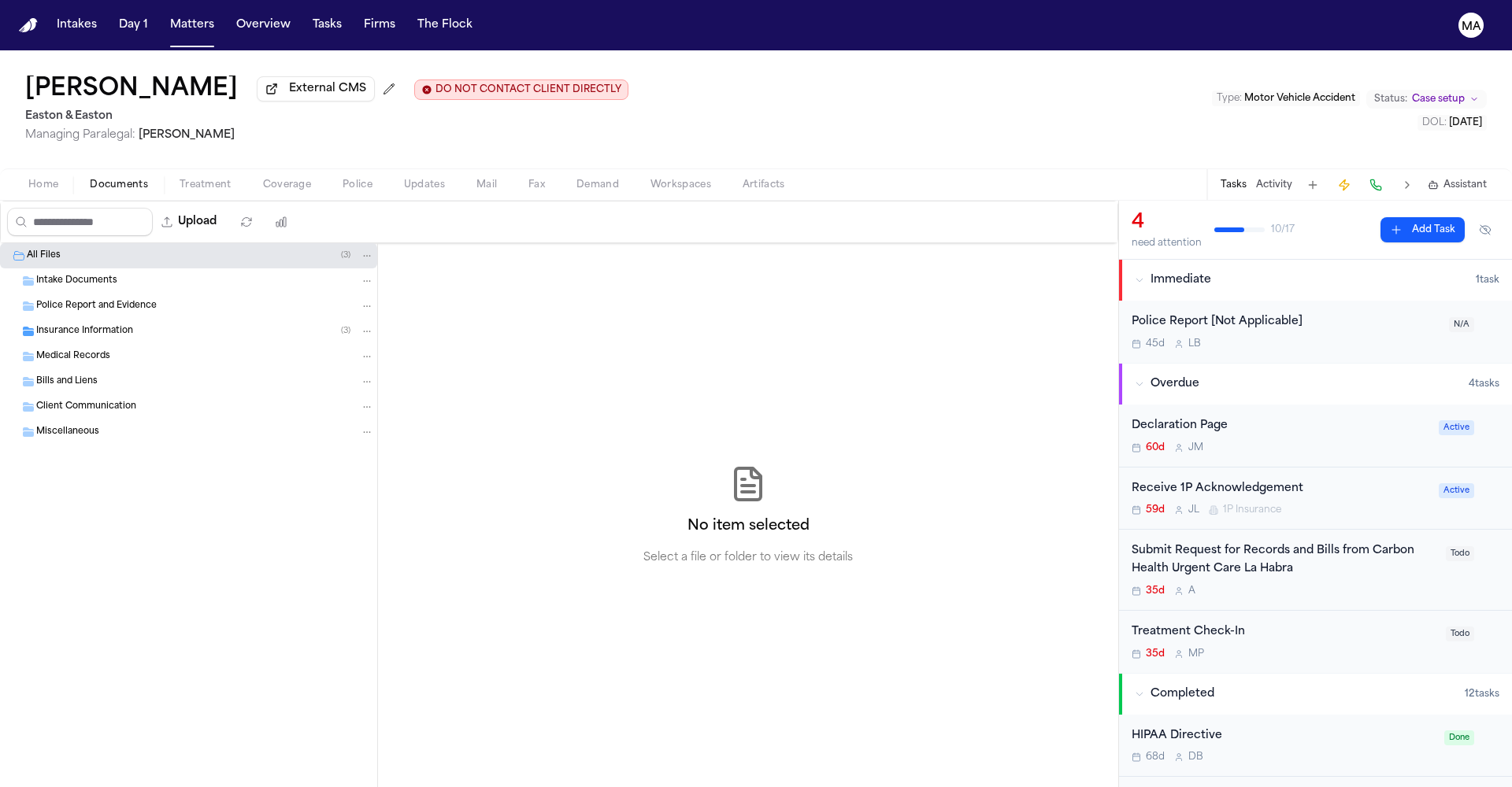
click at [101, 319] on div "Insurance Information ( 3 )" at bounding box center [188, 331] width 378 height 25
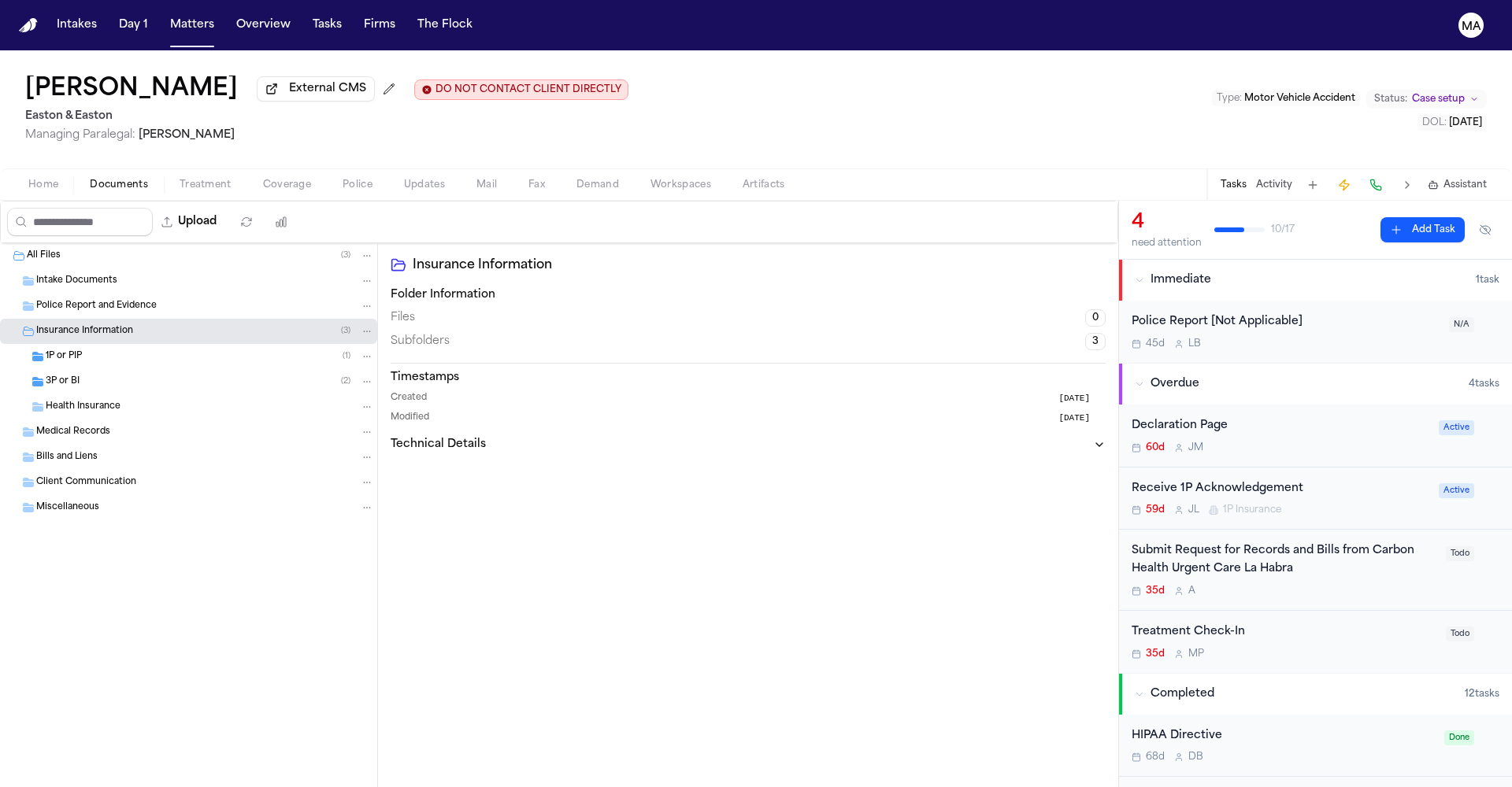
click at [104, 344] on div "1P or PIP ( 1 )" at bounding box center [188, 356] width 378 height 25
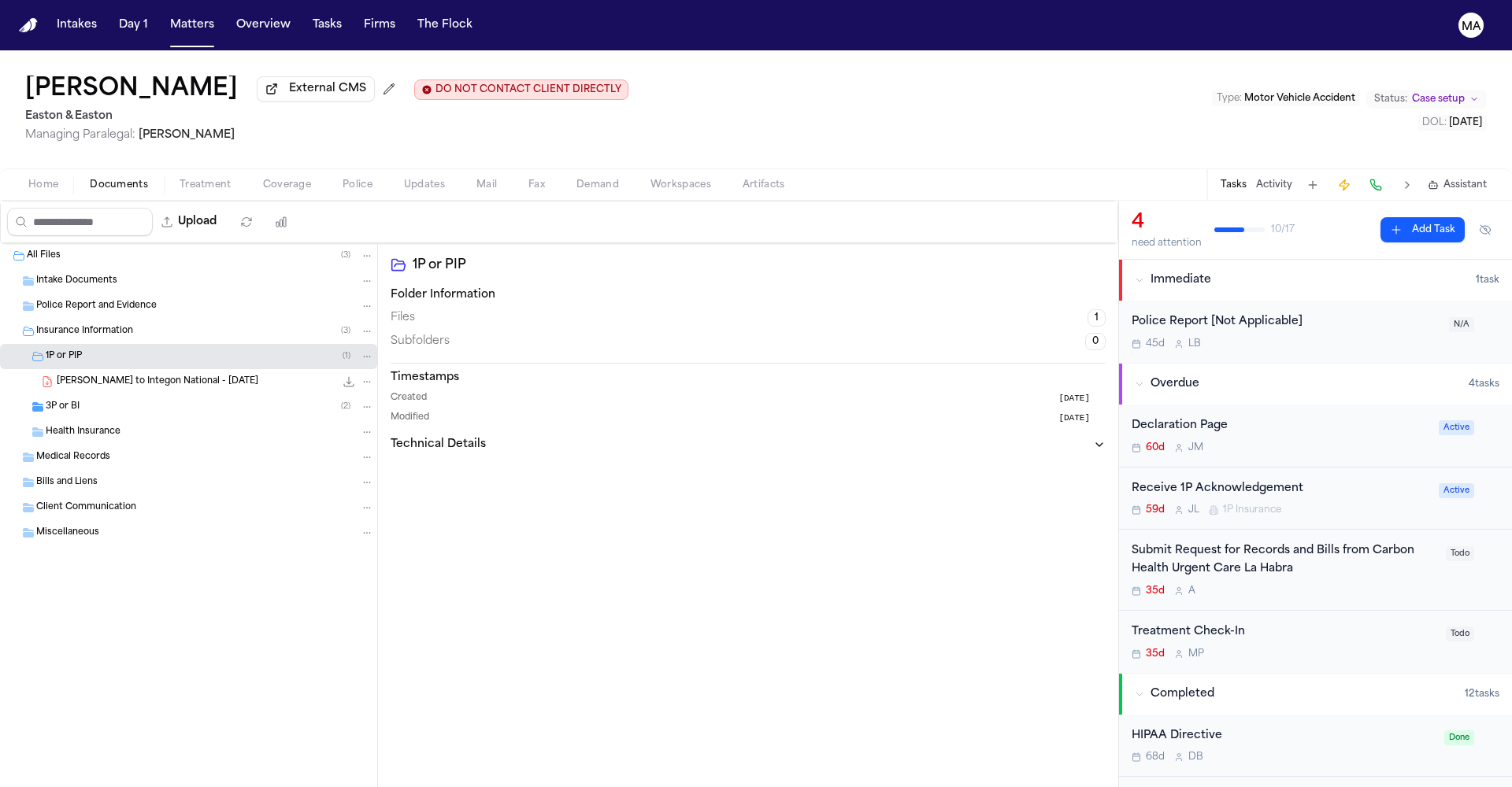
click at [121, 395] on div "3P or BI ( 2 )" at bounding box center [188, 407] width 378 height 25
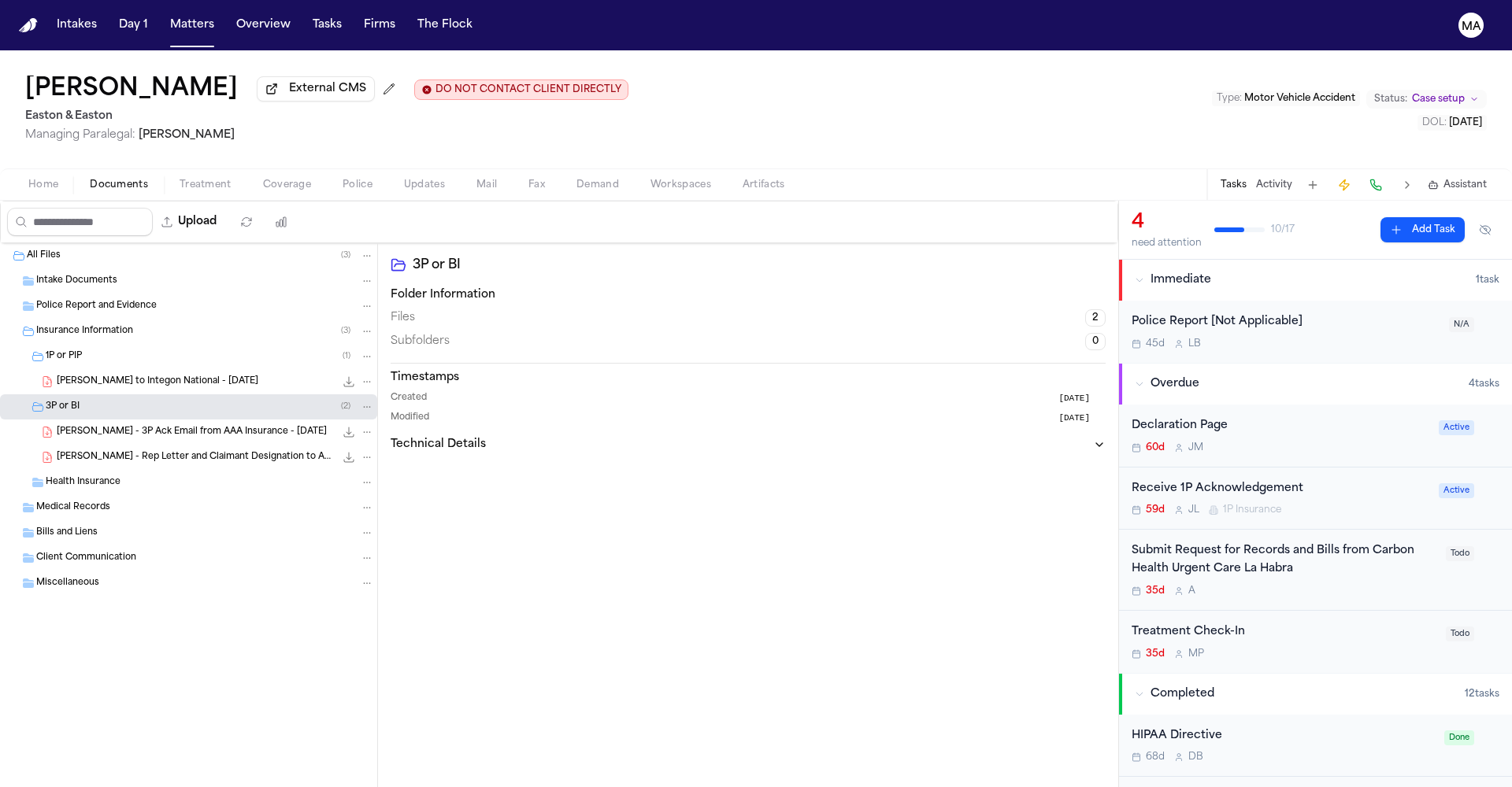
click at [132, 445] on div "J. Keith - Rep Letter and Claimant Designation to AAA Insurance - 7.23.25 283.4…" at bounding box center [188, 457] width 378 height 25
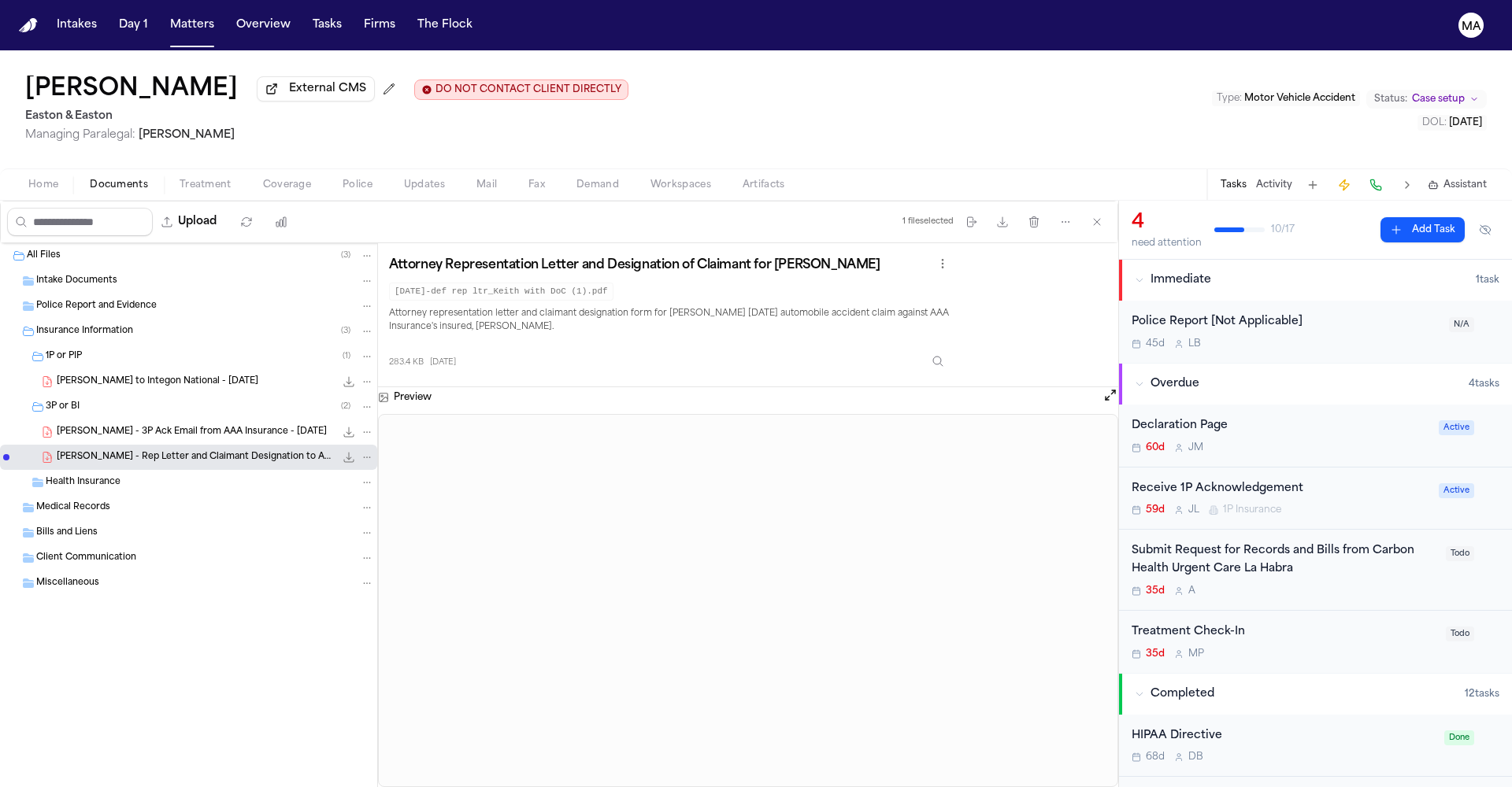
click at [109, 426] on span "J. Keith - 3P Ack Email from AAA Insurance - 8.4.25" at bounding box center [192, 433] width 270 height 13
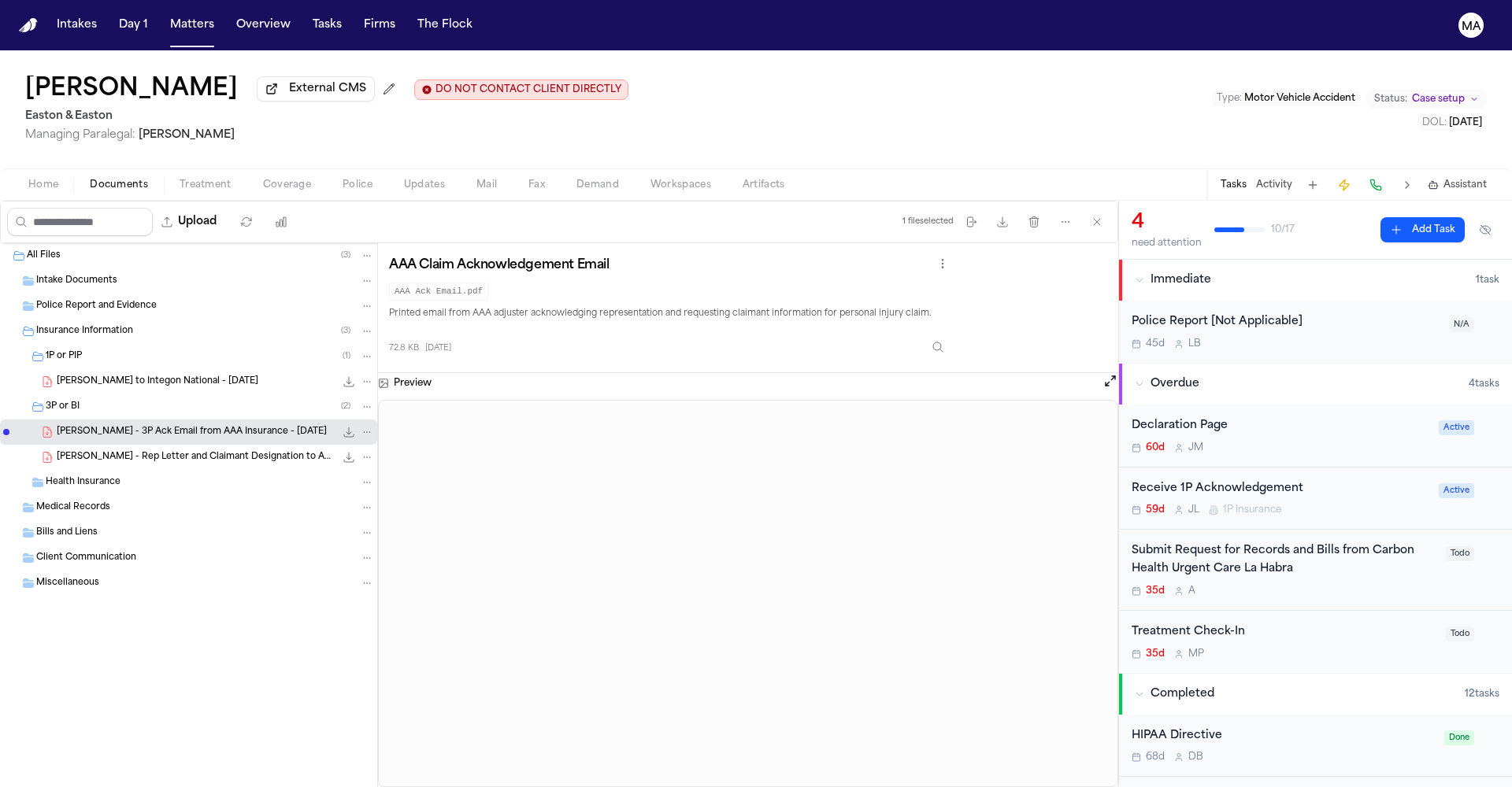
click at [96, 376] on span "J. Keith - LOR to Integon National - 7.23.25" at bounding box center [157, 382] width 202 height 13
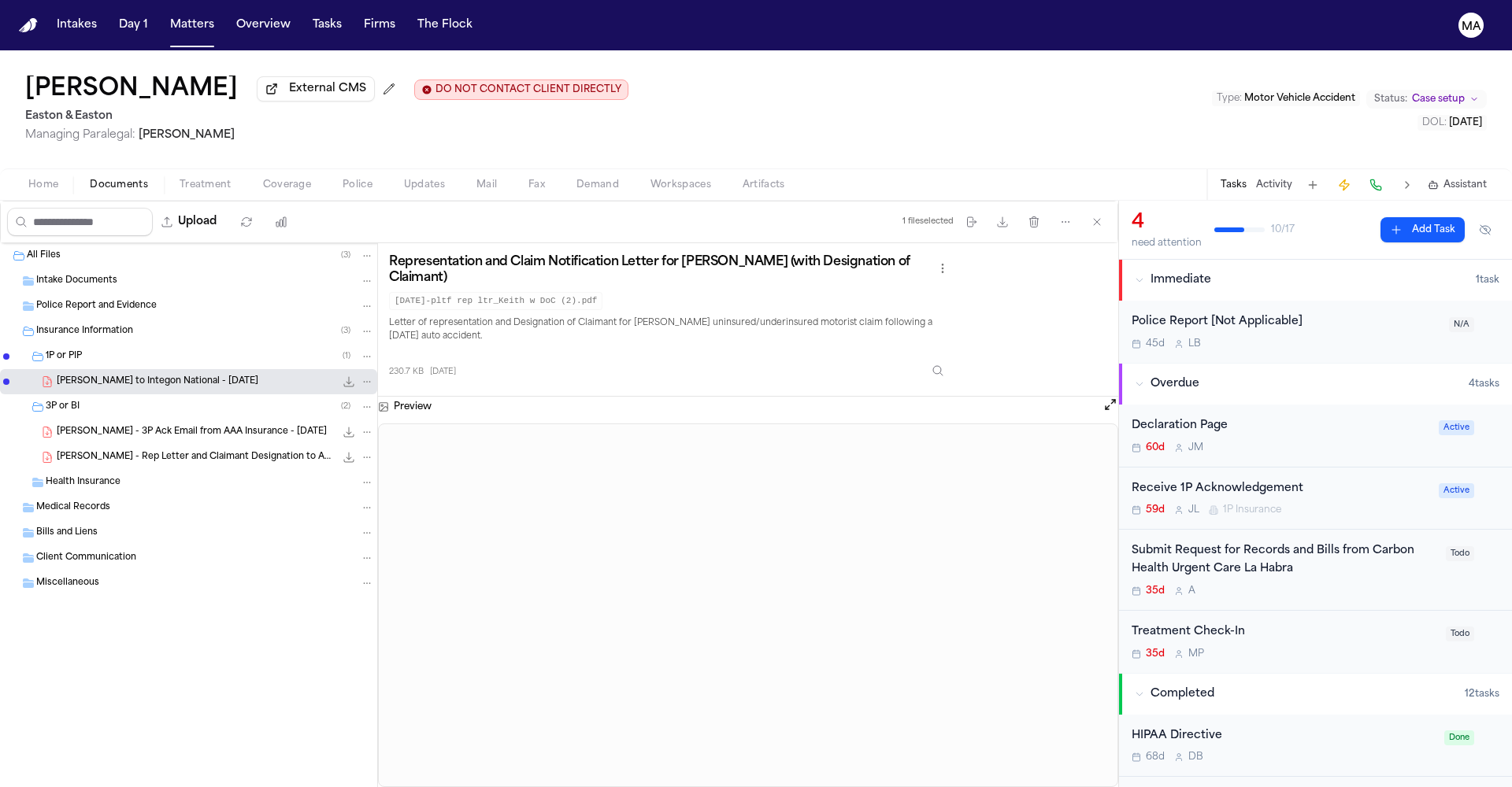
click at [249, 88] on div "Jordan Keith External CMS DO NOT CONTACT CLIENT DIRECTLY DO NOT CONTACT Easton …" at bounding box center [756, 109] width 1512 height 118
